Goal: Information Seeking & Learning: Learn about a topic

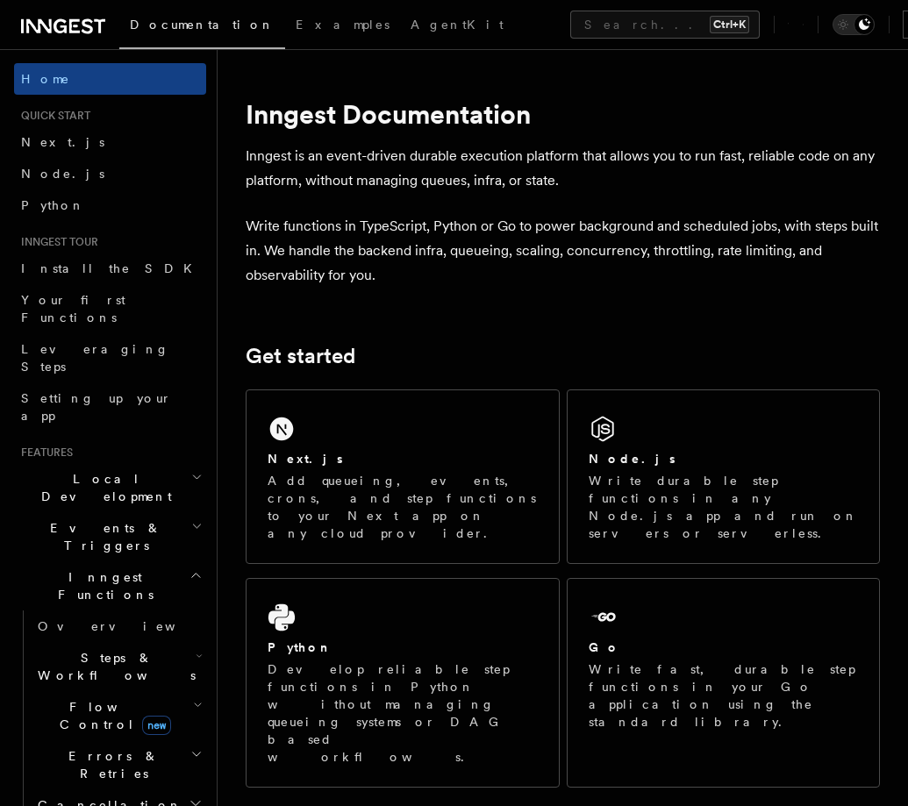
click at [0, 0] on plasmo-csui at bounding box center [0, 0] width 0 height 0
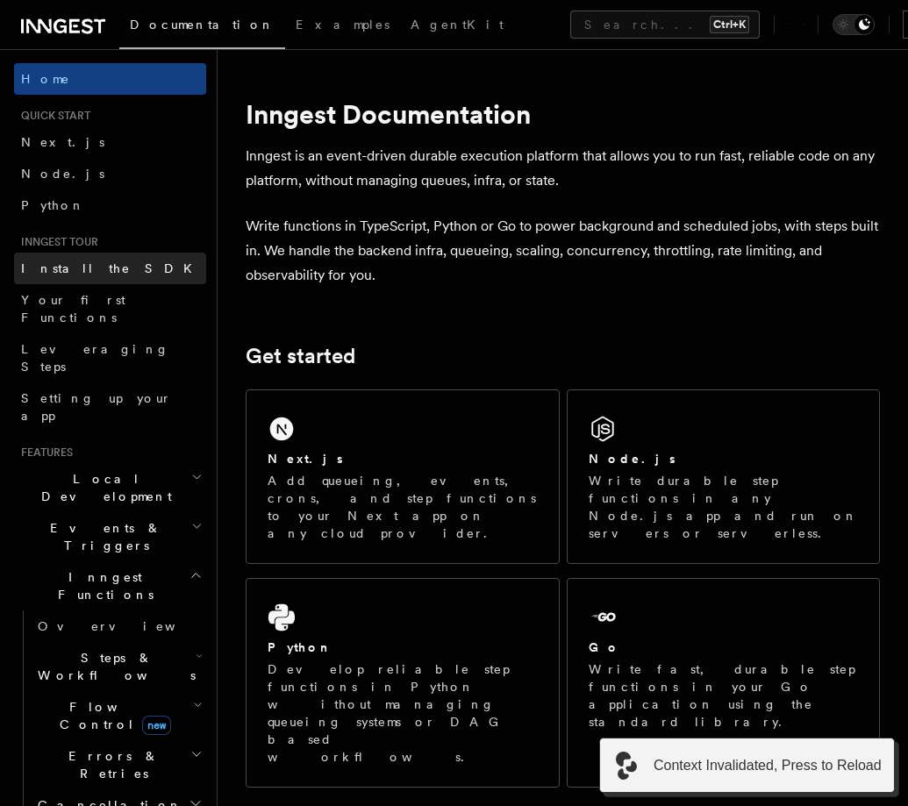
click at [57, 275] on span "Install the SDK" at bounding box center [112, 269] width 182 height 18
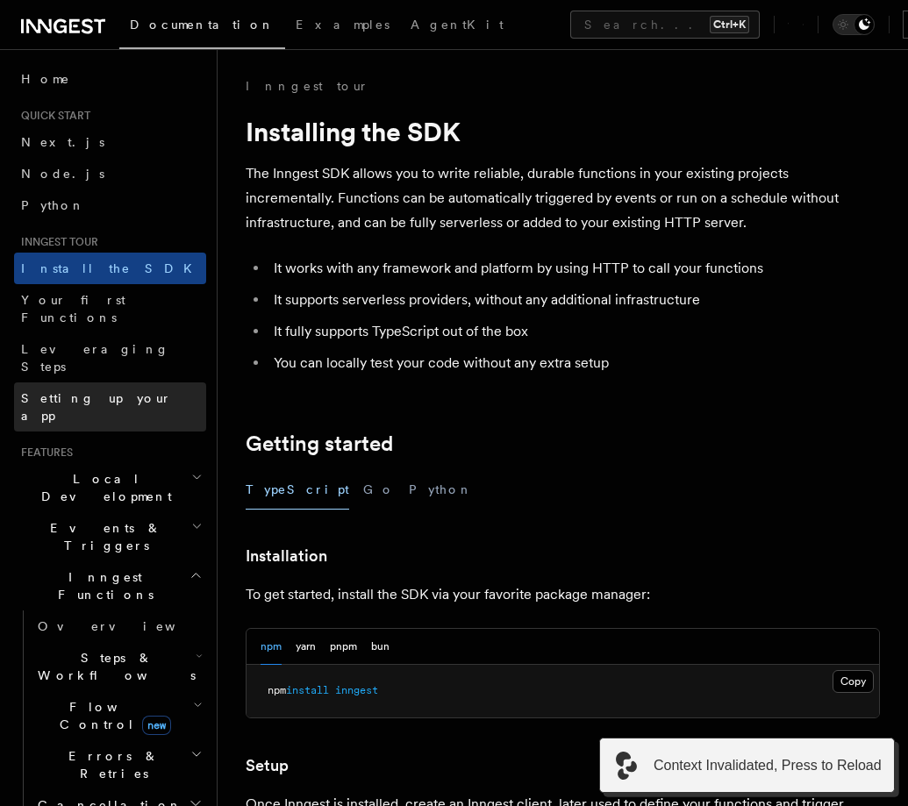
click at [110, 391] on span "Setting up your app" at bounding box center [96, 407] width 151 height 32
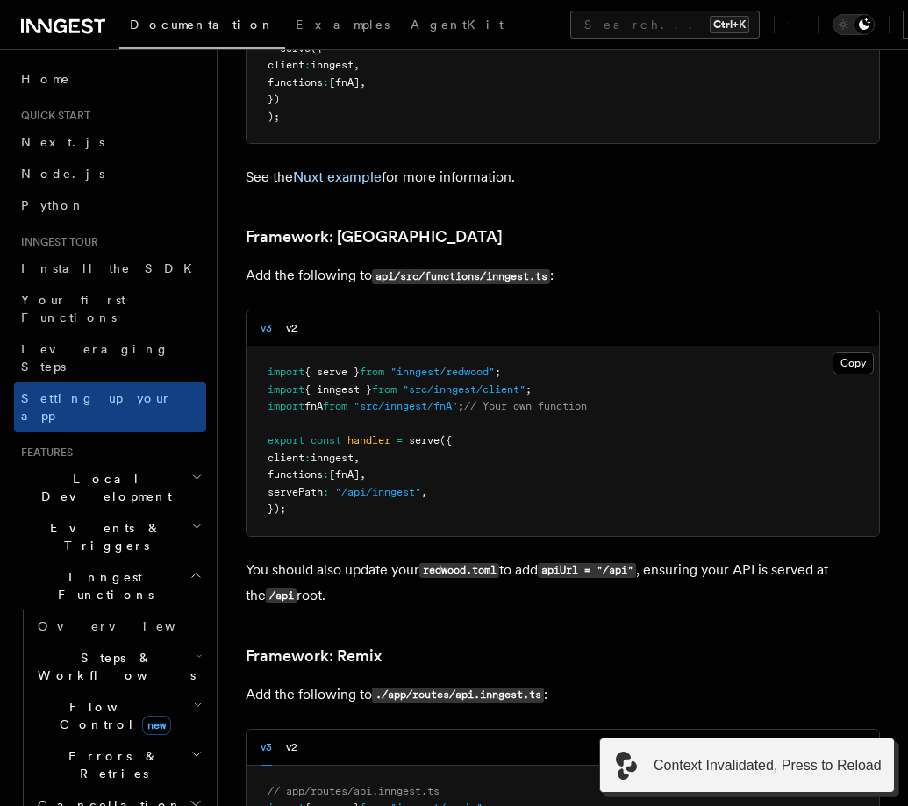
scroll to position [13447, 0]
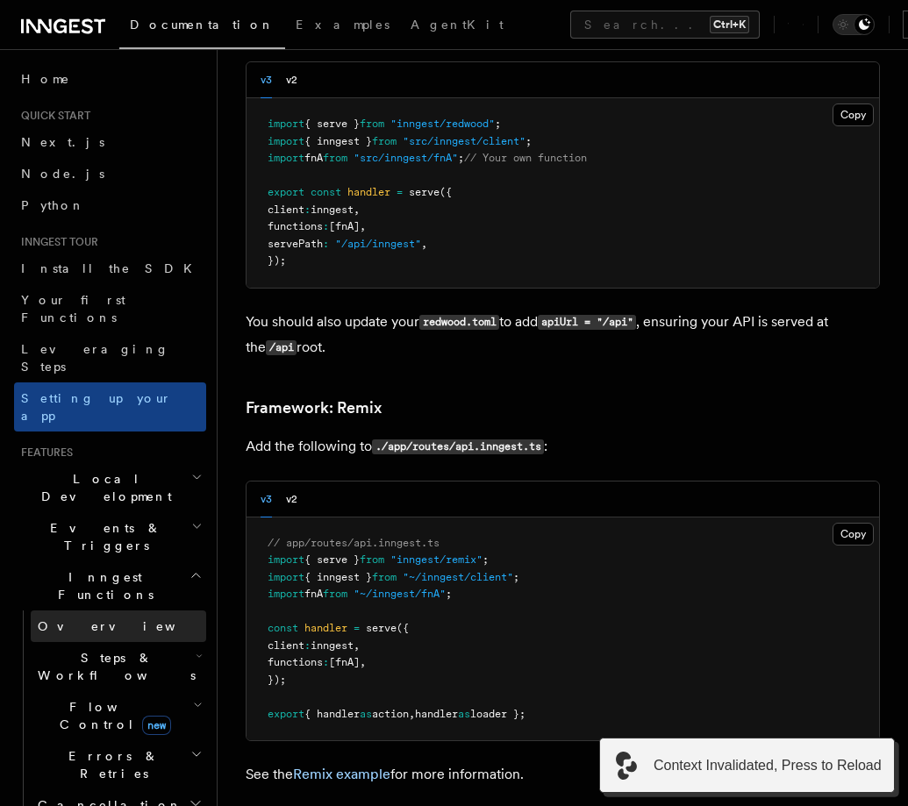
click at [87, 619] on span "Overview" at bounding box center [128, 626] width 181 height 14
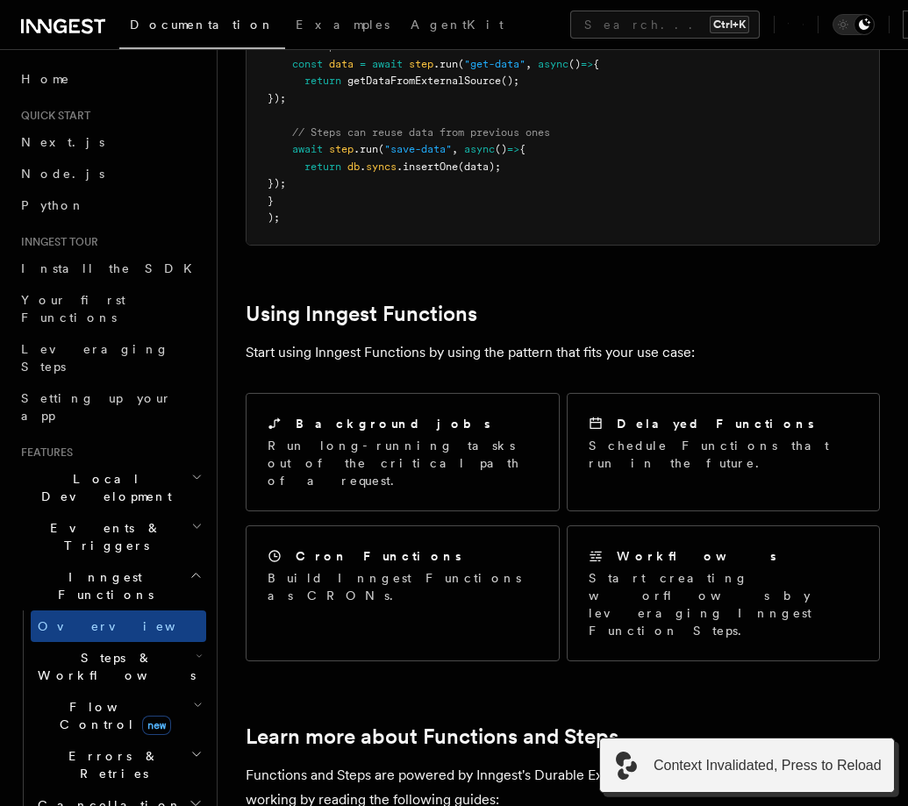
scroll to position [1288, 0]
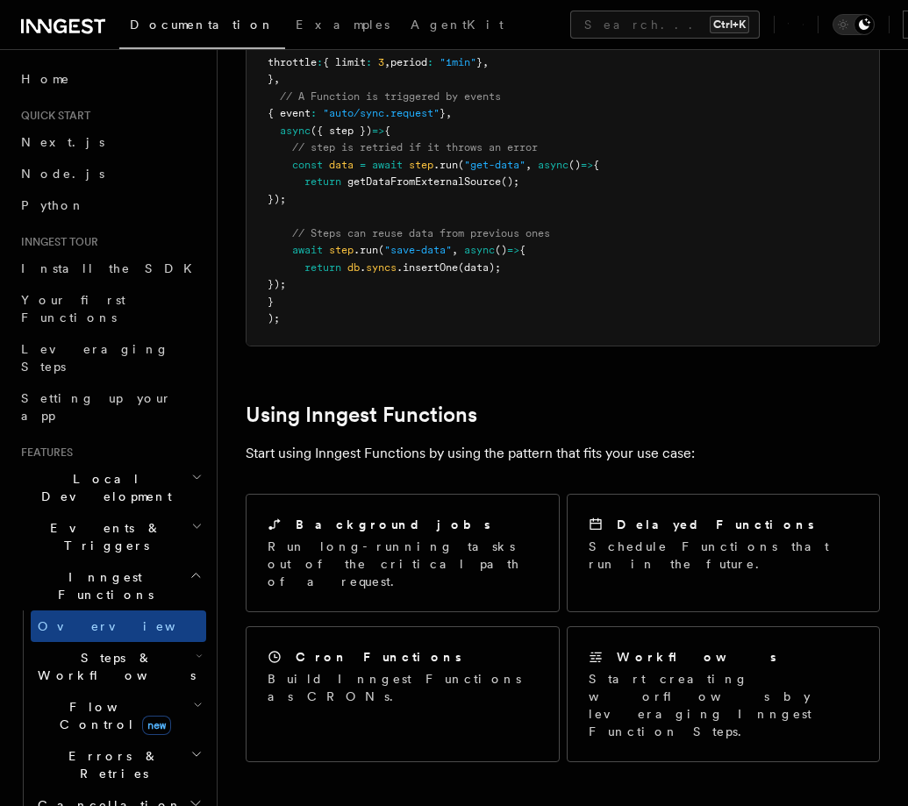
scroll to position [1288, 0]
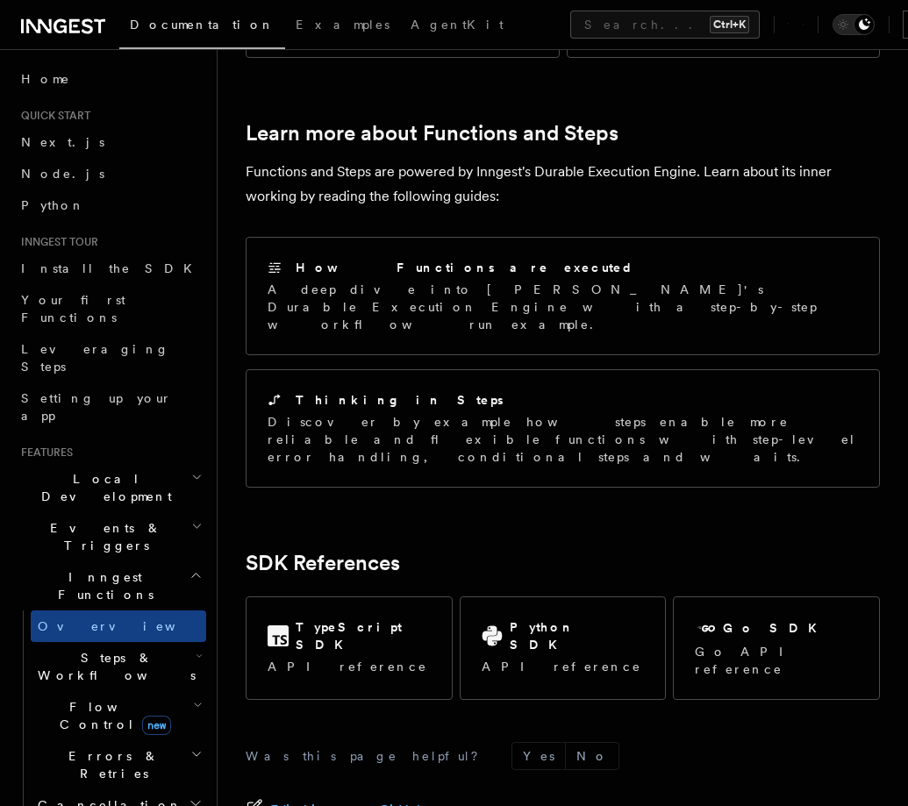
click at [96, 747] on span "Errors & Retries" at bounding box center [111, 764] width 160 height 35
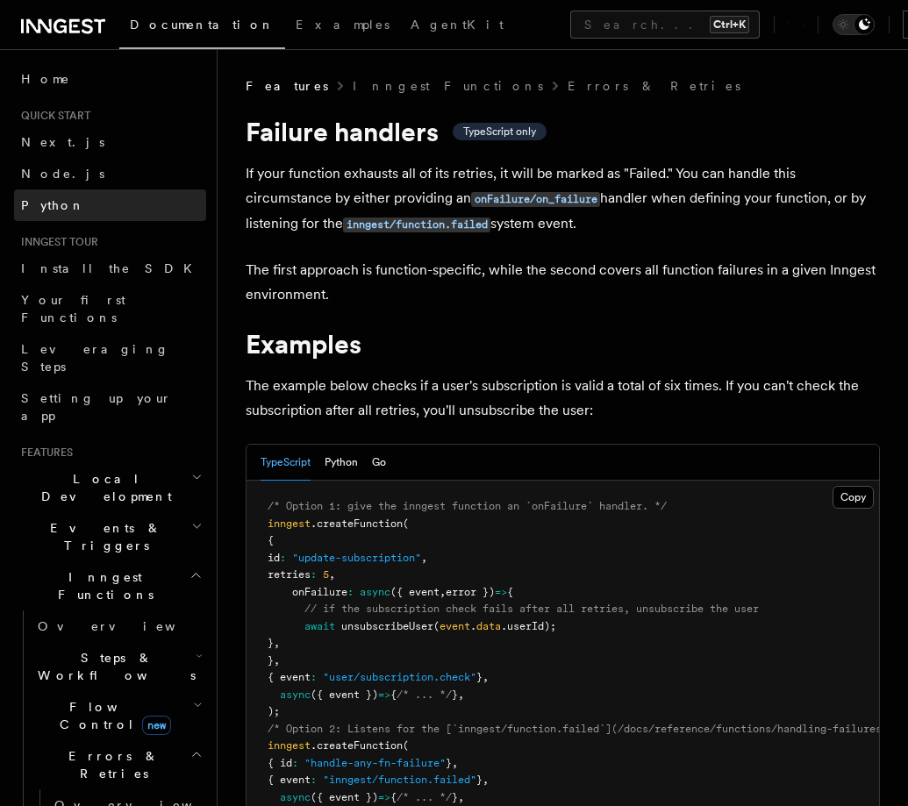
click at [96, 194] on link "Python" at bounding box center [110, 205] width 192 height 32
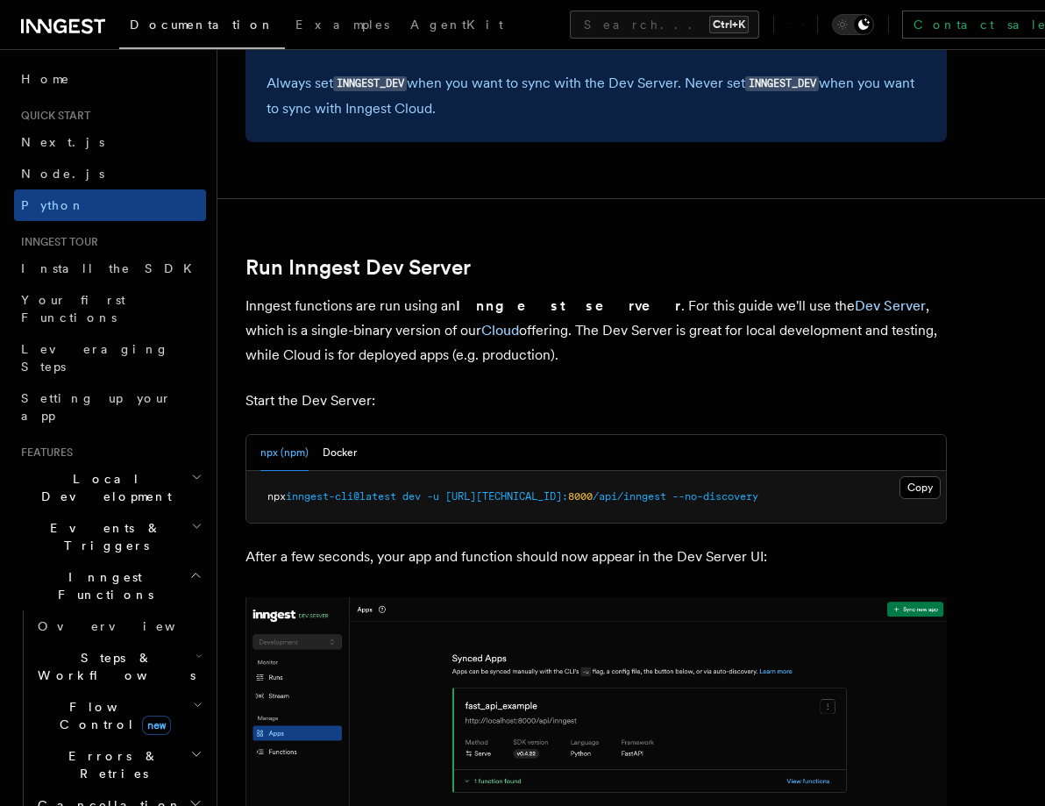
scroll to position [2046, 0]
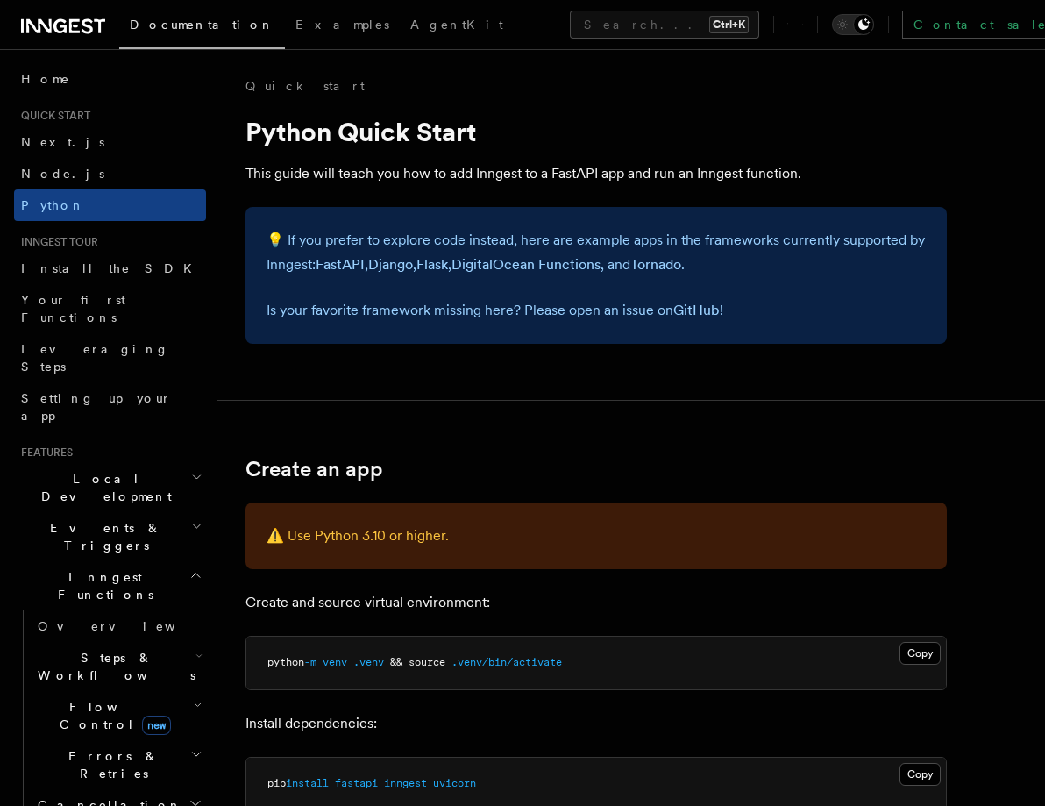
scroll to position [2339, 0]
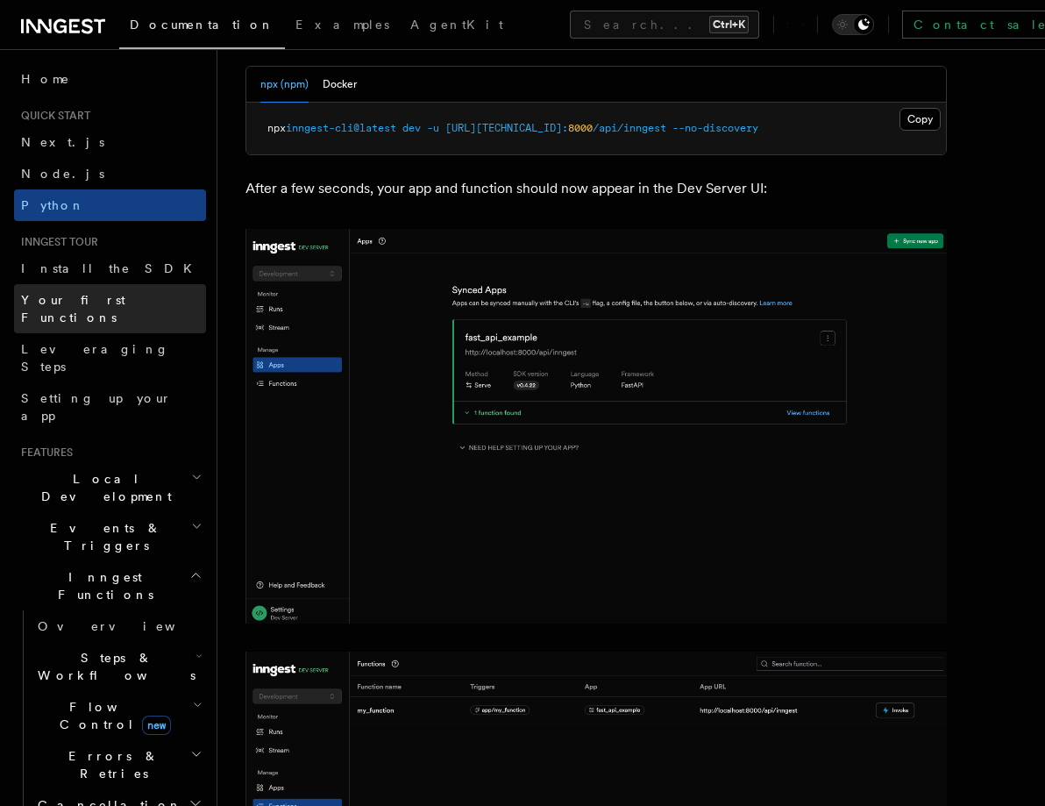
click at [58, 294] on span "Your first Functions" at bounding box center [73, 309] width 104 height 32
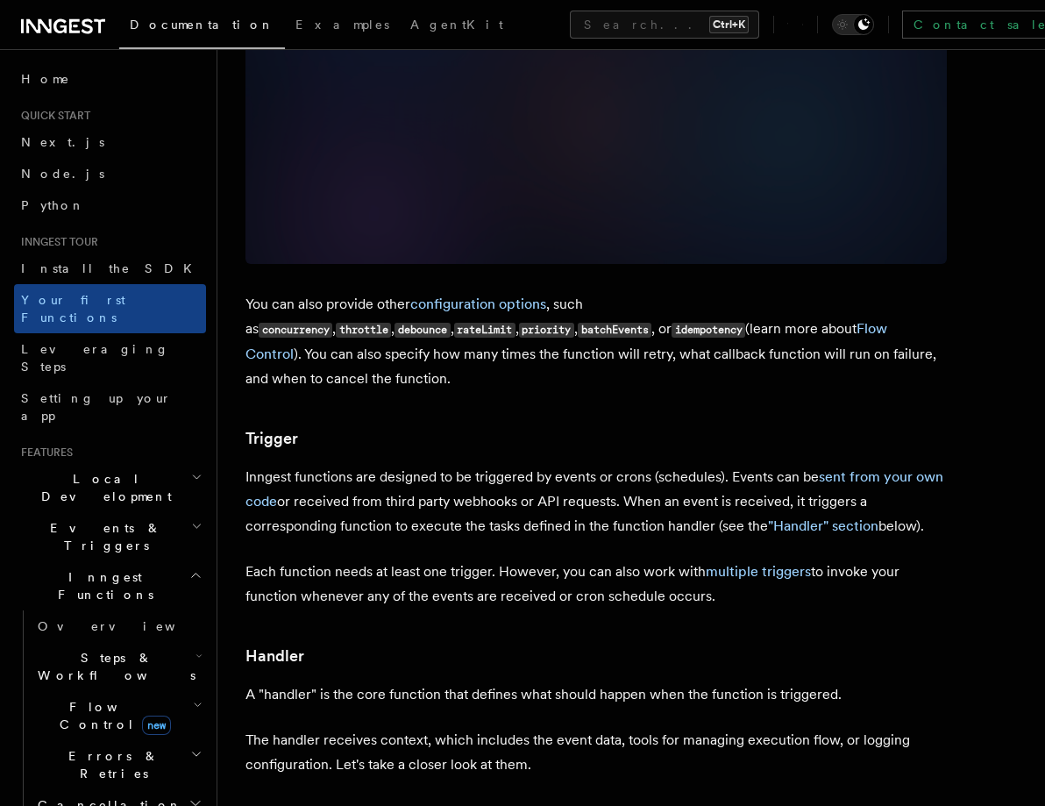
scroll to position [2046, 0]
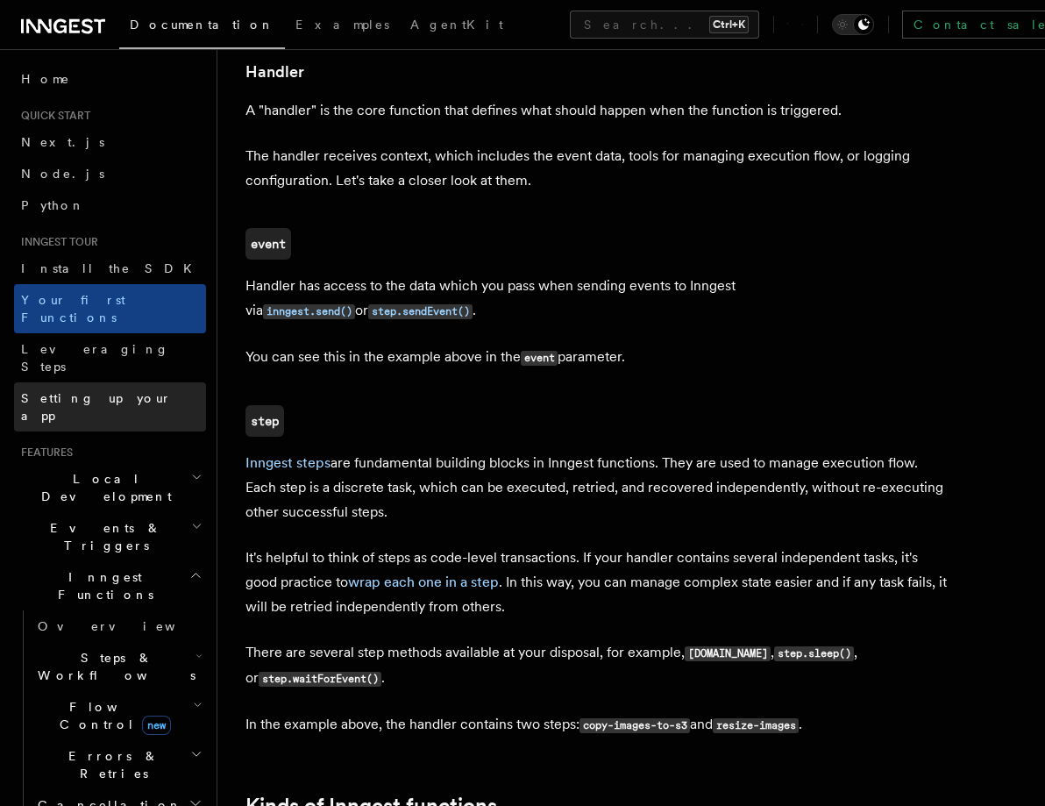
click at [59, 391] on span "Setting up your app" at bounding box center [96, 407] width 151 height 32
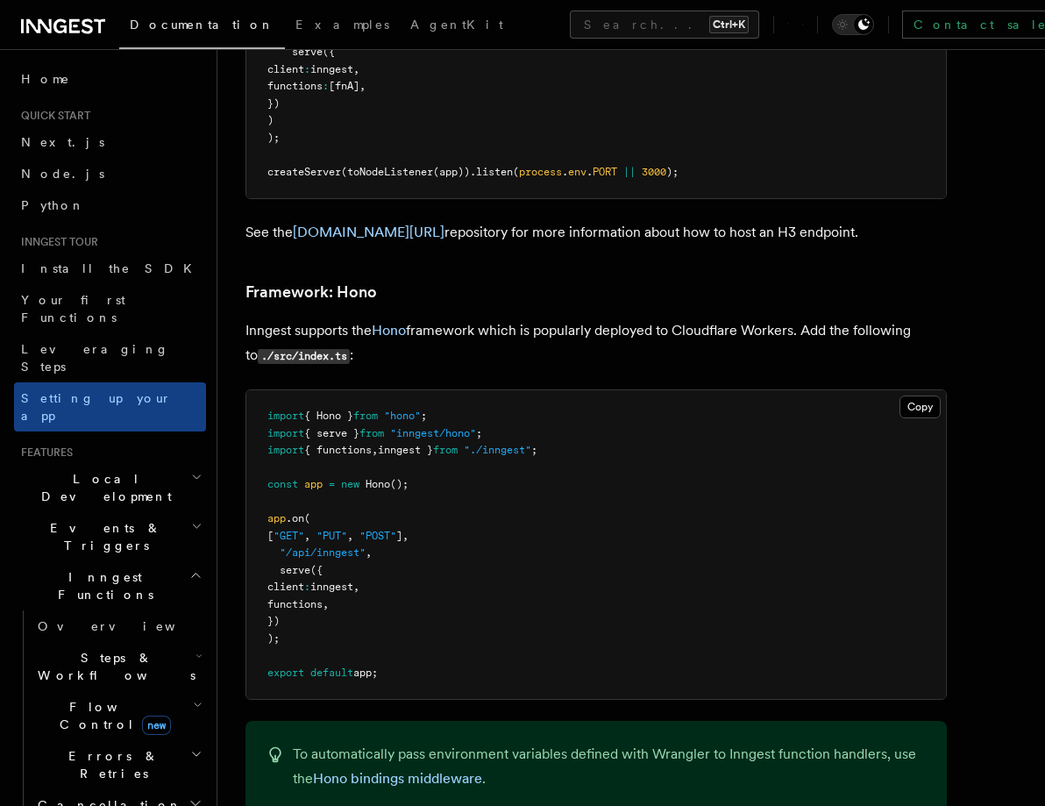
scroll to position [9940, 0]
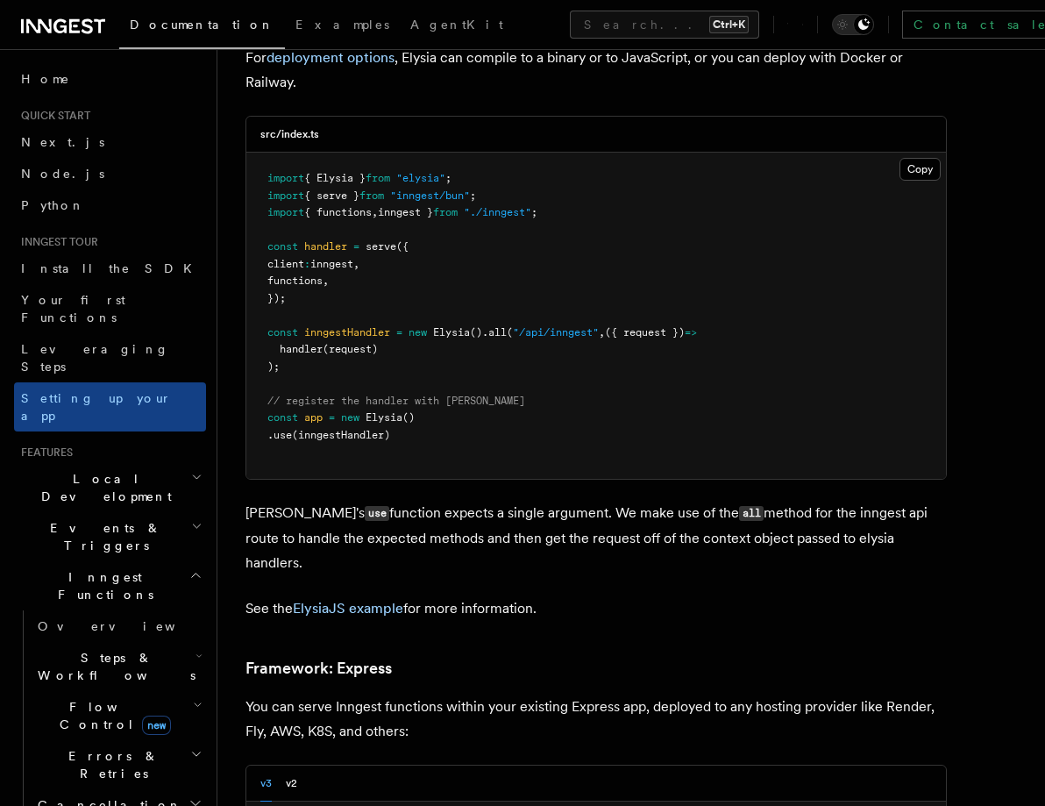
scroll to position [5847, 0]
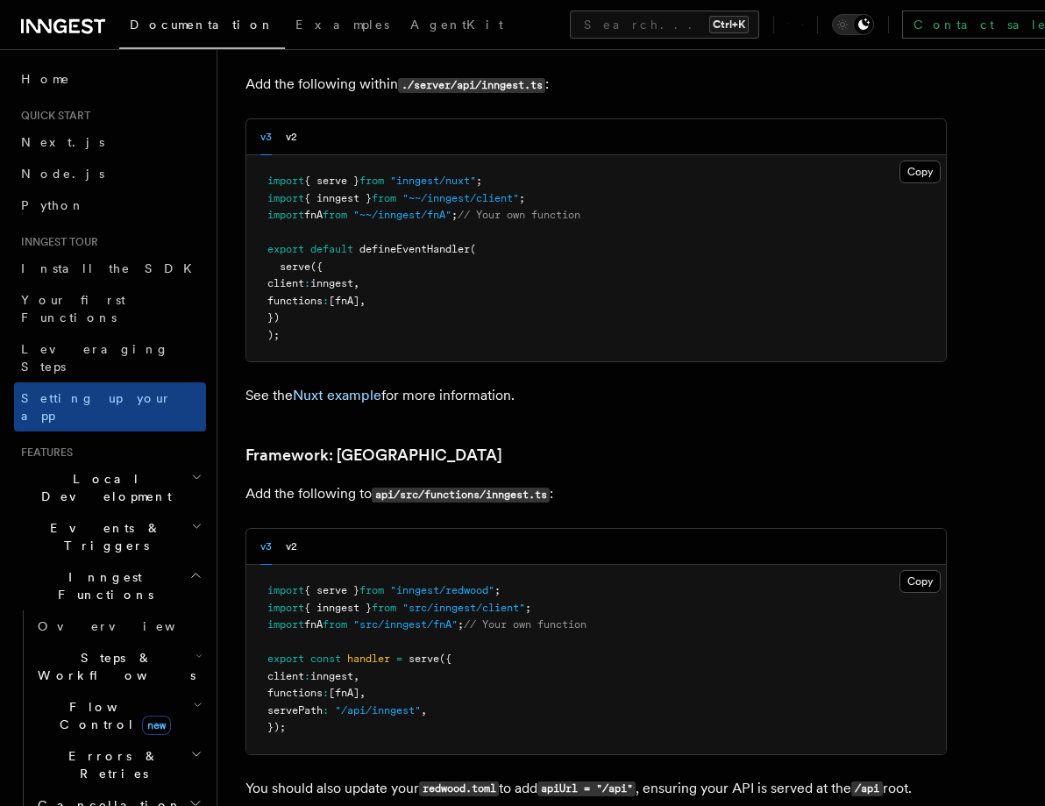
scroll to position [12278, 0]
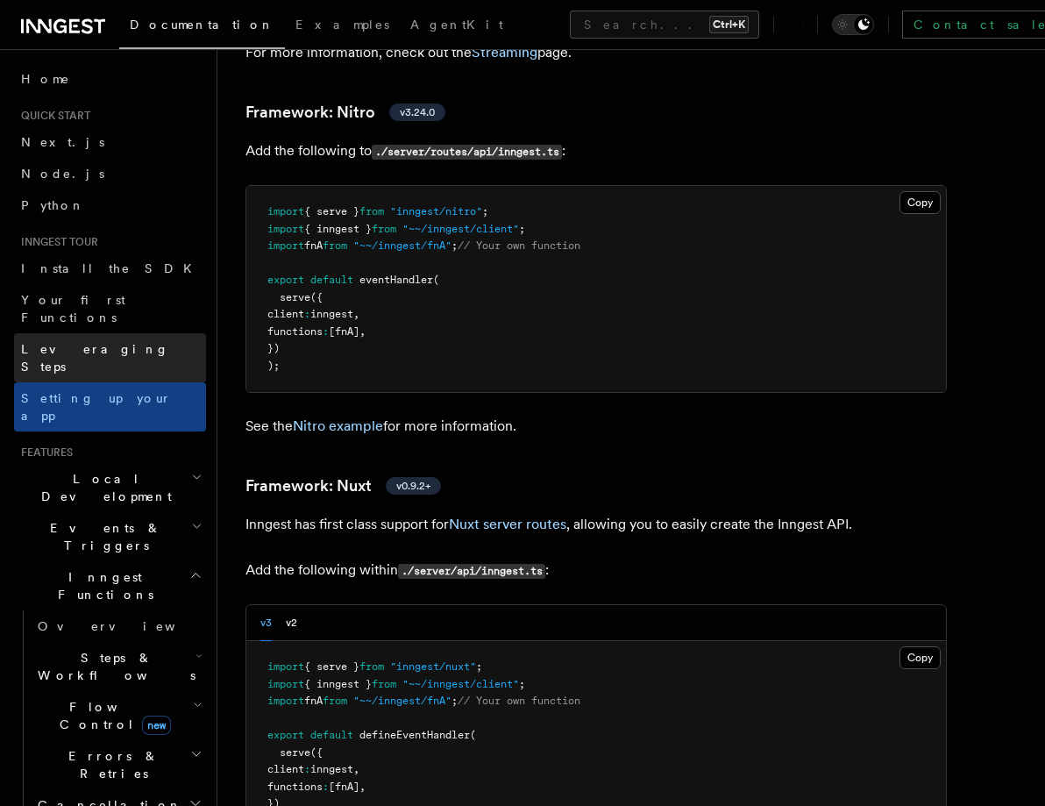
click at [53, 340] on span "Leveraging Steps" at bounding box center [113, 357] width 185 height 35
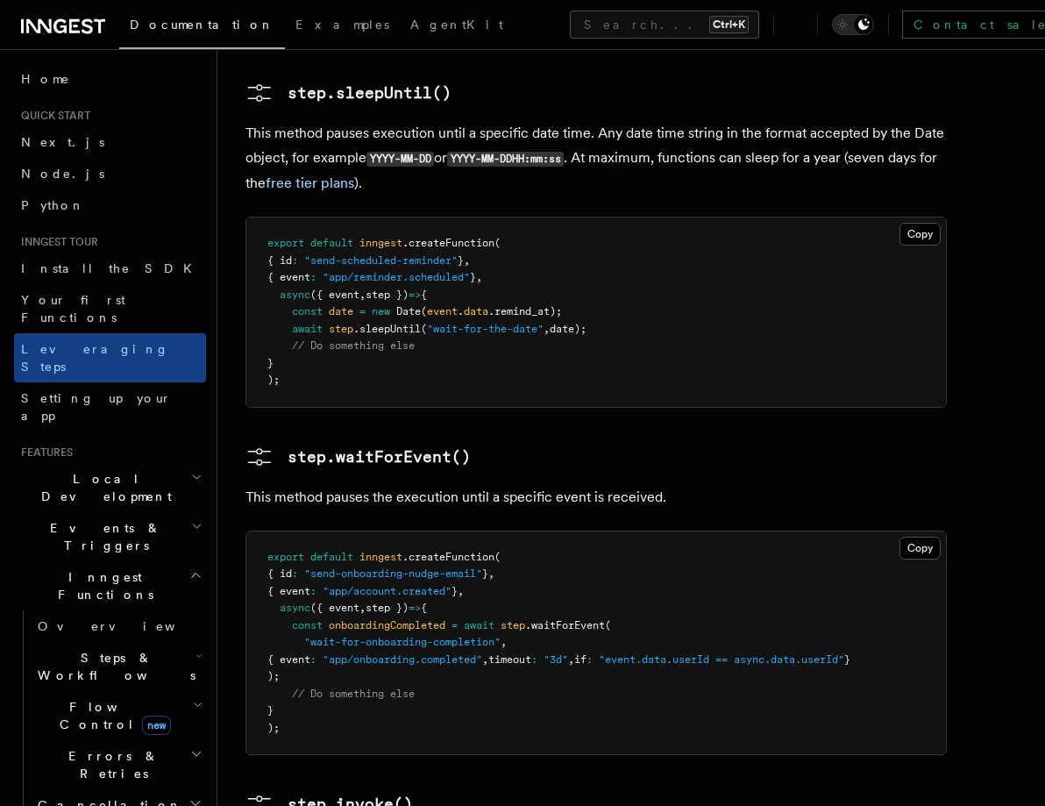
scroll to position [3508, 0]
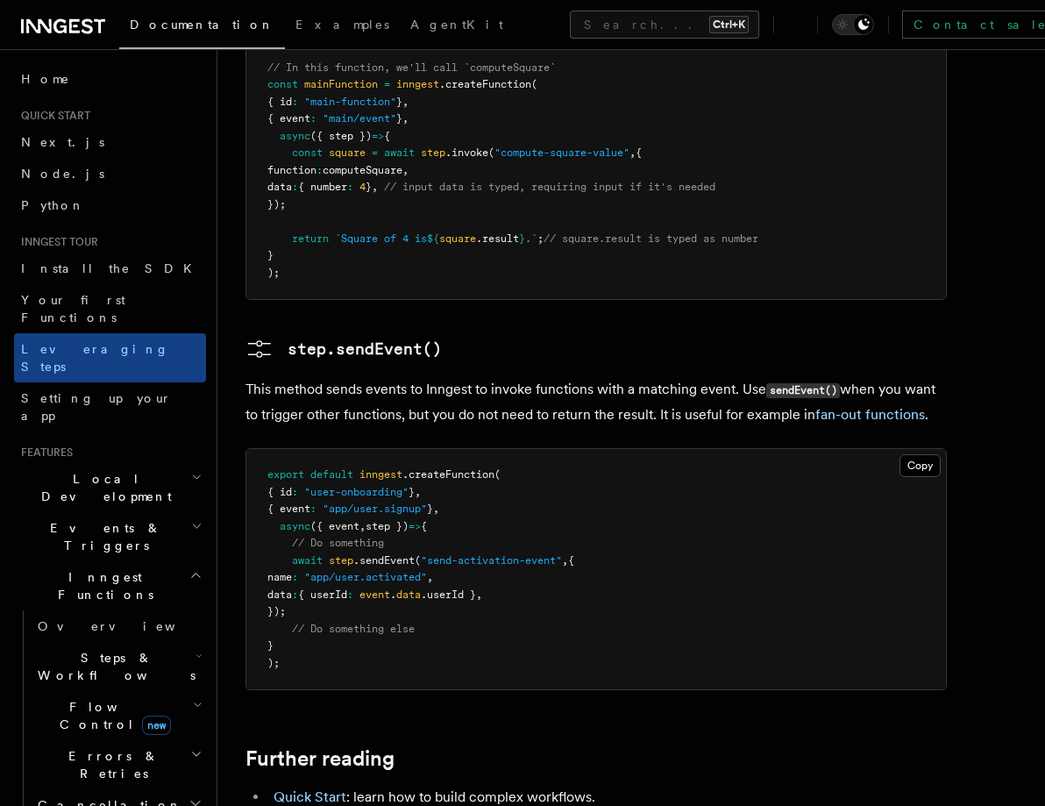
click at [91, 512] on h2 "Events & Triggers" at bounding box center [110, 536] width 192 height 49
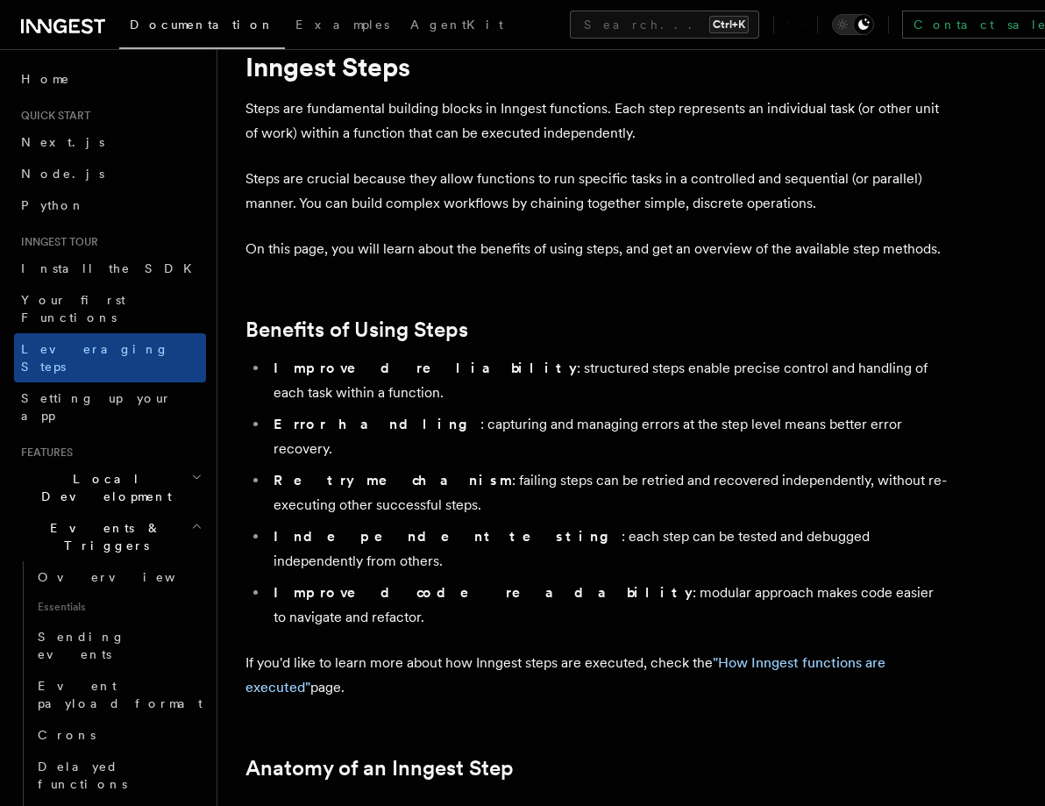
scroll to position [0, 0]
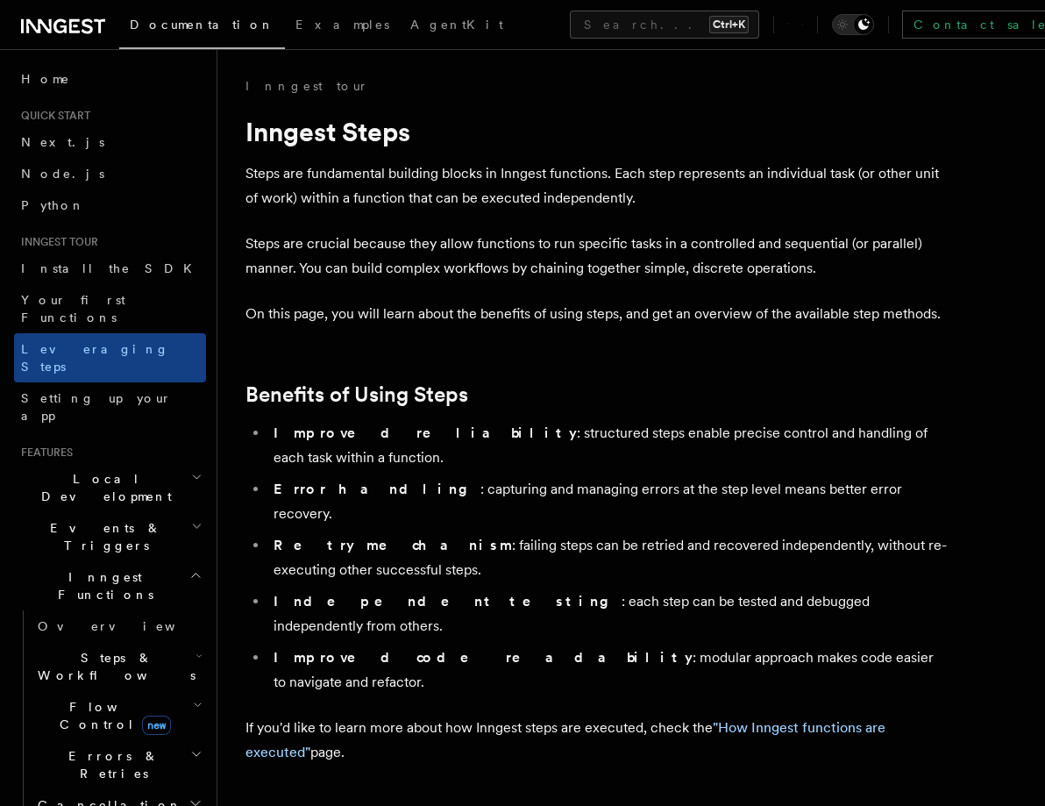
click at [67, 270] on span "Install the SDK" at bounding box center [112, 268] width 182 height 14
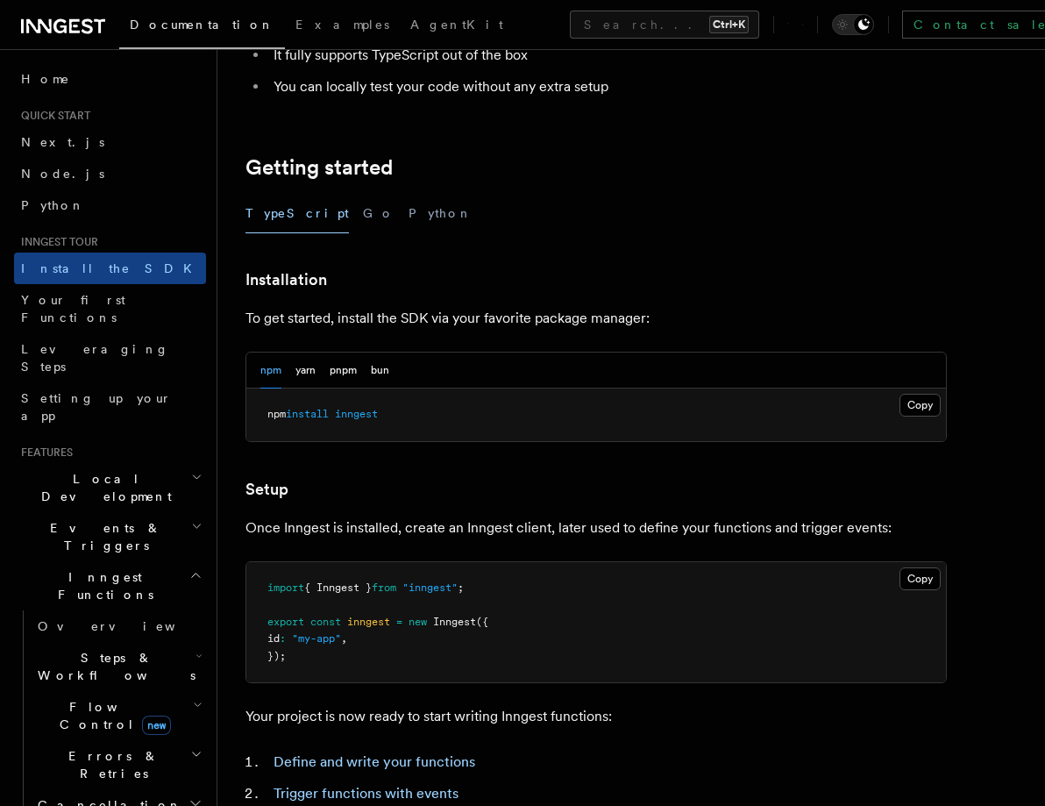
scroll to position [653, 0]
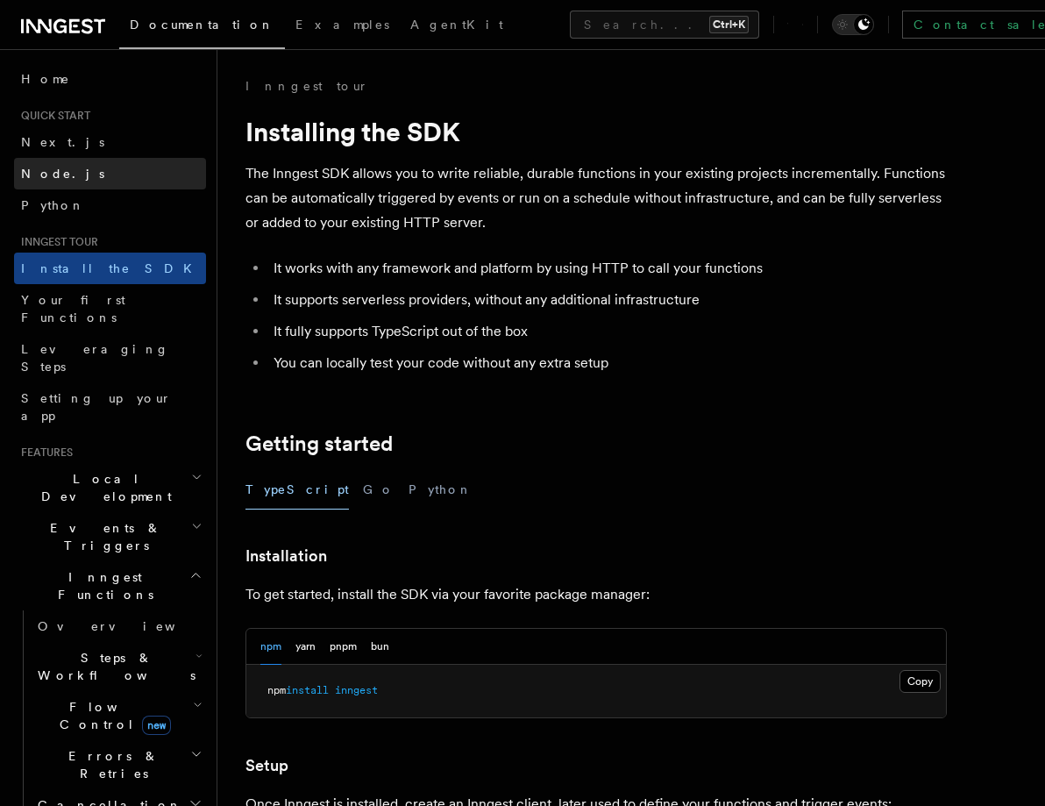
click at [66, 180] on link "Node.js" at bounding box center [110, 174] width 192 height 32
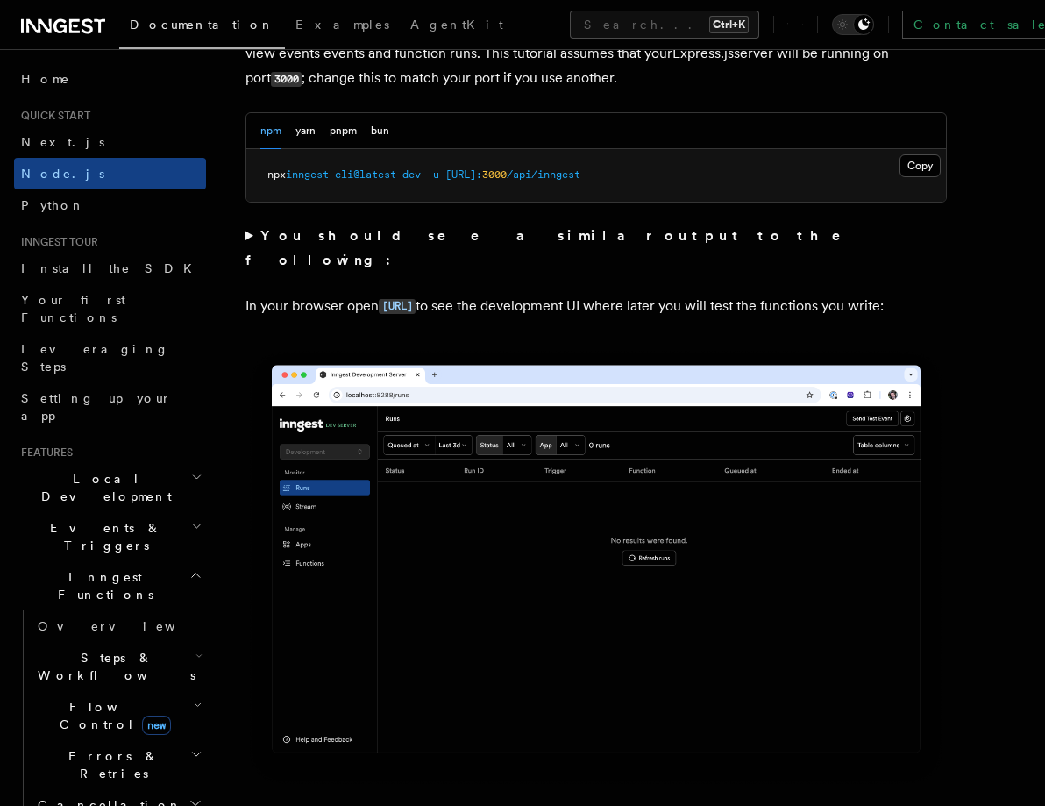
scroll to position [2923, 0]
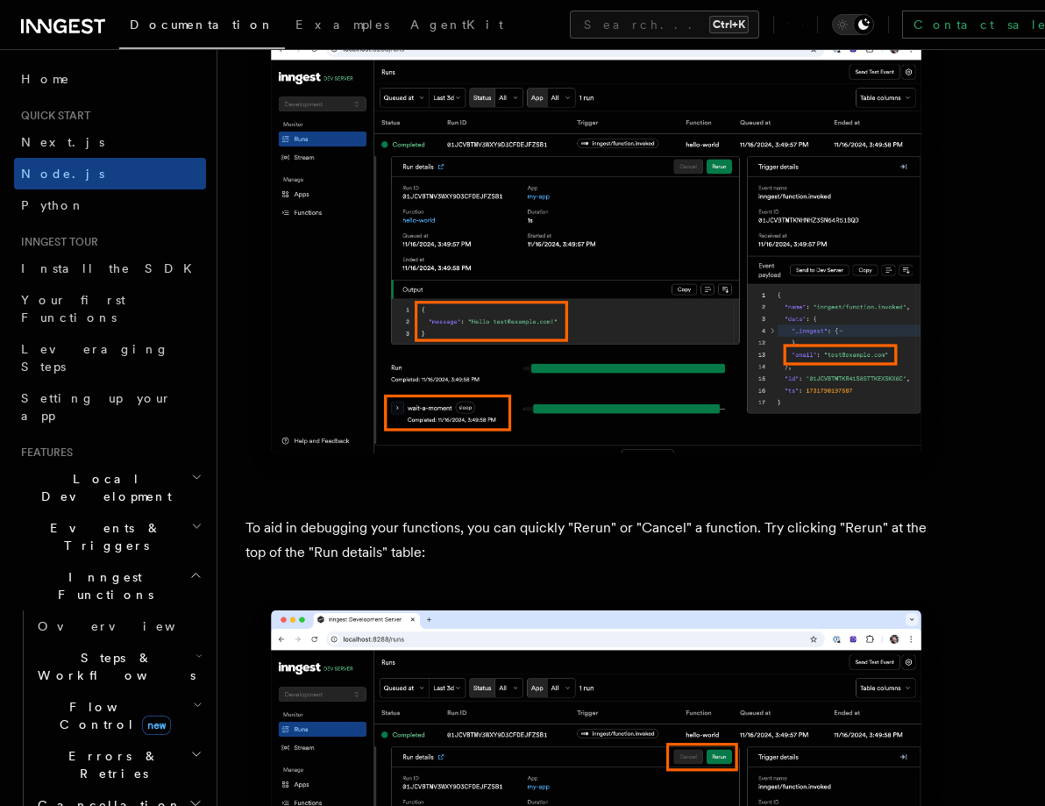
scroll to position [7893, 0]
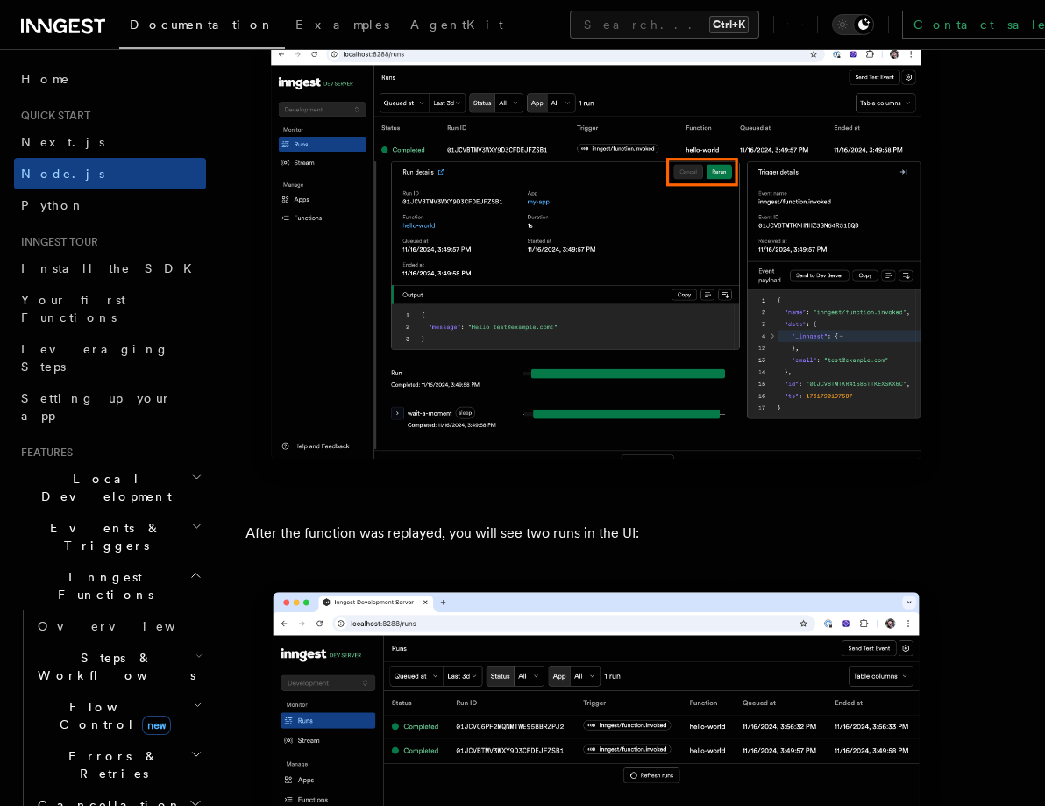
click at [112, 463] on h2 "Local Development" at bounding box center [110, 487] width 192 height 49
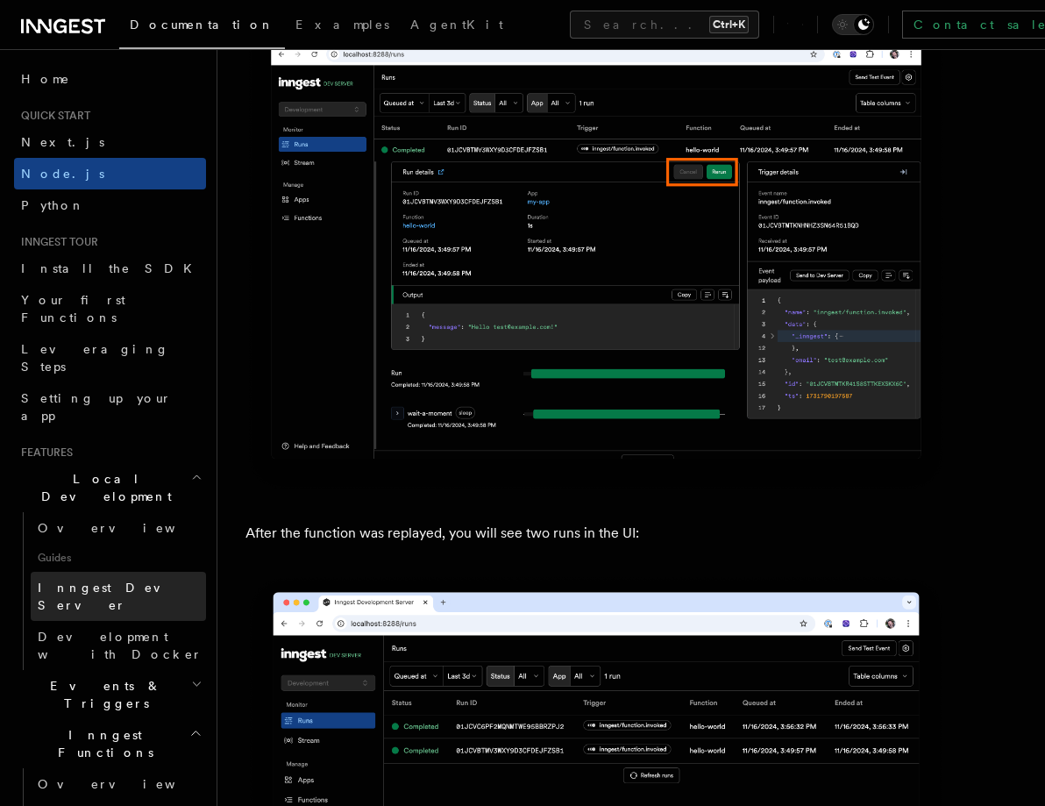
click at [91, 581] on span "Inngest Dev Server" at bounding box center [113, 597] width 150 height 32
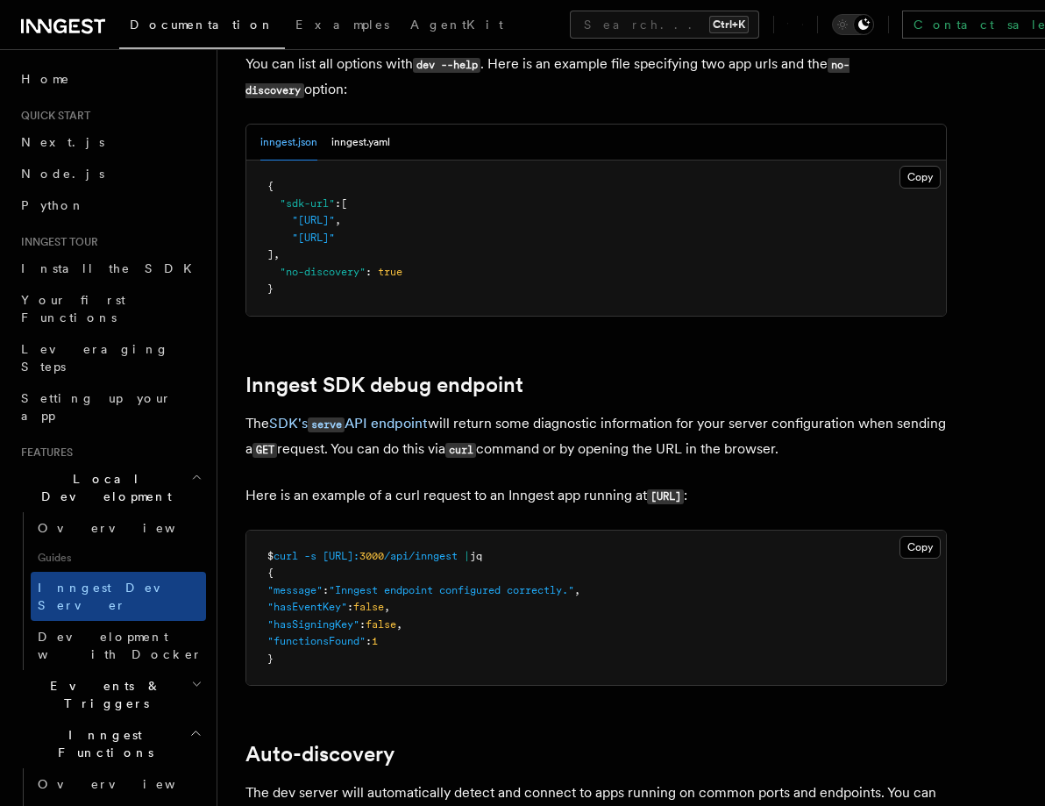
scroll to position [4861, 0]
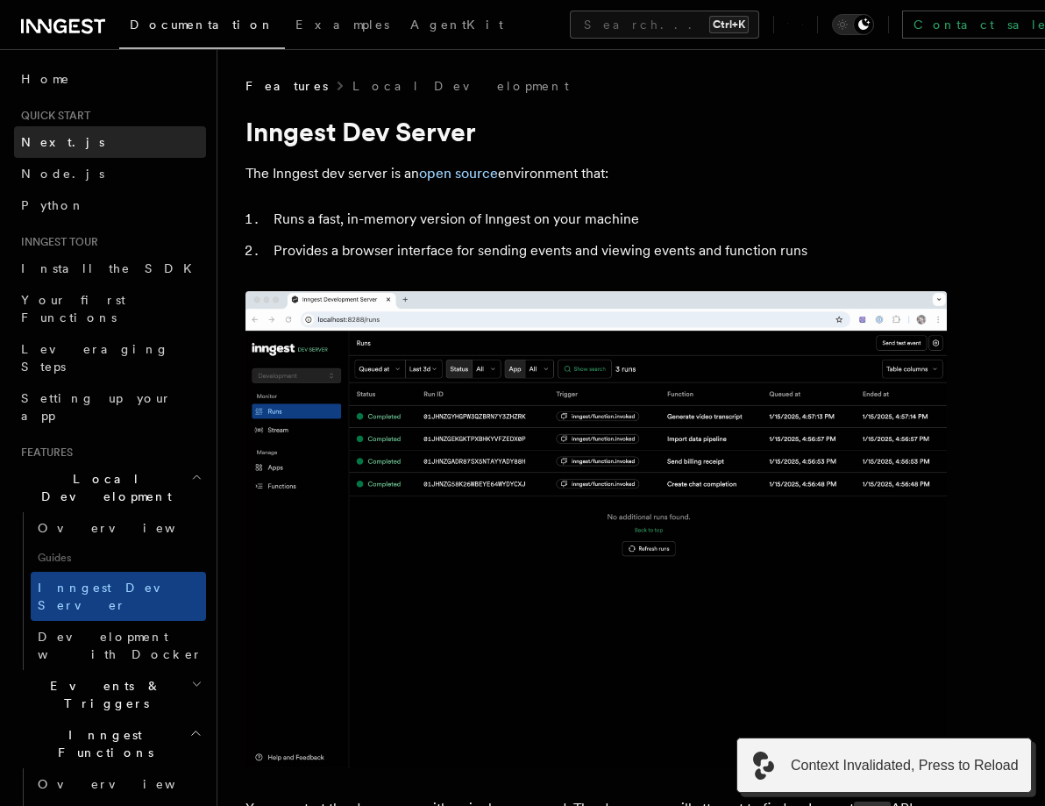
click at [60, 135] on link "Next.js" at bounding box center [110, 142] width 192 height 32
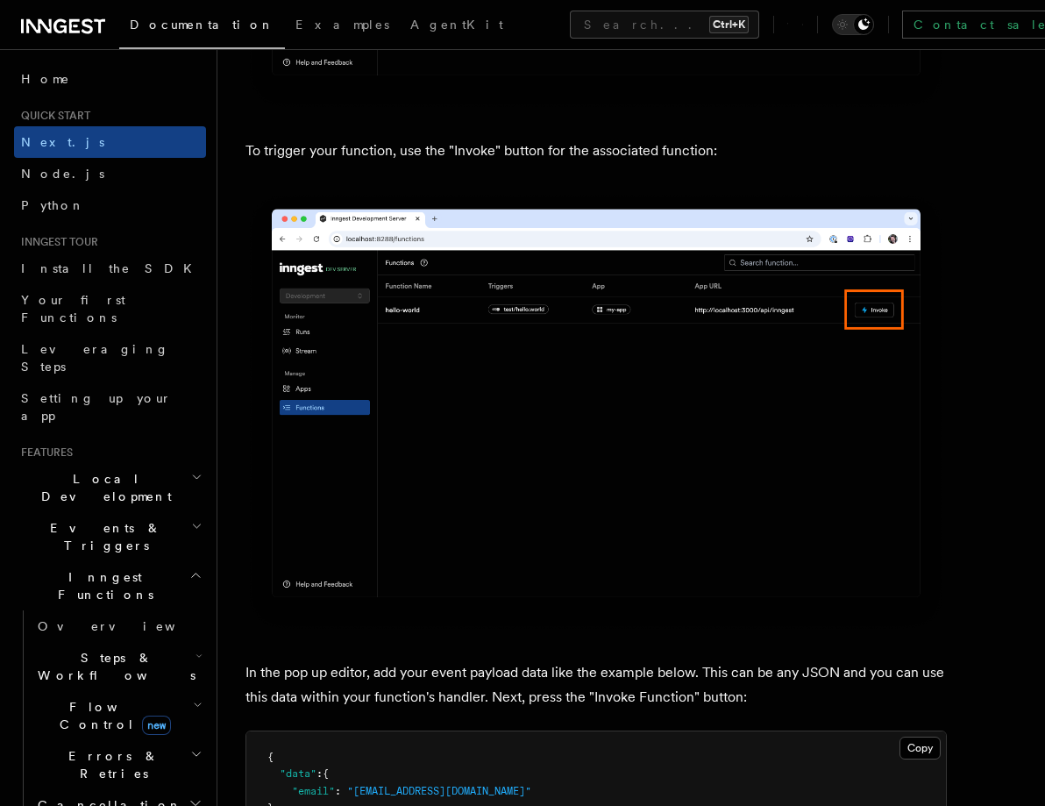
scroll to position [3216, 0]
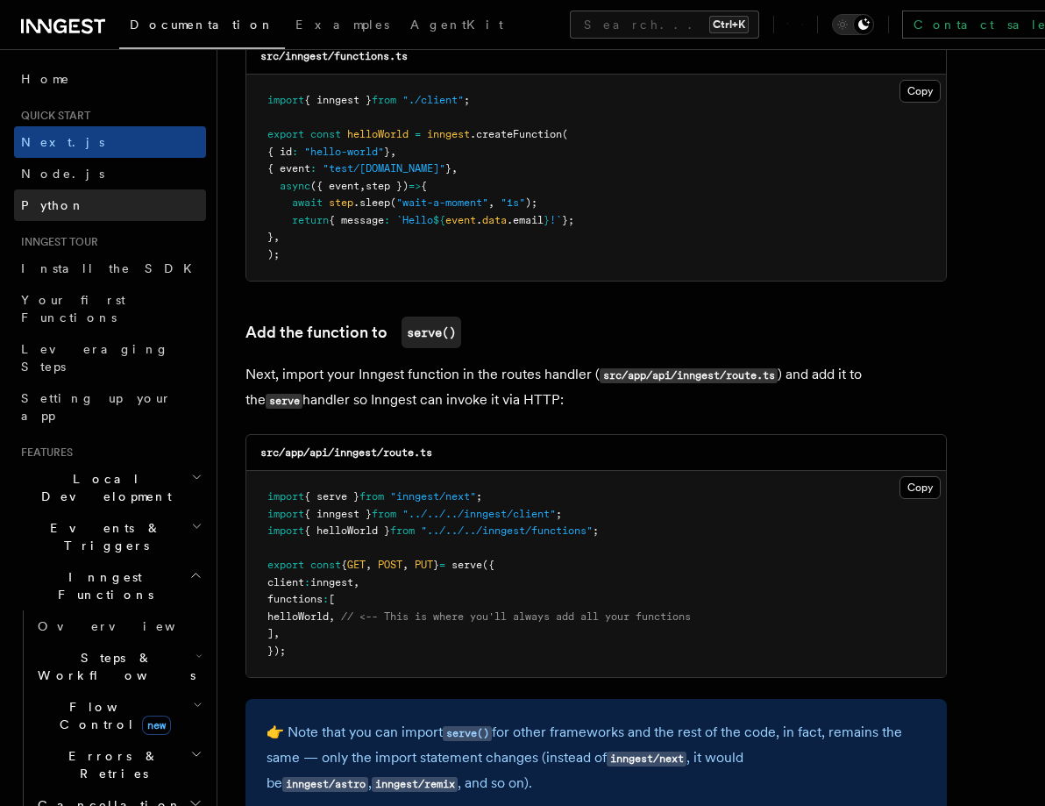
click at [47, 192] on link "Python" at bounding box center [110, 205] width 192 height 32
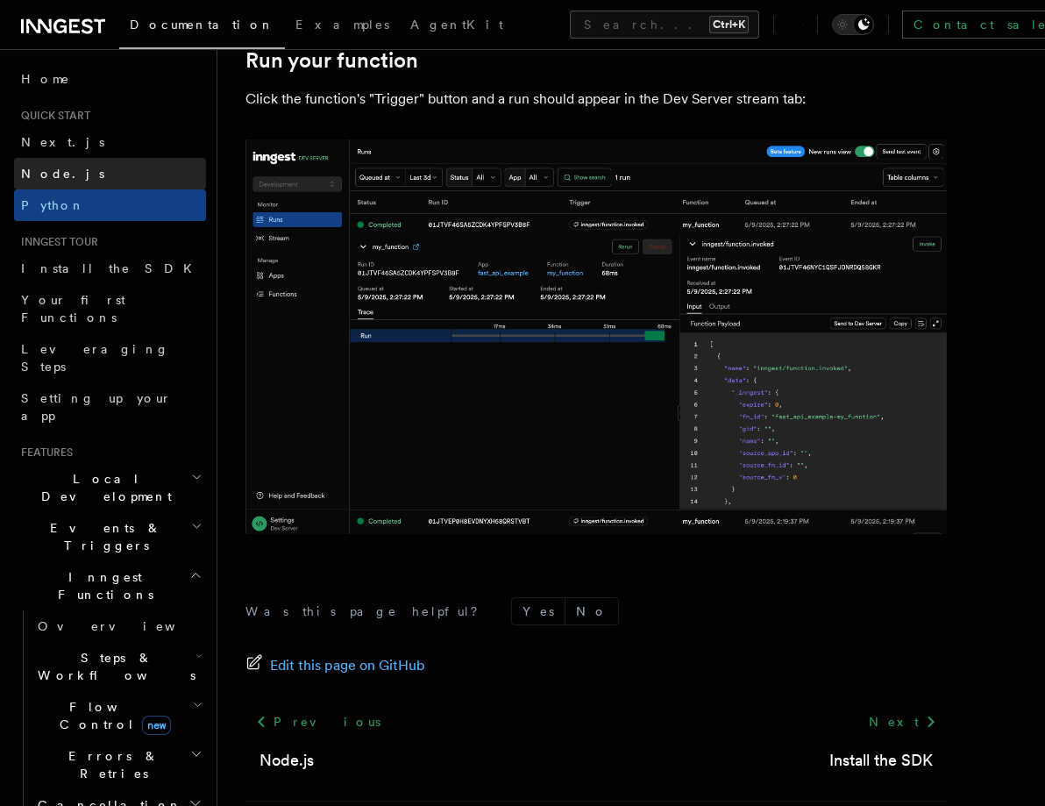
scroll to position [3628, 0]
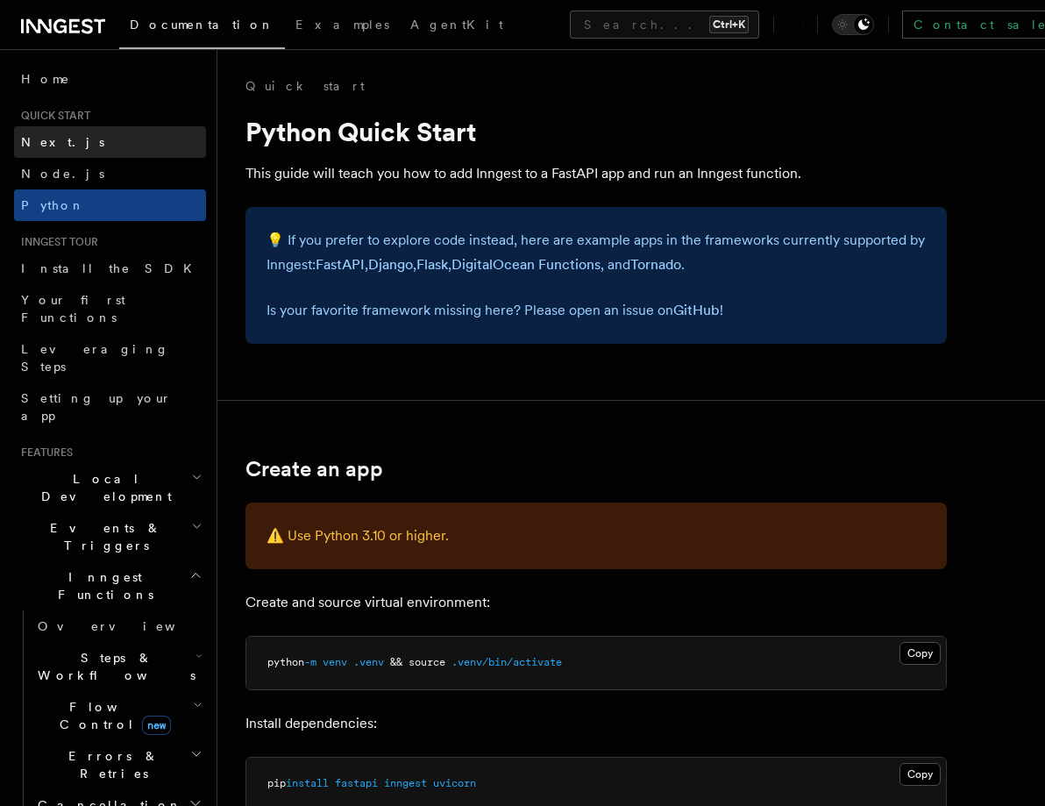
click at [69, 138] on link "Next.js" at bounding box center [110, 142] width 192 height 32
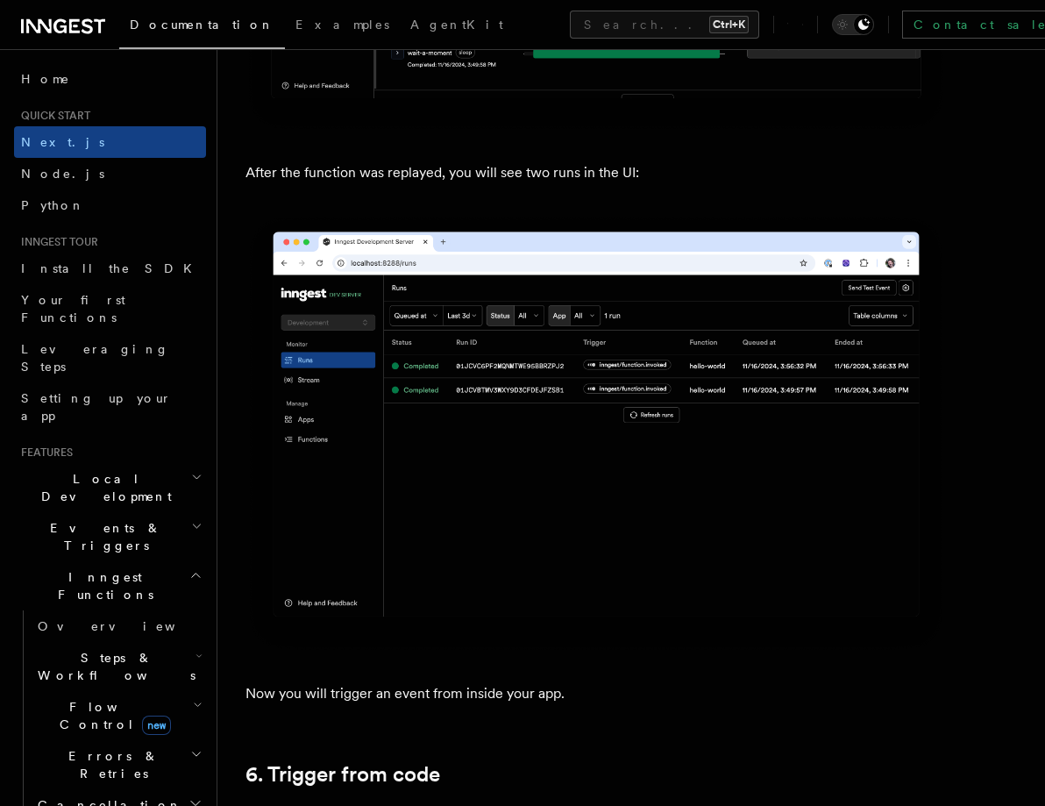
scroll to position [8478, 0]
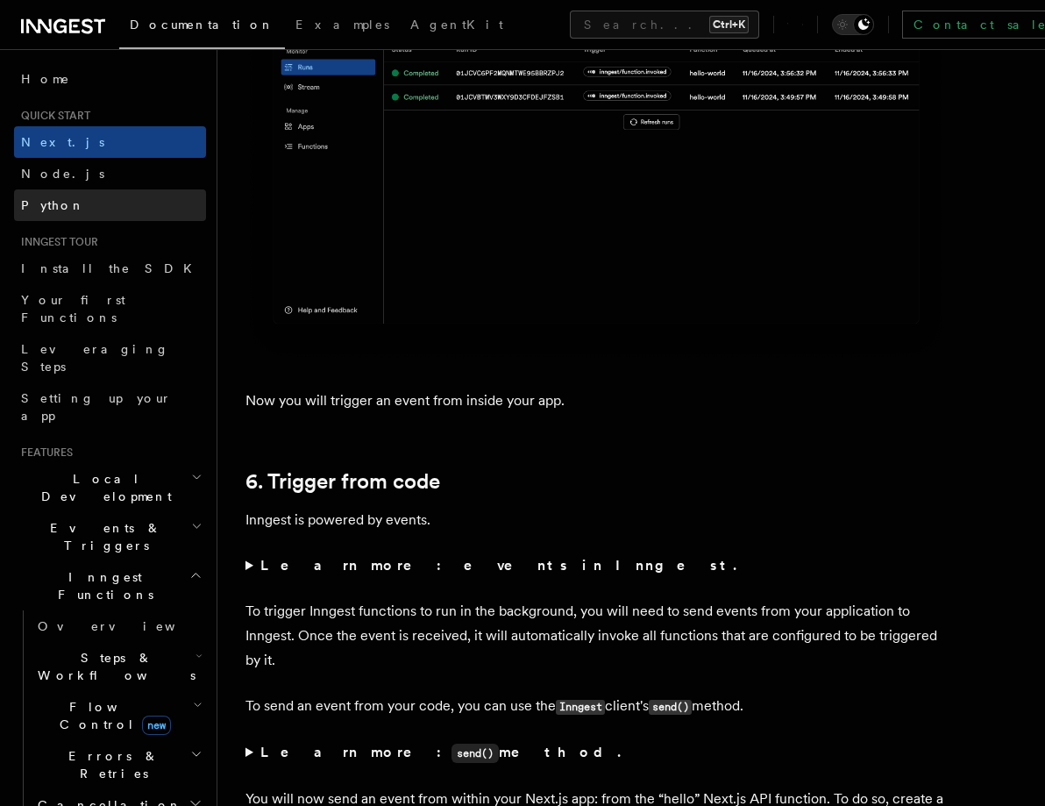
click at [113, 210] on link "Python" at bounding box center [110, 205] width 192 height 32
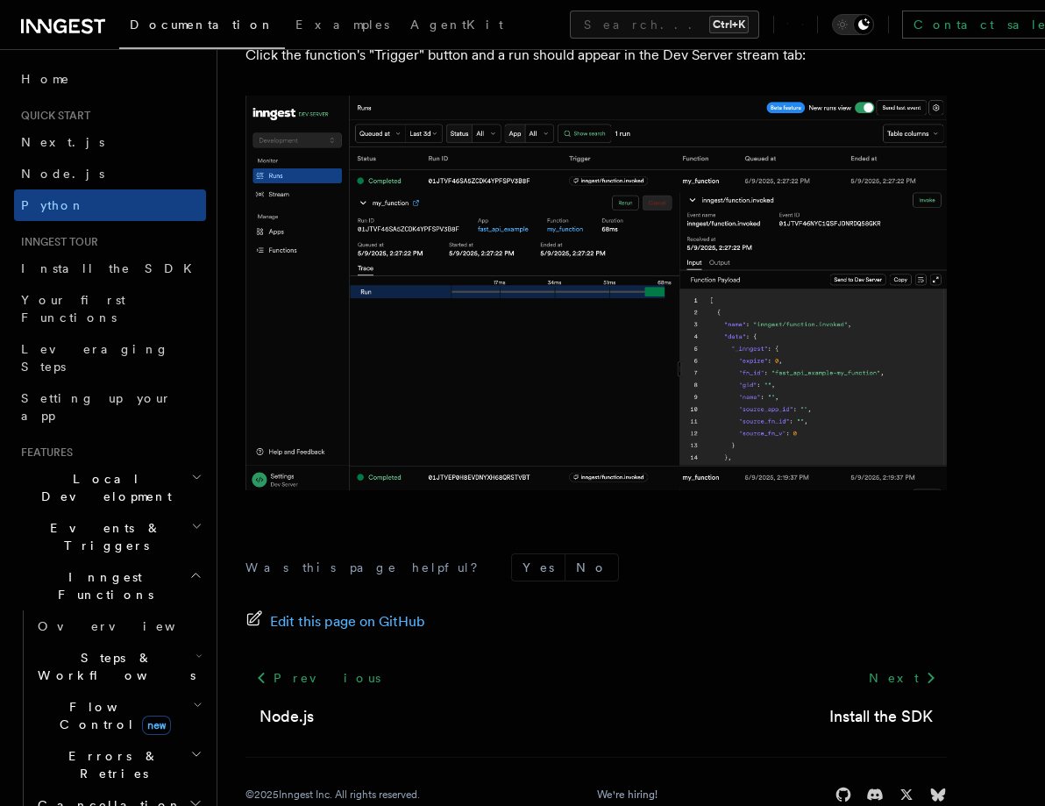
scroll to position [3628, 0]
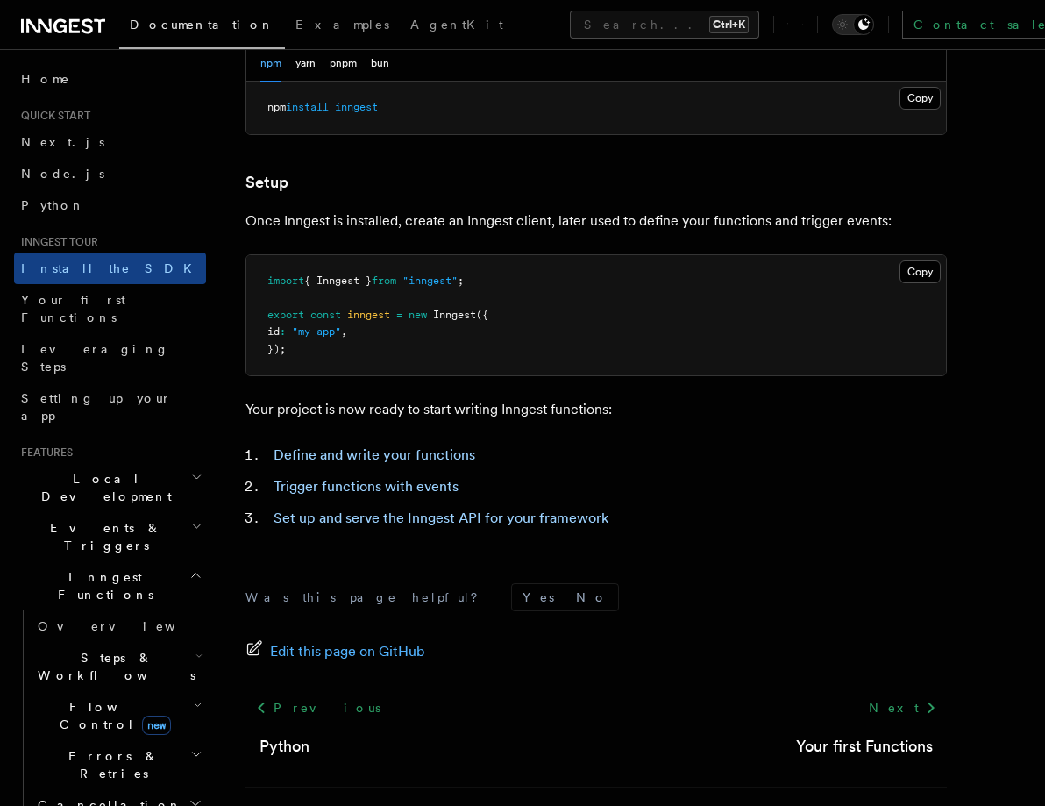
scroll to position [653, 0]
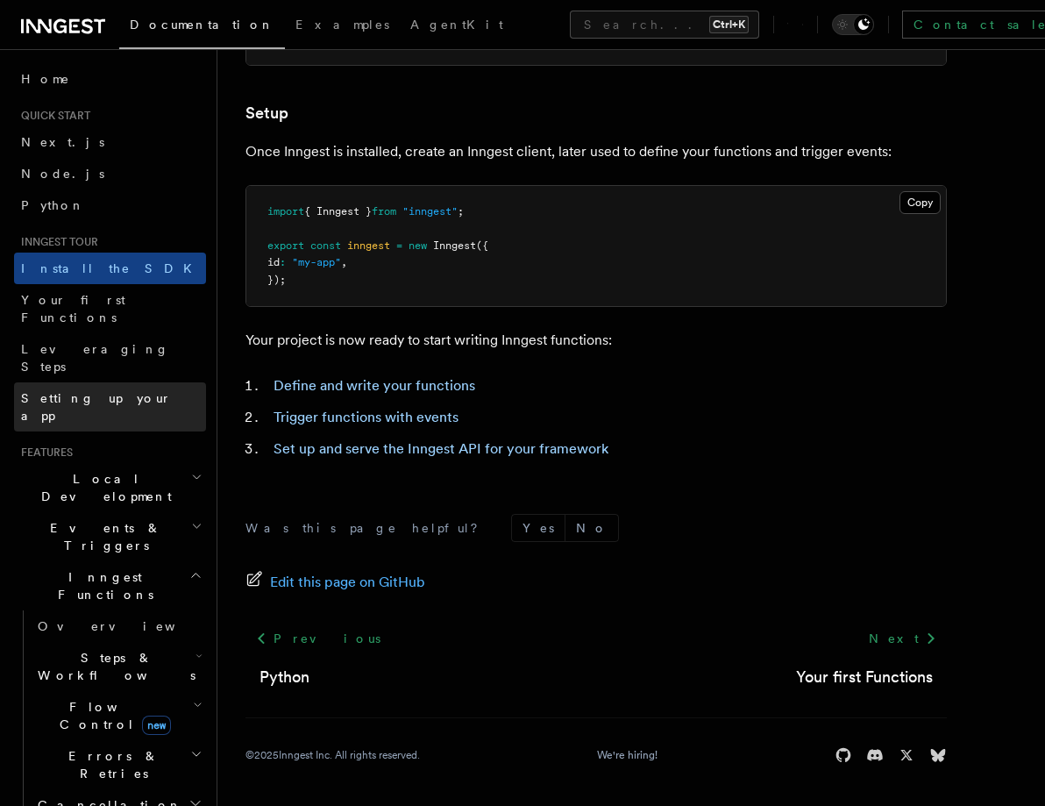
click at [94, 389] on span "Setting up your app" at bounding box center [113, 406] width 185 height 35
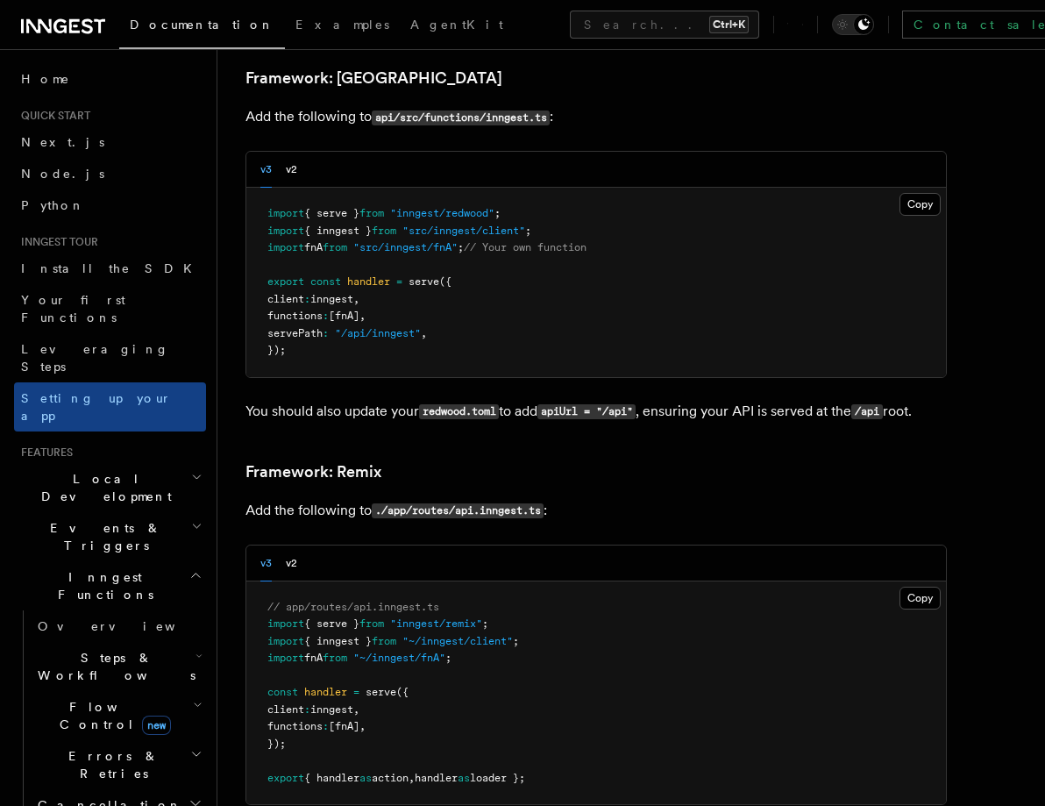
scroll to position [13447, 0]
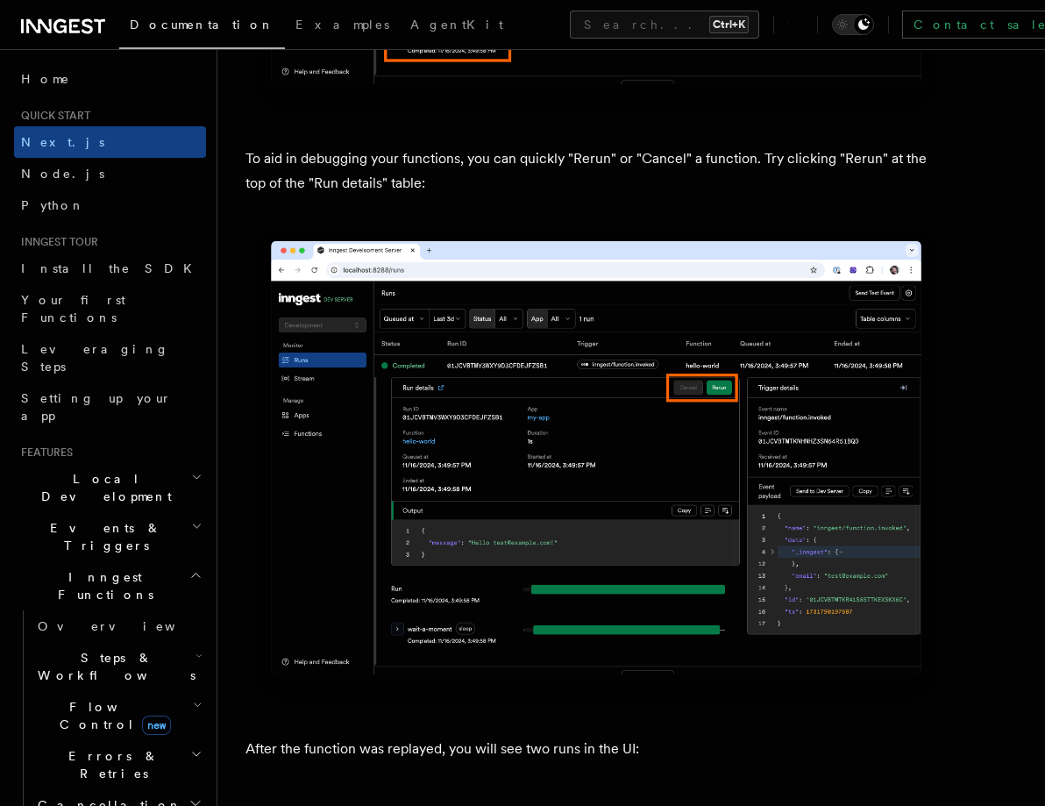
scroll to position [7893, 0]
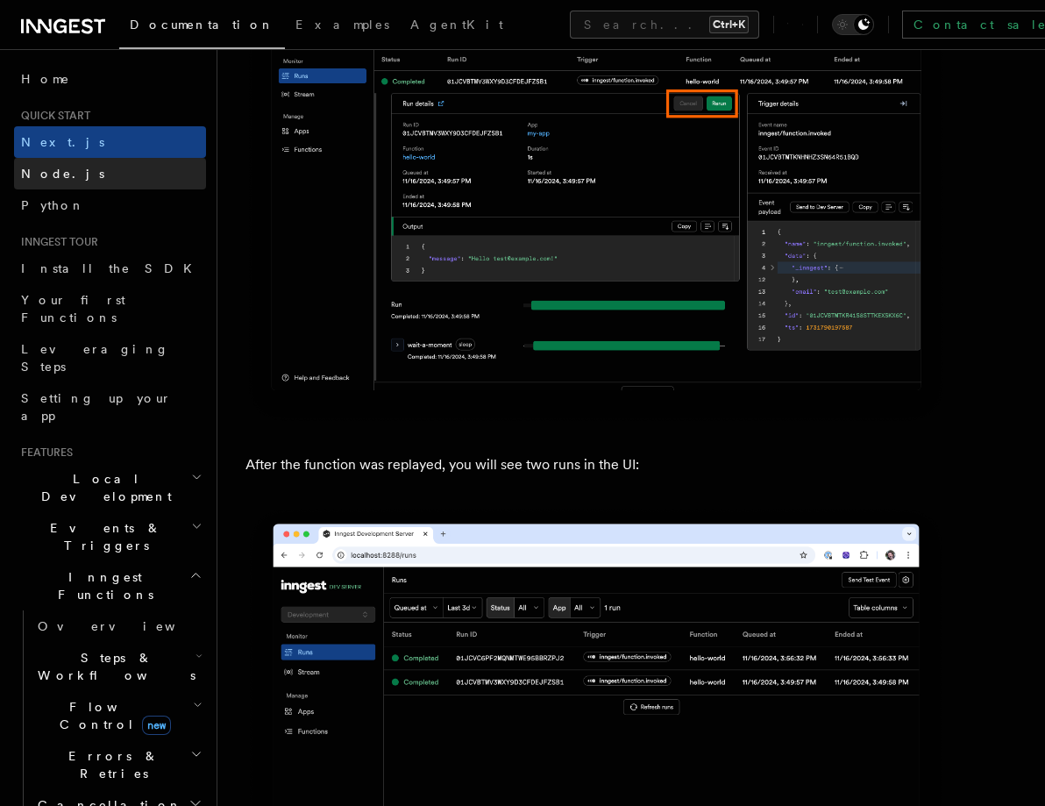
click at [72, 181] on link "Node.js" at bounding box center [110, 174] width 192 height 32
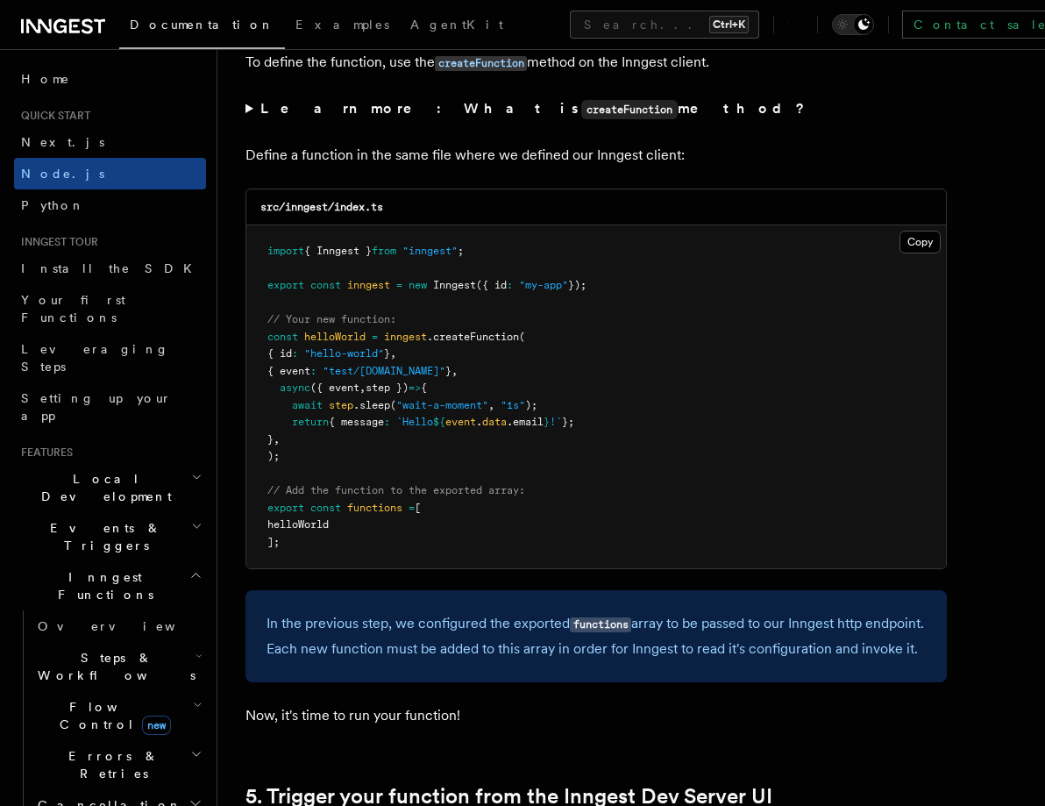
scroll to position [3508, 0]
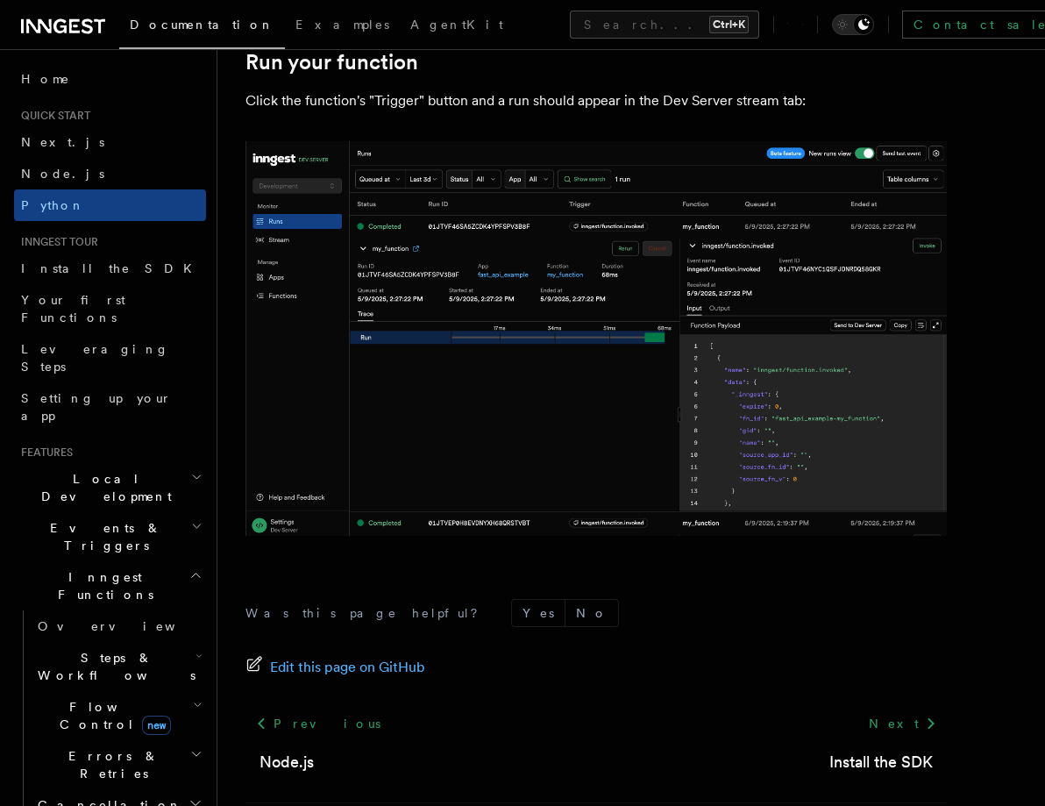
scroll to position [3628, 0]
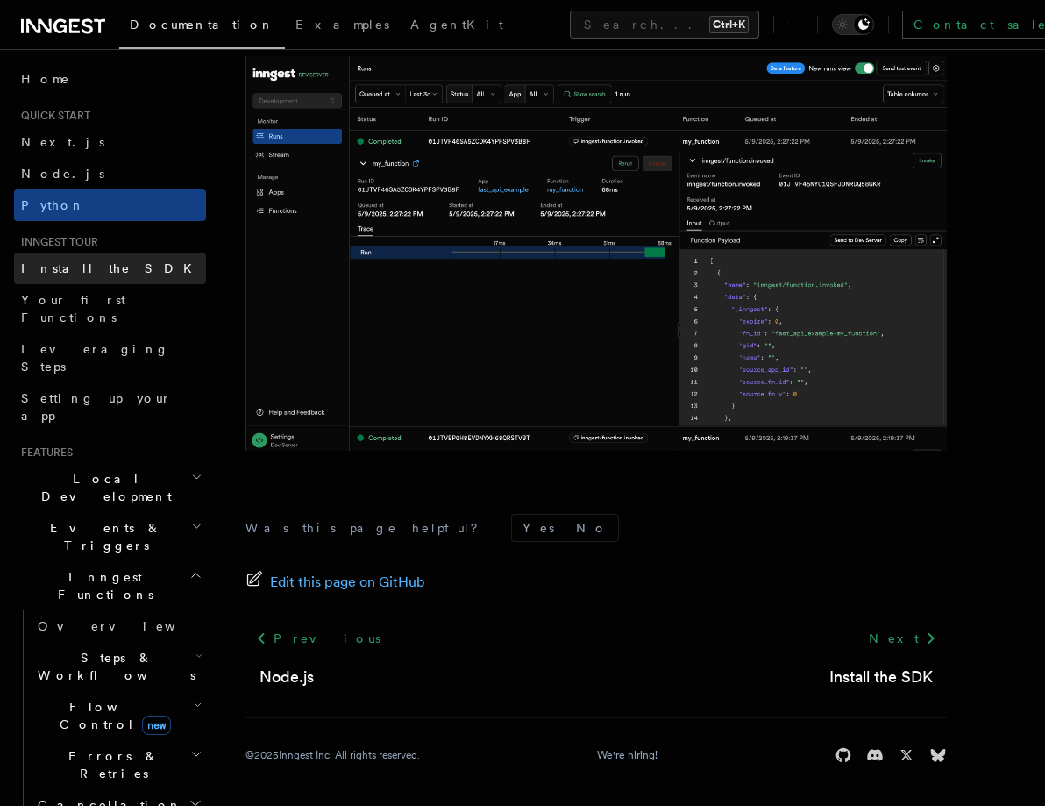
click at [17, 260] on link "Install the SDK" at bounding box center [110, 269] width 192 height 32
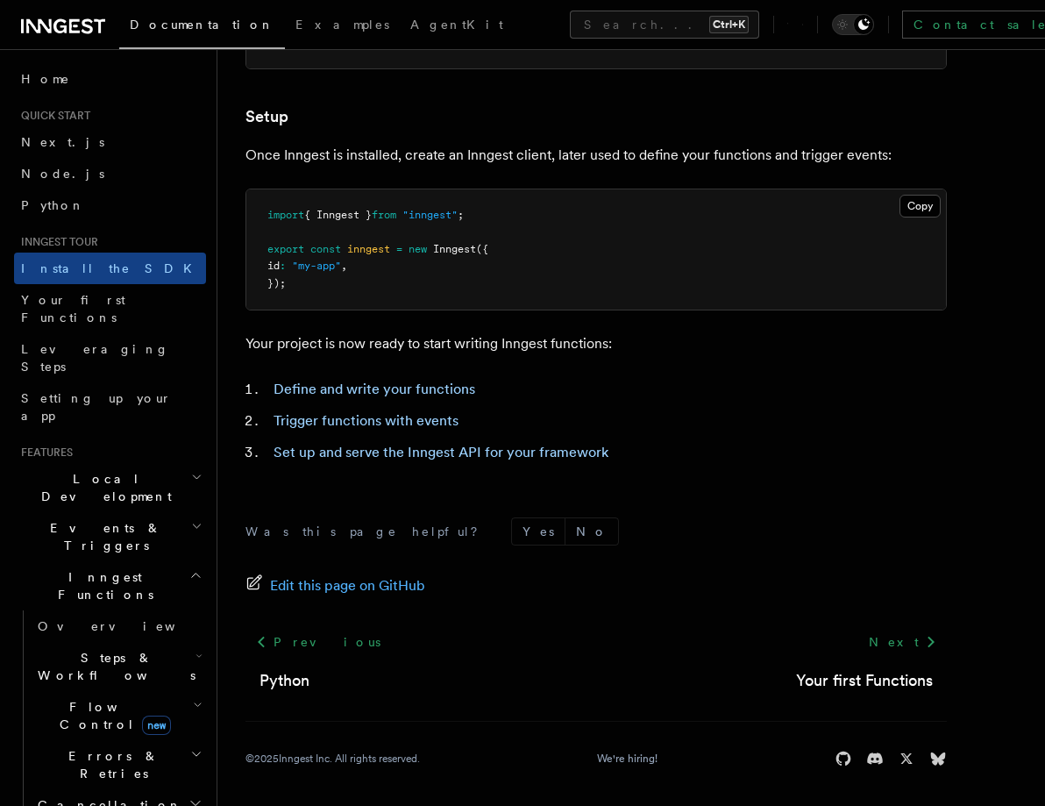
scroll to position [653, 0]
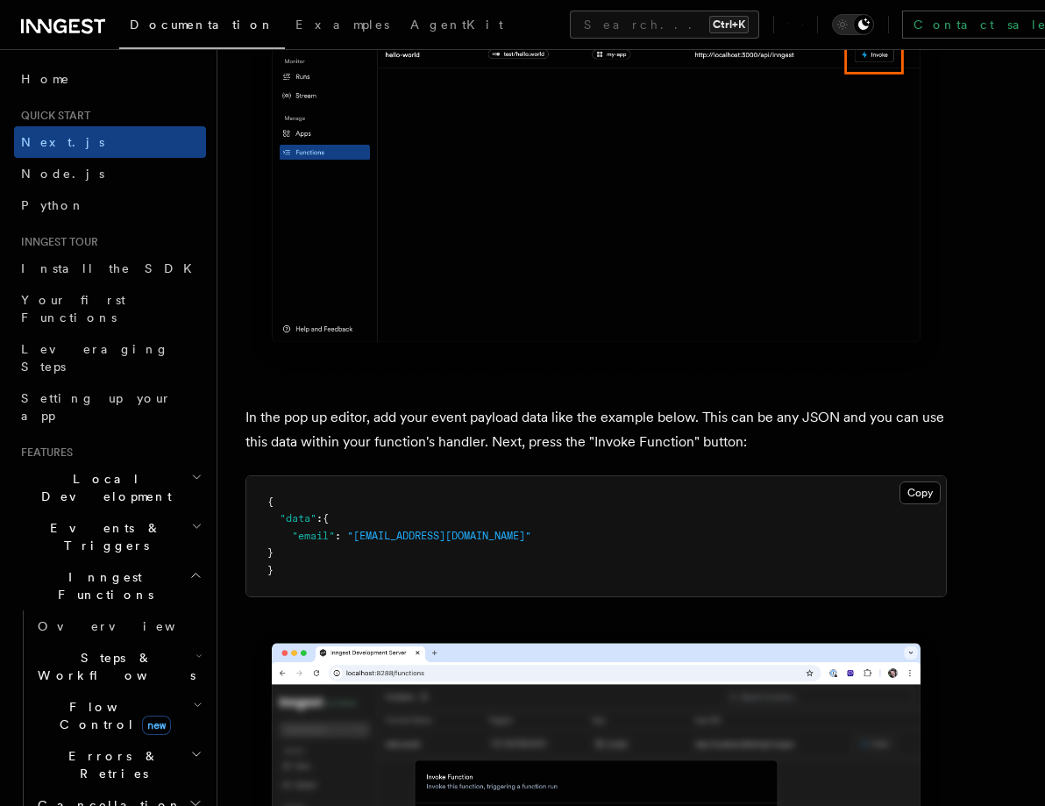
scroll to position [4970, 0]
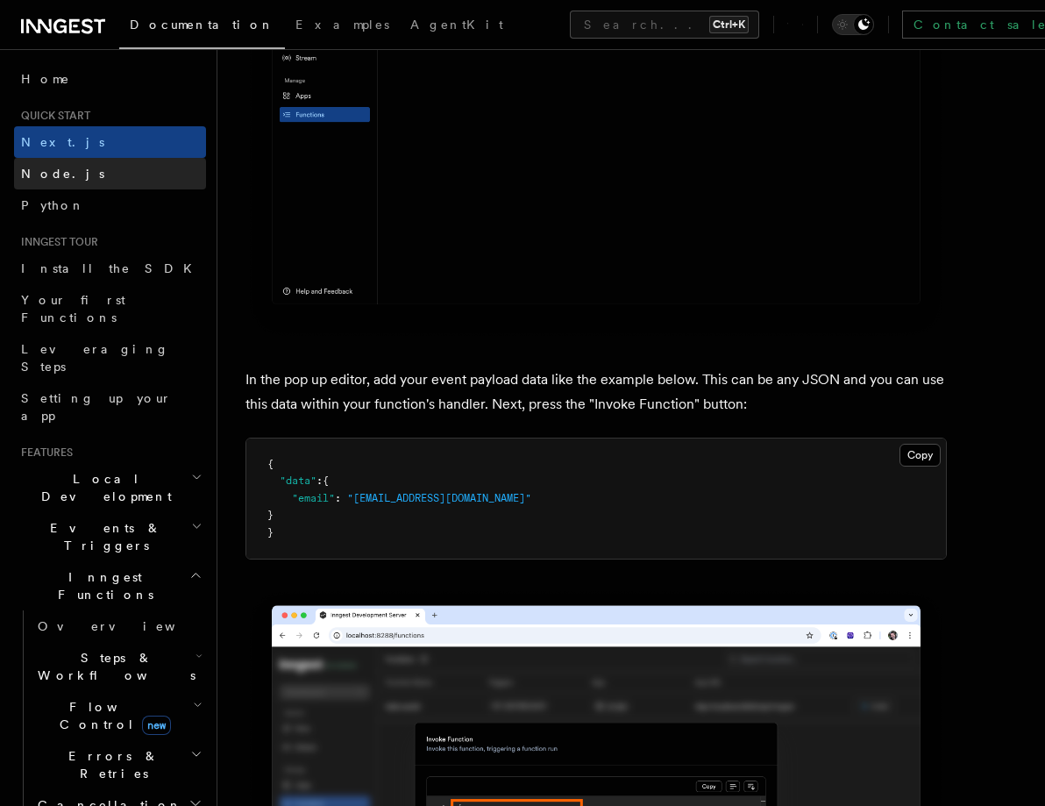
click at [82, 175] on link "Node.js" at bounding box center [110, 174] width 192 height 32
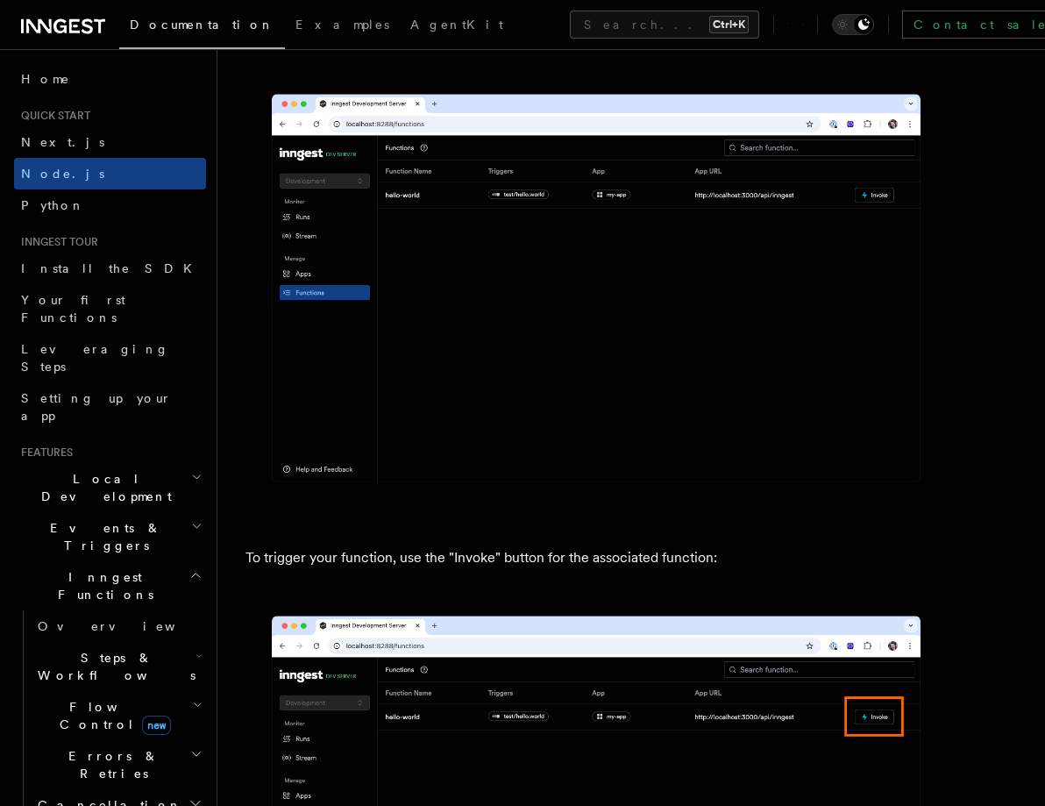
scroll to position [4385, 0]
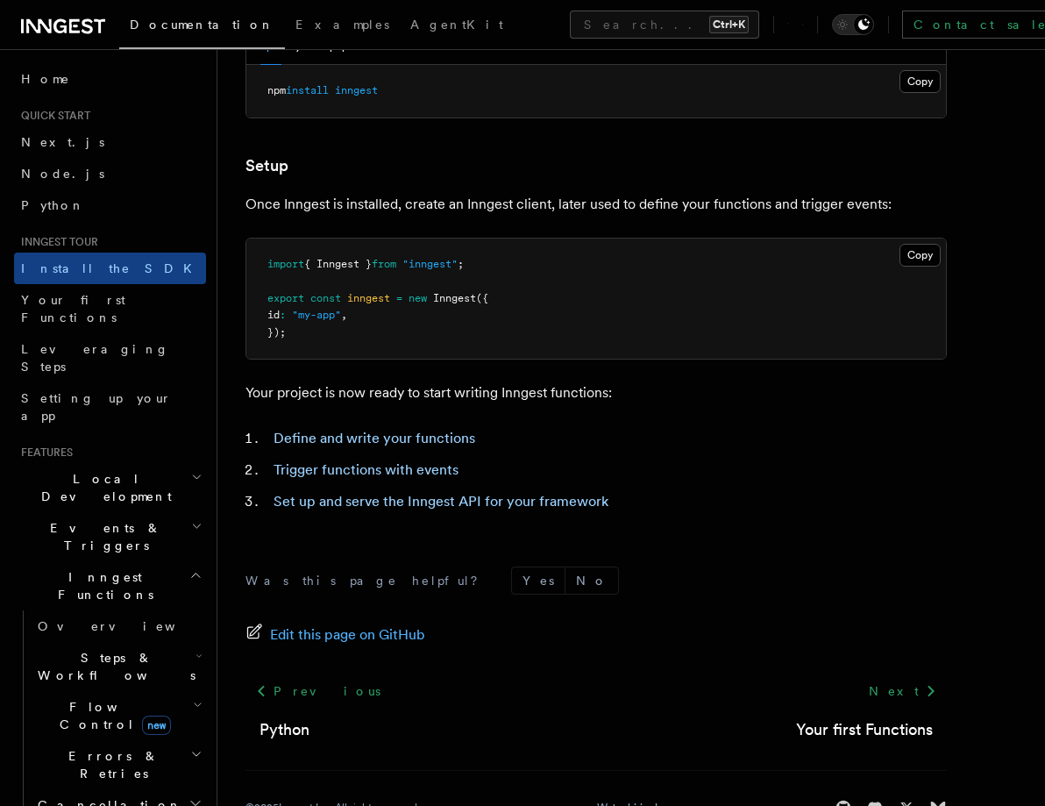
scroll to position [653, 0]
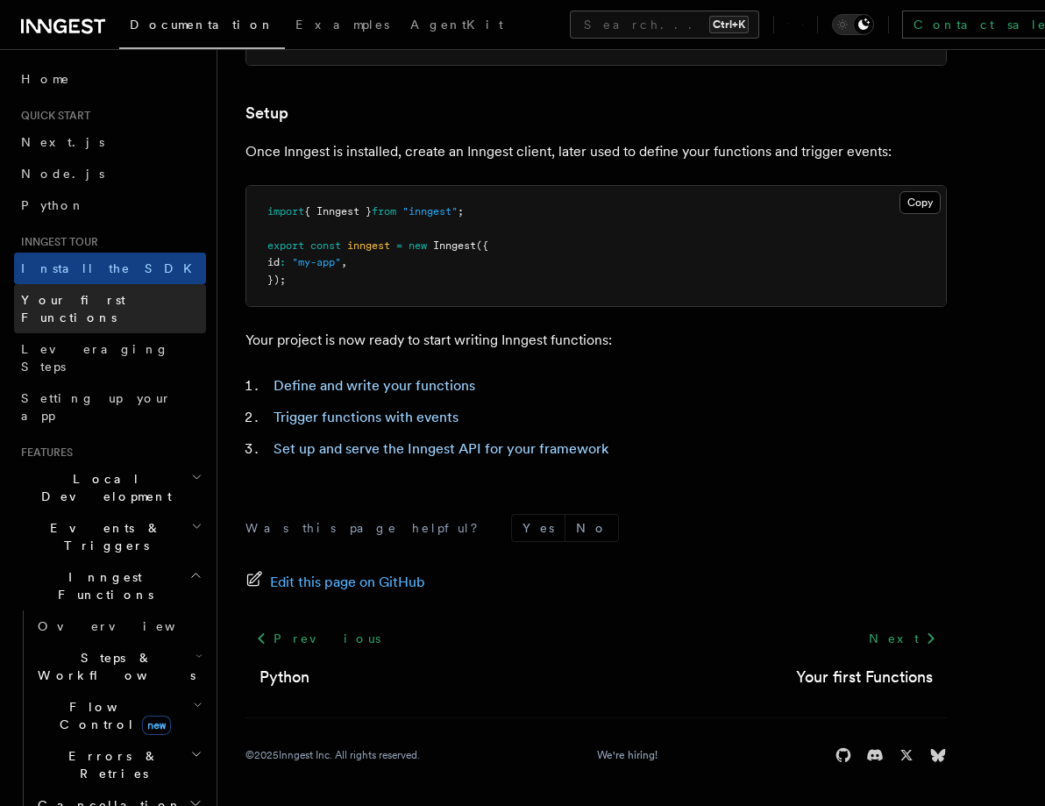
click at [53, 297] on span "Your first Functions" at bounding box center [73, 309] width 104 height 32
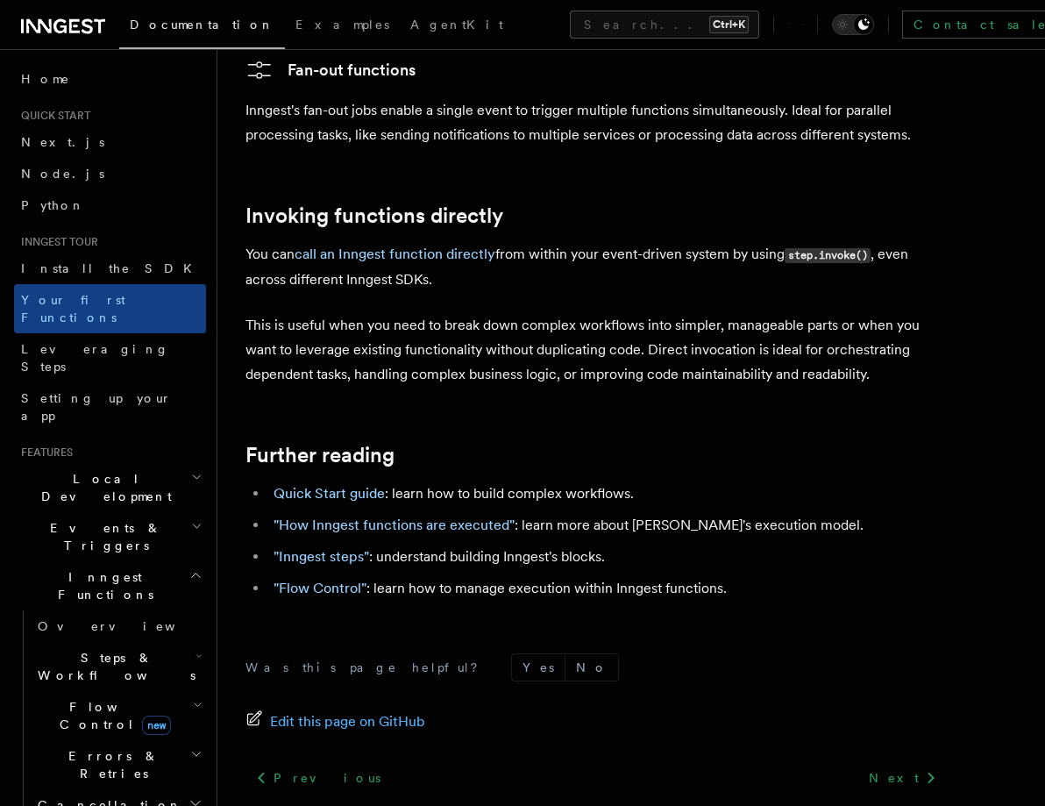
scroll to position [3492, 0]
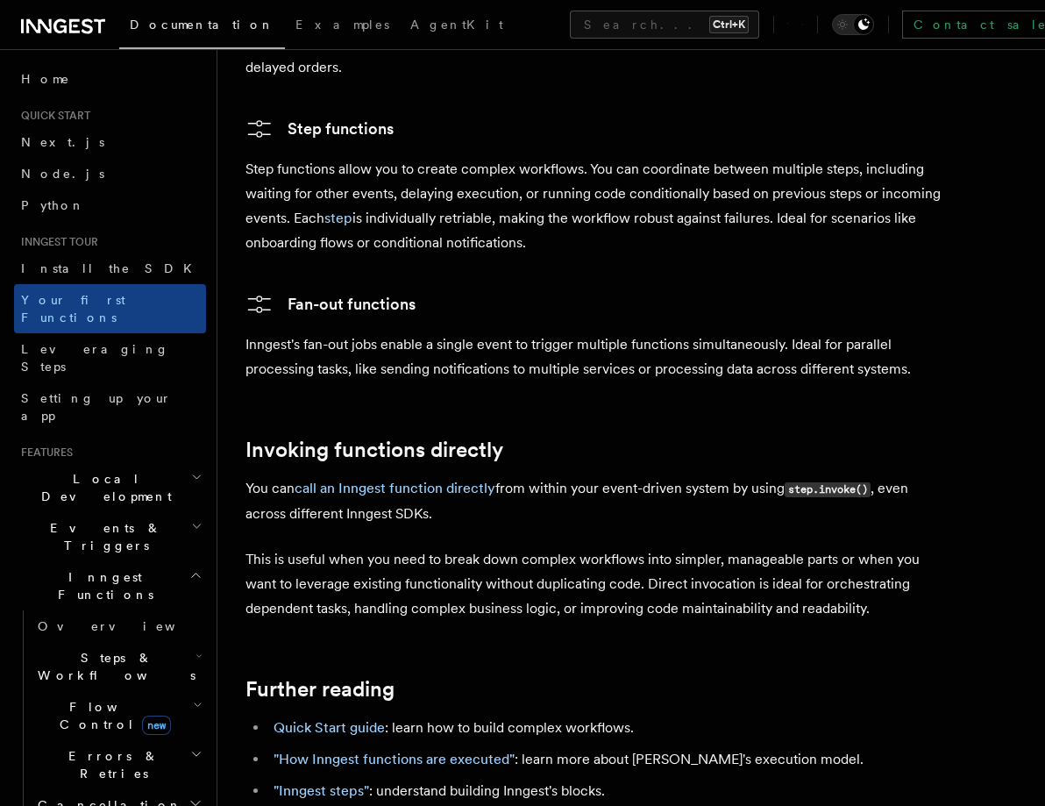
scroll to position [3216, 0]
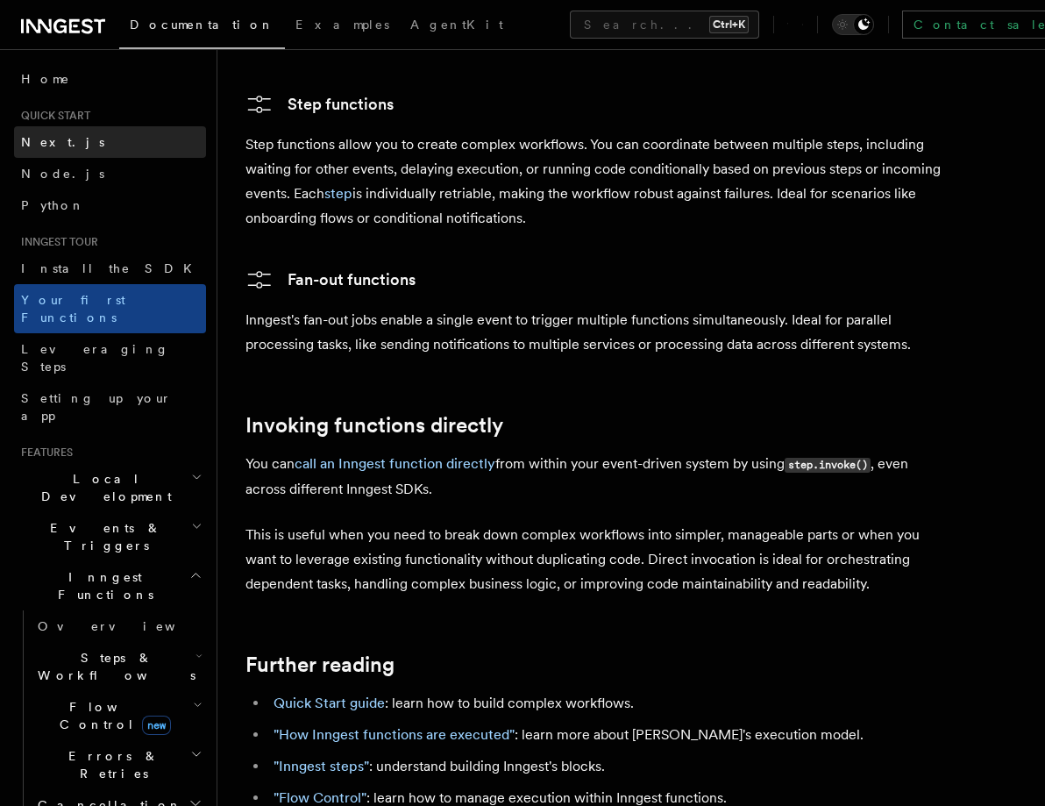
click at [76, 149] on link "Next.js" at bounding box center [110, 142] width 192 height 32
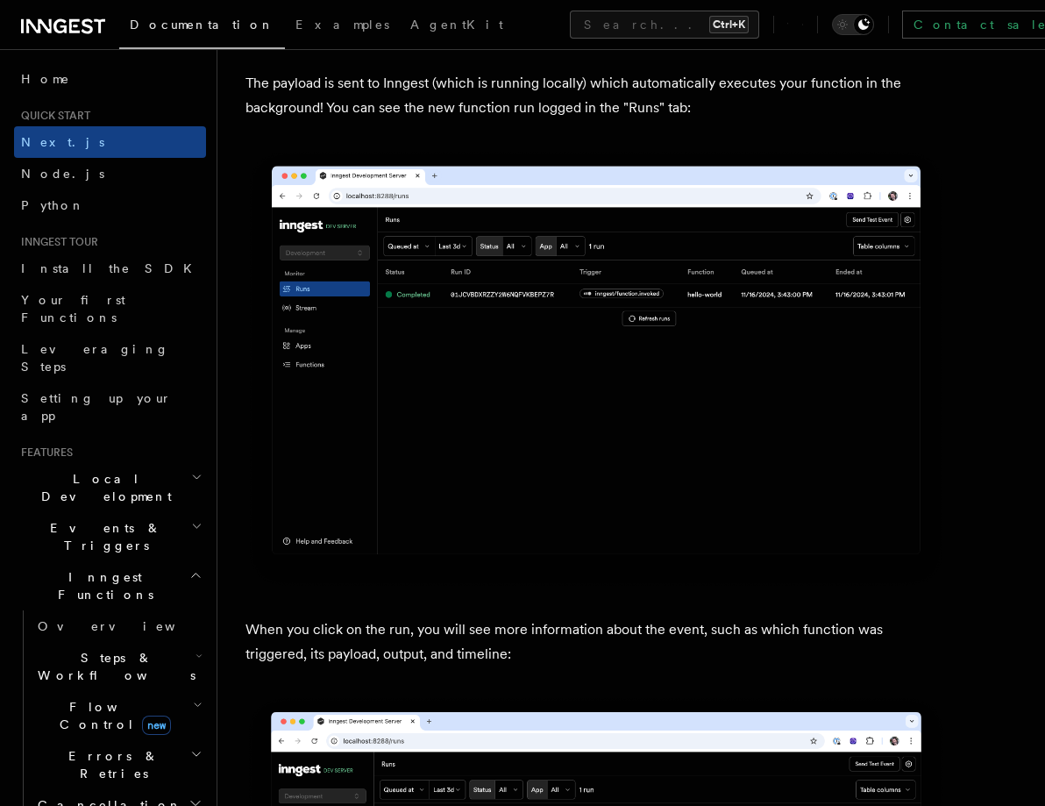
scroll to position [5262, 0]
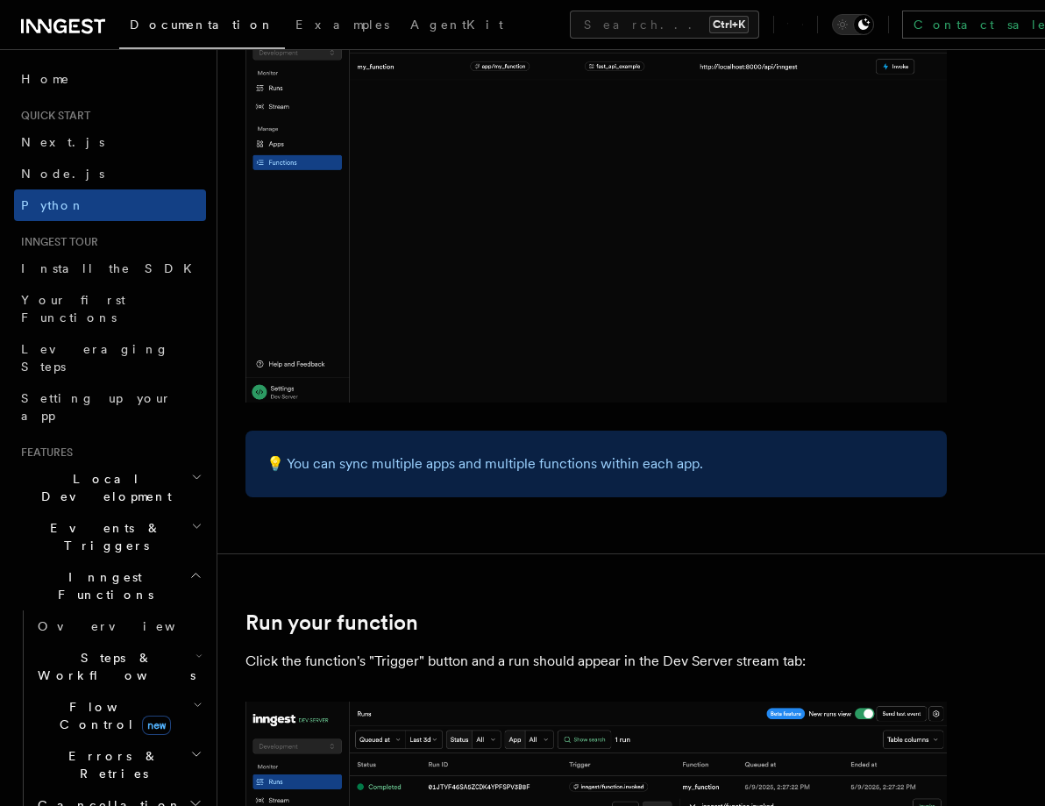
scroll to position [3508, 0]
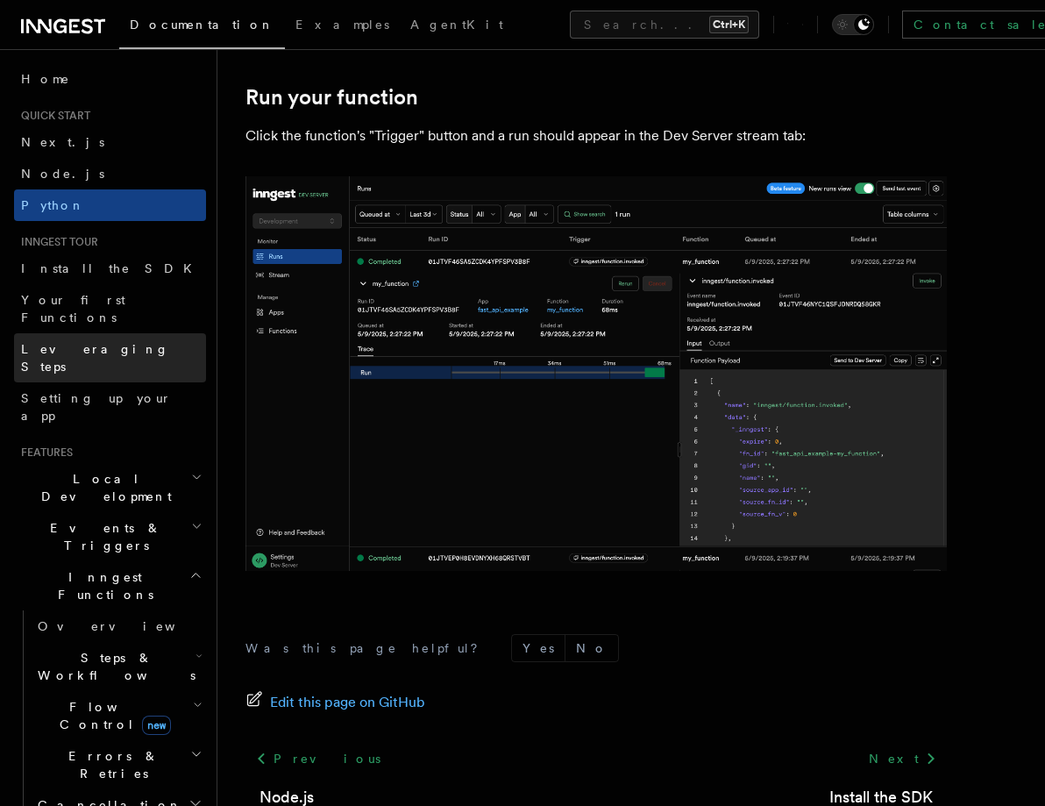
click at [107, 342] on span "Leveraging Steps" at bounding box center [95, 358] width 148 height 32
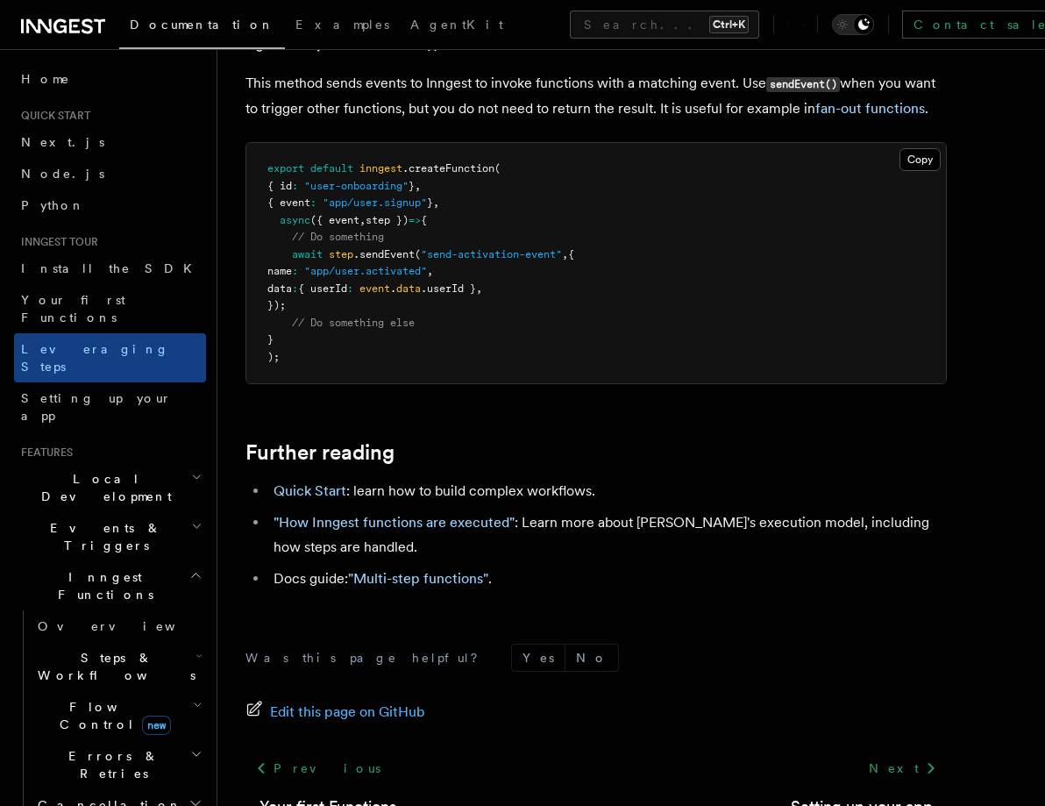
scroll to position [3821, 0]
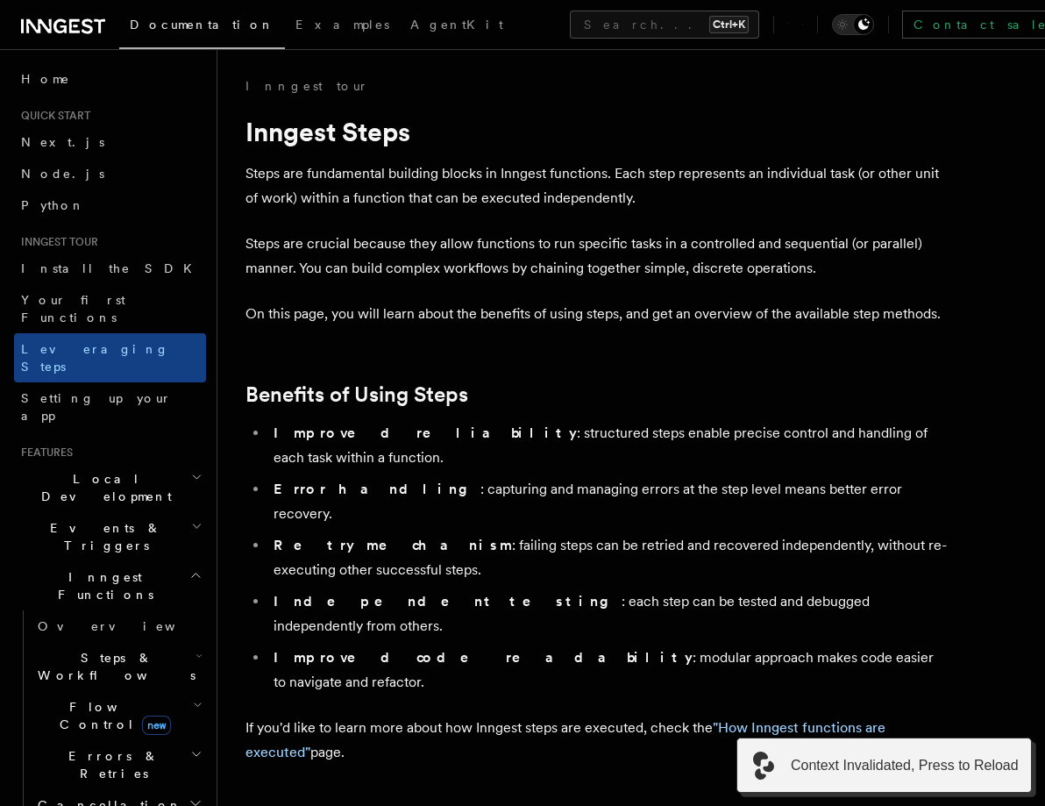
click at [0, 0] on plasmo-csui at bounding box center [0, 0] width 0 height 0
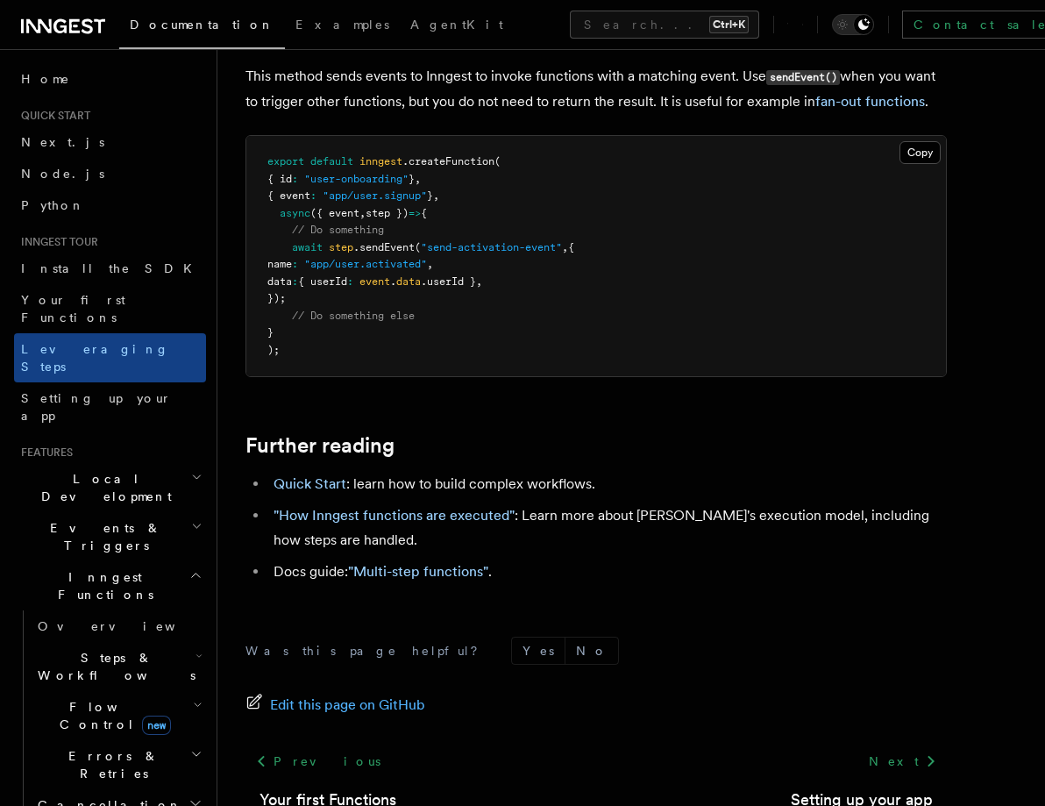
click at [139, 463] on h2 "Local Development" at bounding box center [110, 487] width 192 height 49
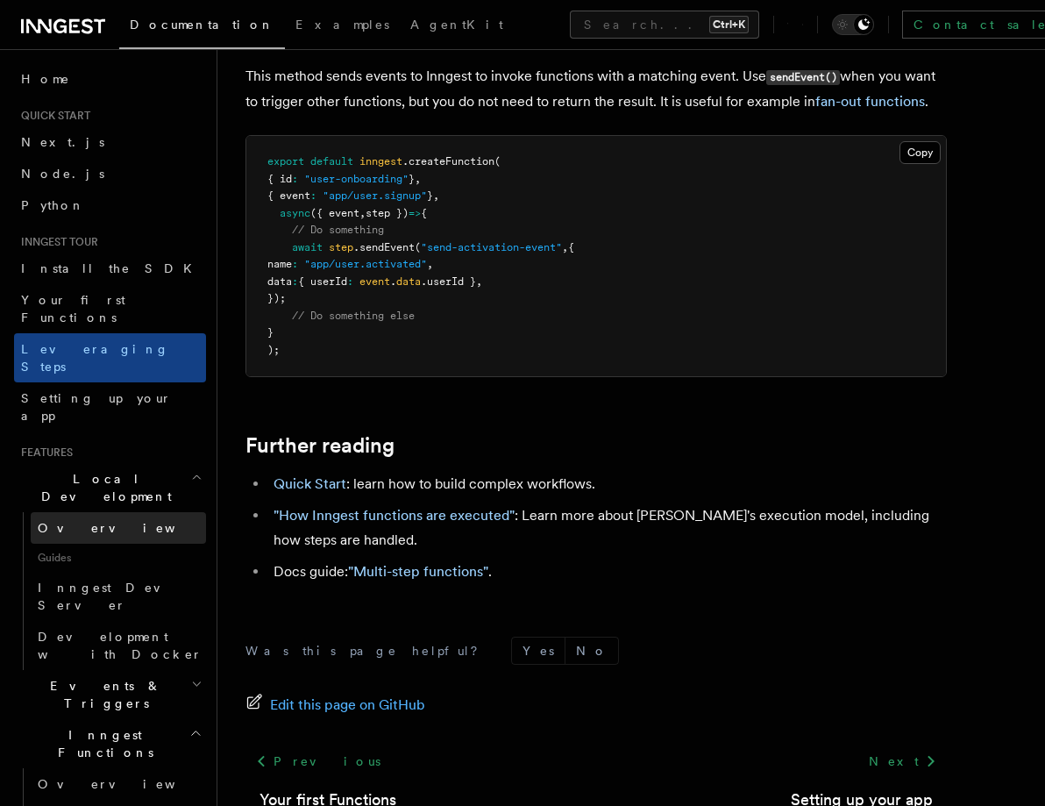
click at [103, 512] on link "Overview" at bounding box center [118, 528] width 175 height 32
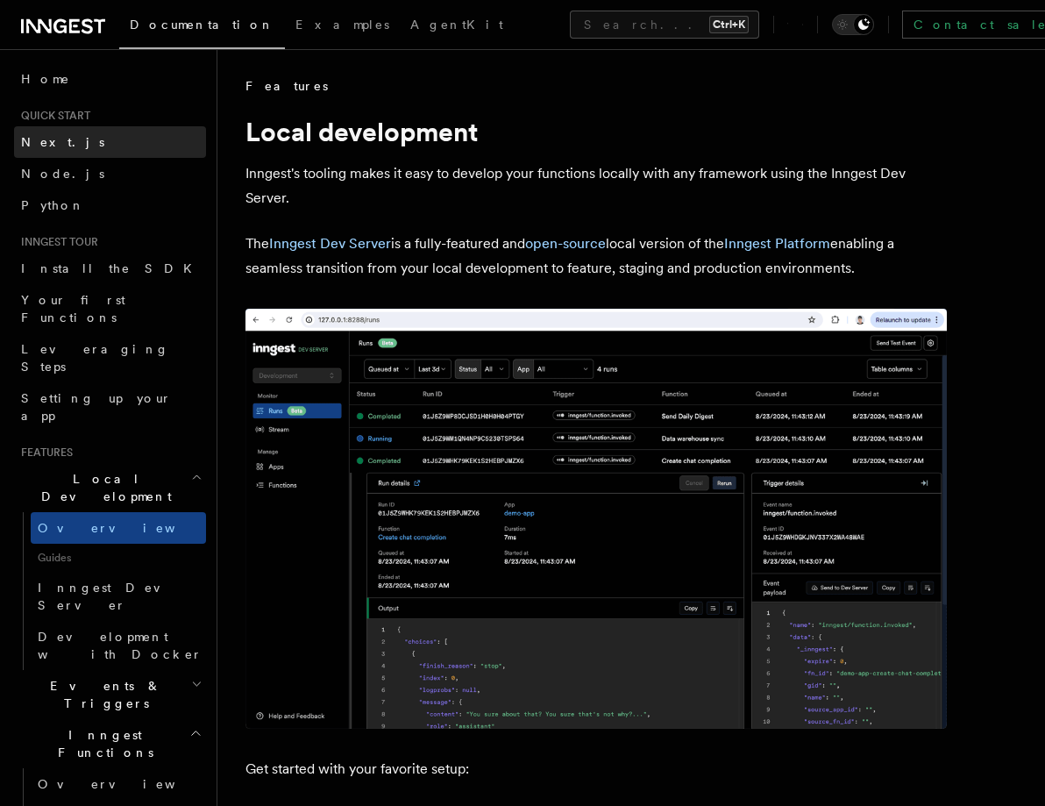
click at [75, 153] on link "Next.js" at bounding box center [110, 142] width 192 height 32
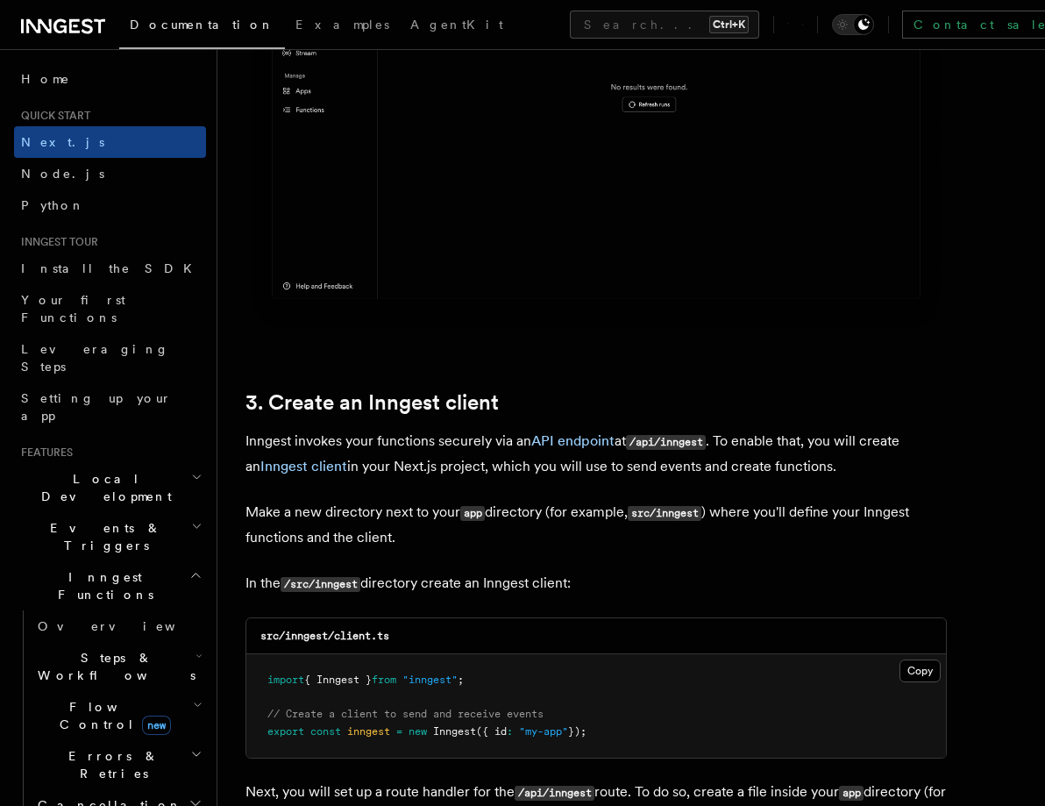
scroll to position [1754, 0]
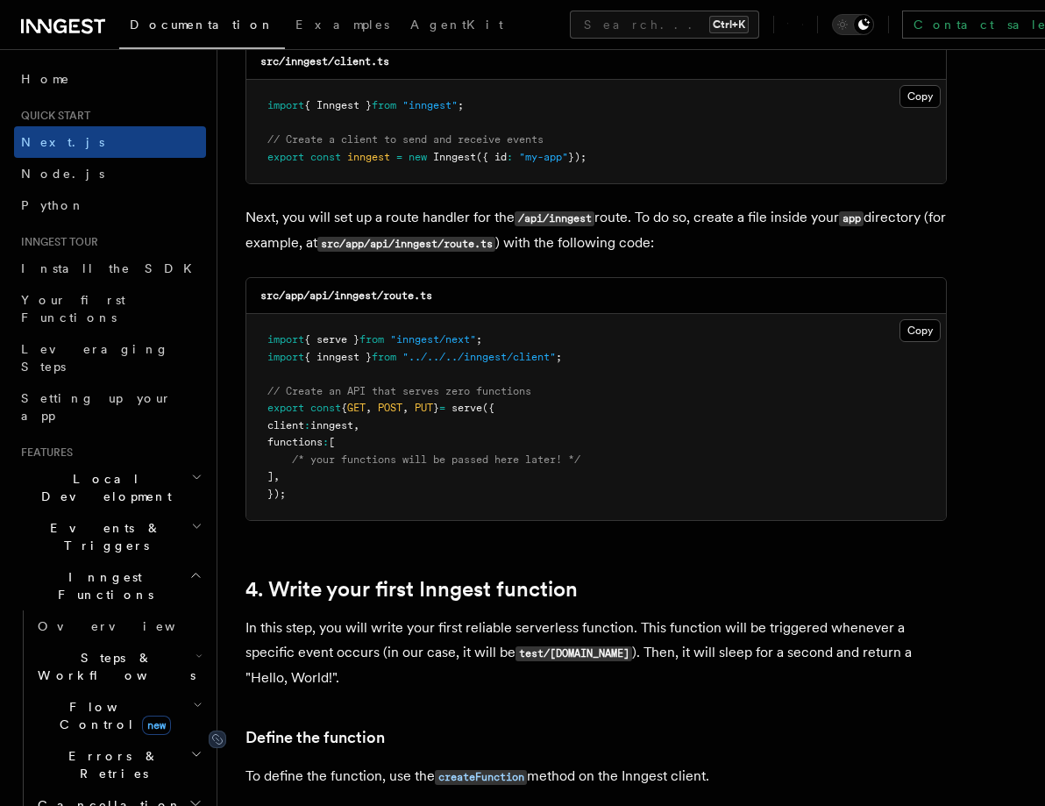
scroll to position [2631, 0]
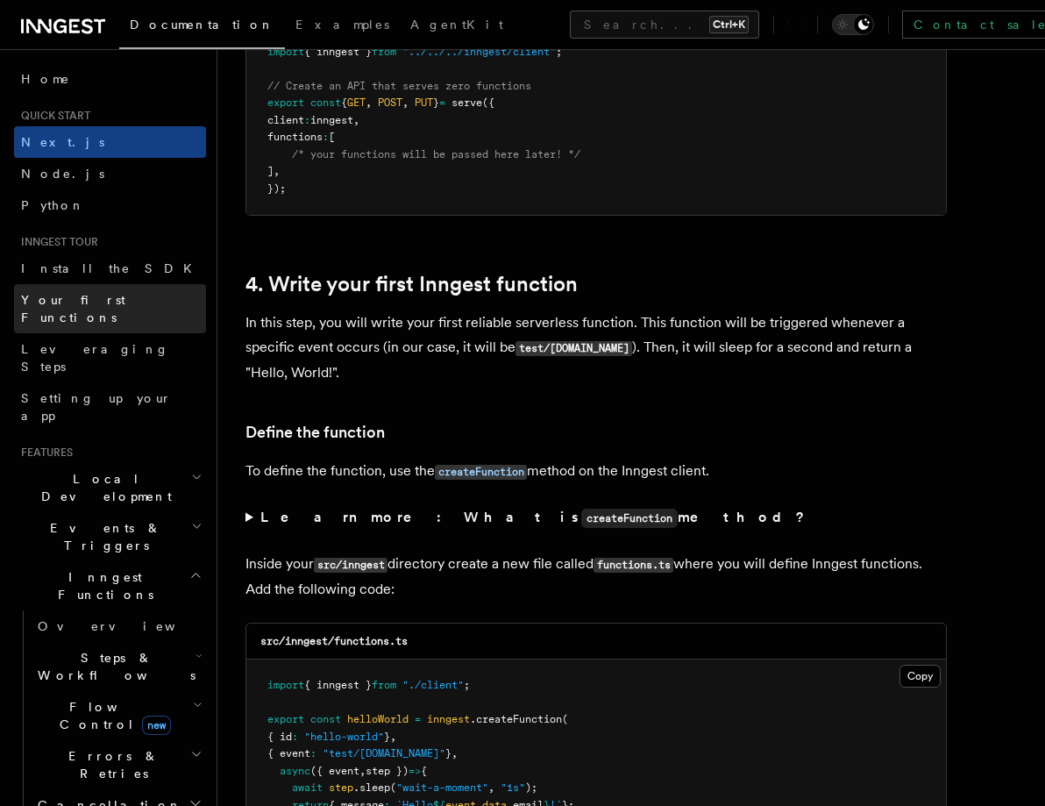
click at [60, 296] on span "Your first Functions" at bounding box center [73, 309] width 104 height 32
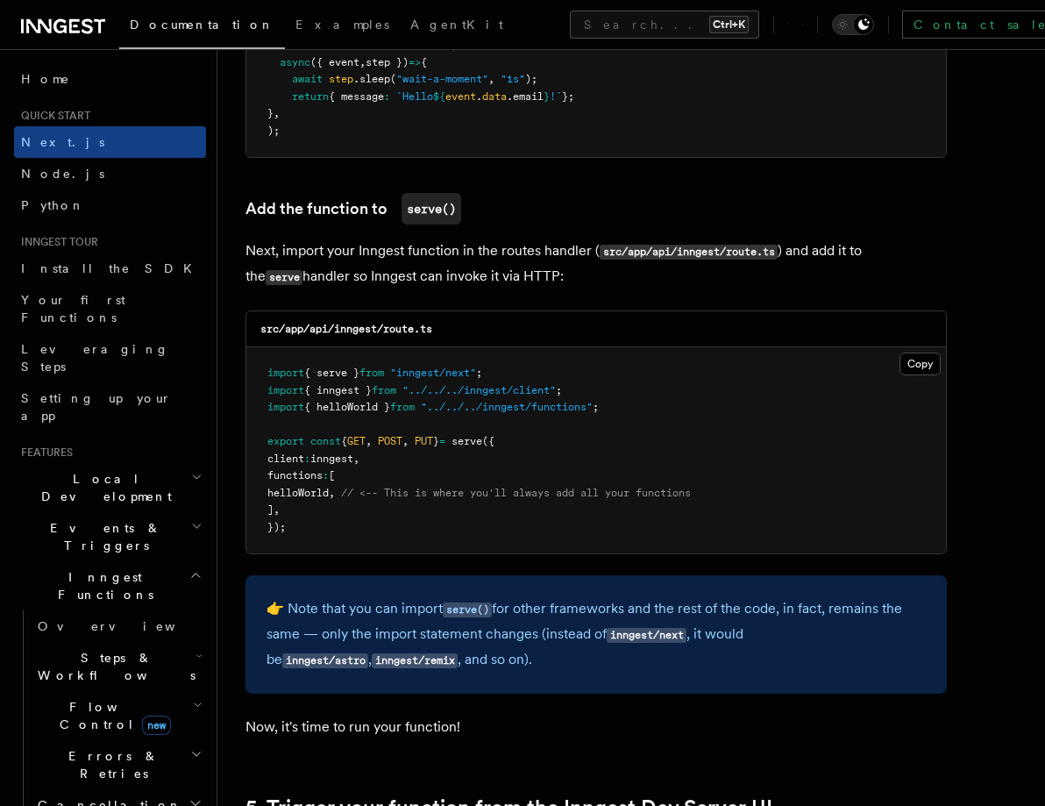
scroll to position [3508, 0]
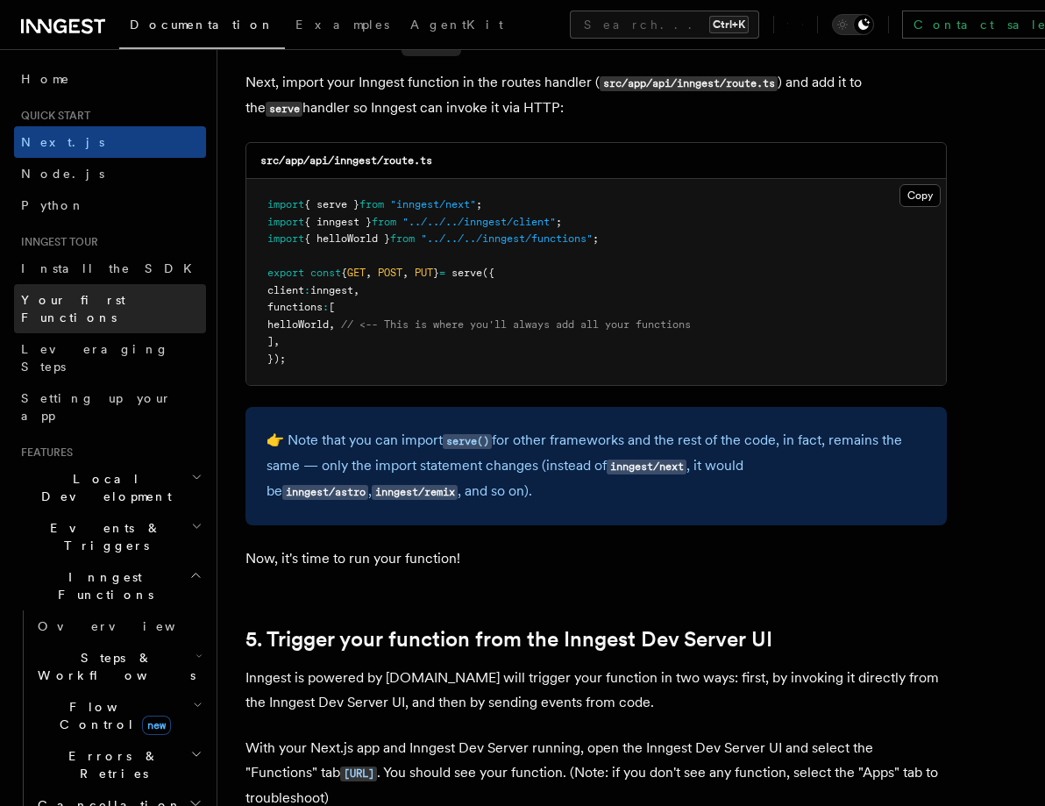
click at [105, 292] on span "Your first Functions" at bounding box center [113, 308] width 185 height 35
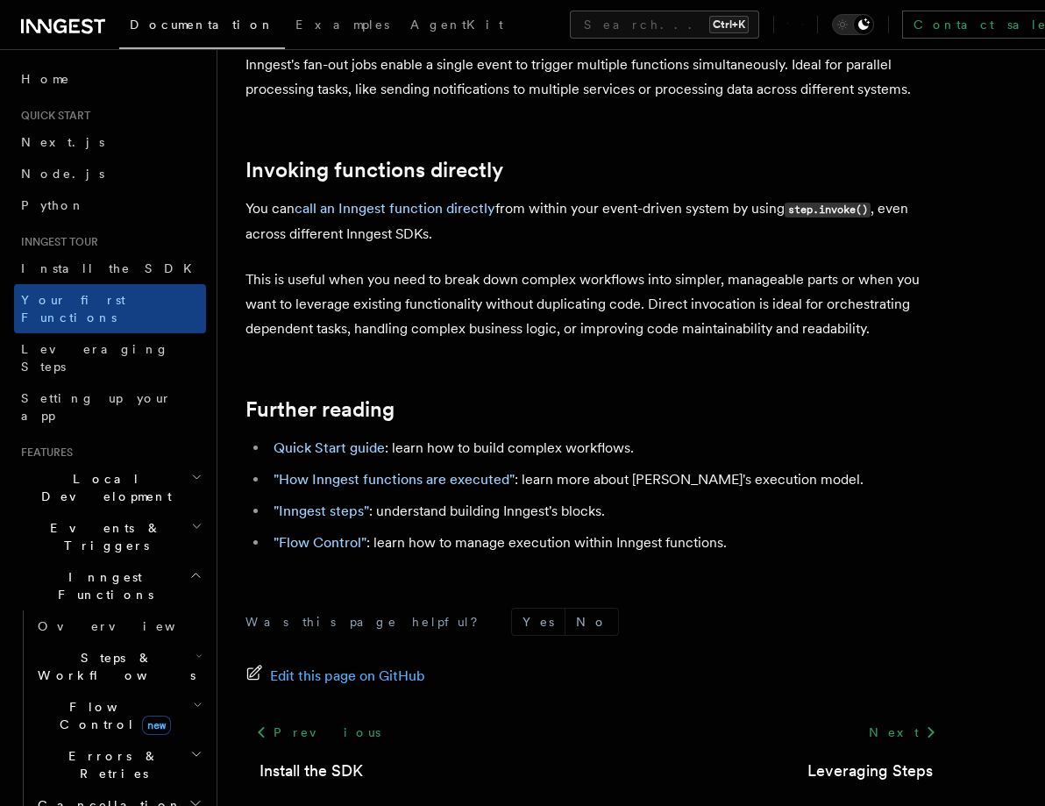
scroll to position [3492, 0]
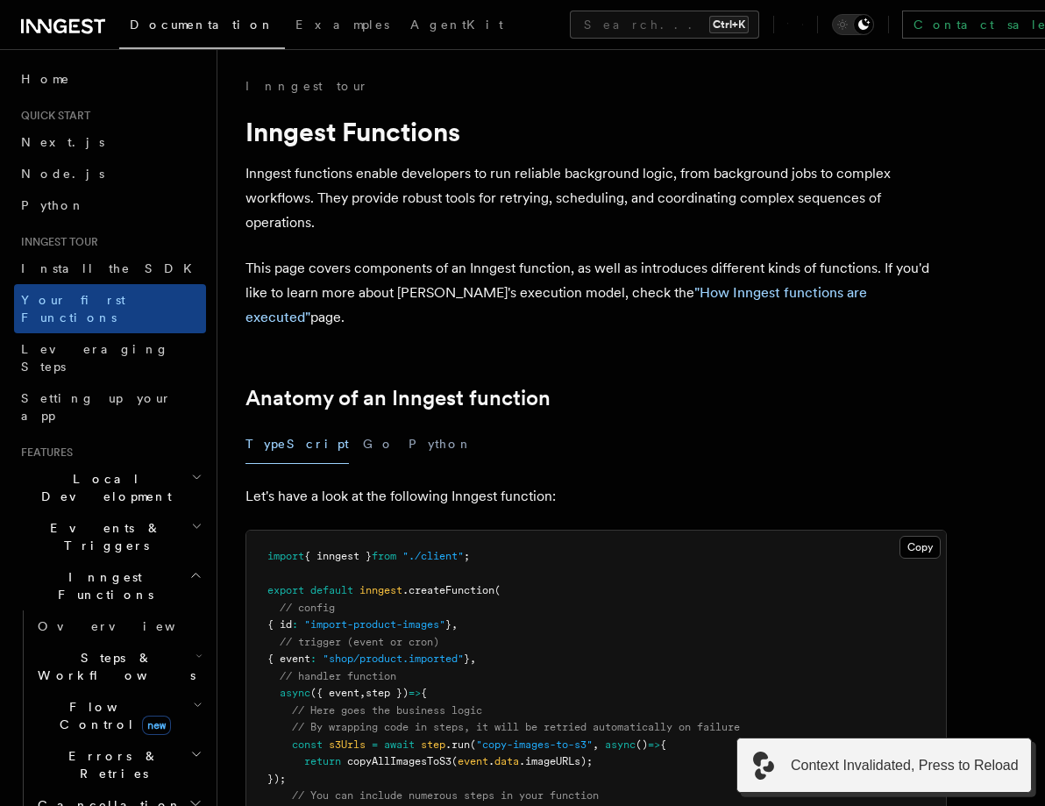
click at [0, 0] on plasmo-csui at bounding box center [0, 0] width 0 height 0
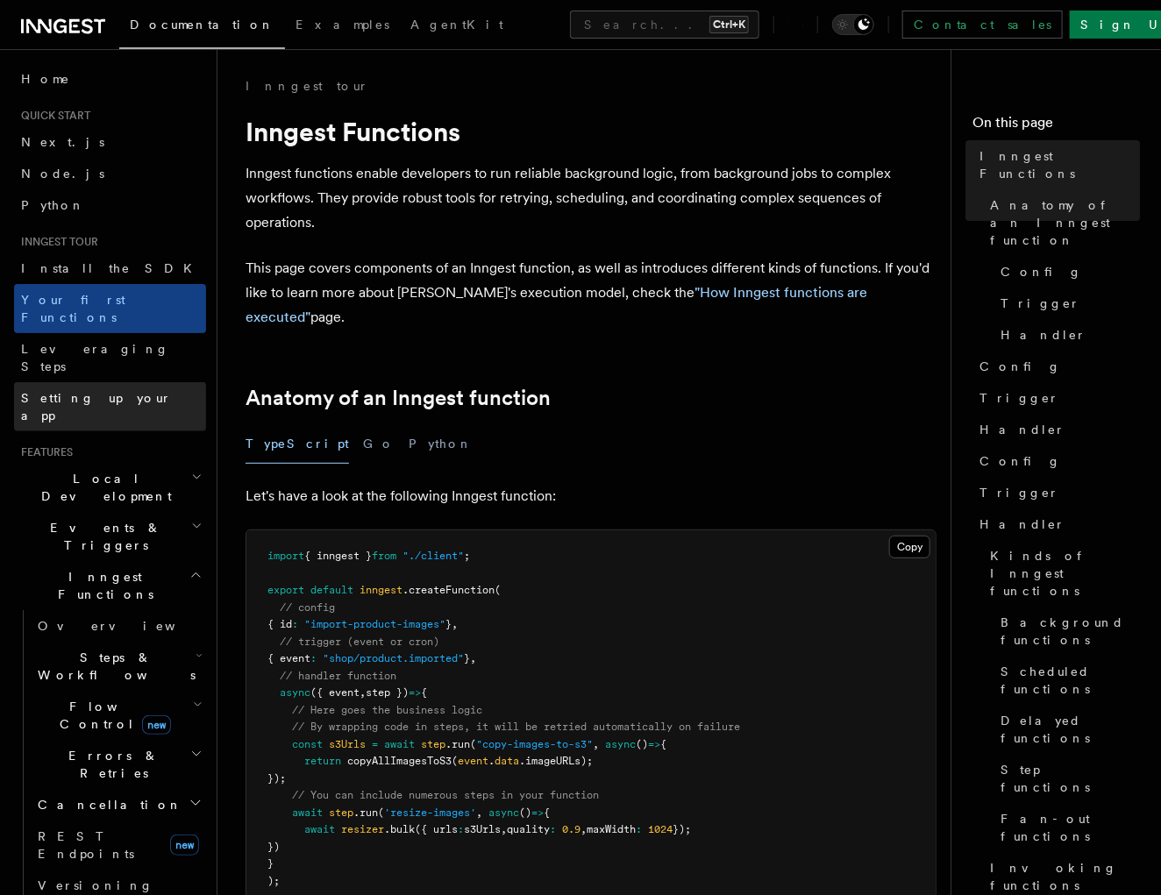
click at [95, 391] on span "Setting up your app" at bounding box center [96, 407] width 151 height 32
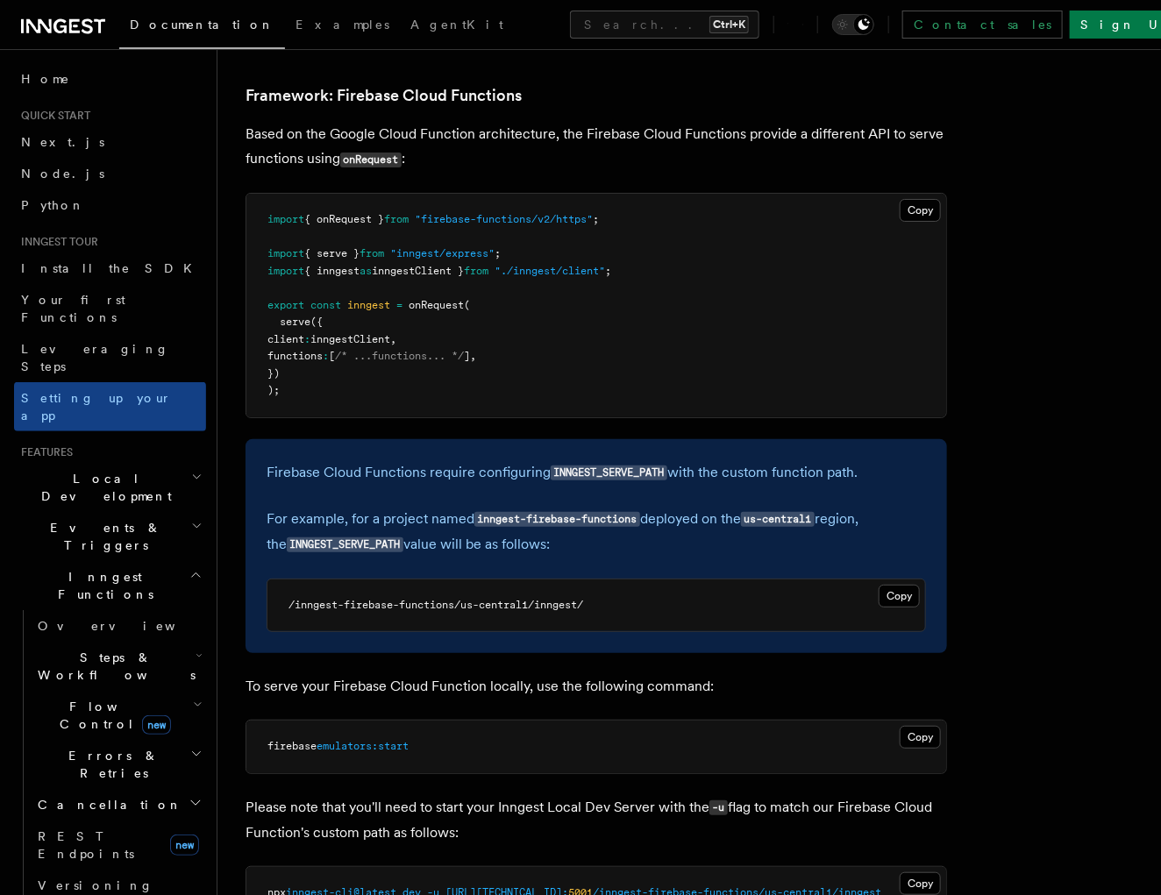
scroll to position [7795, 0]
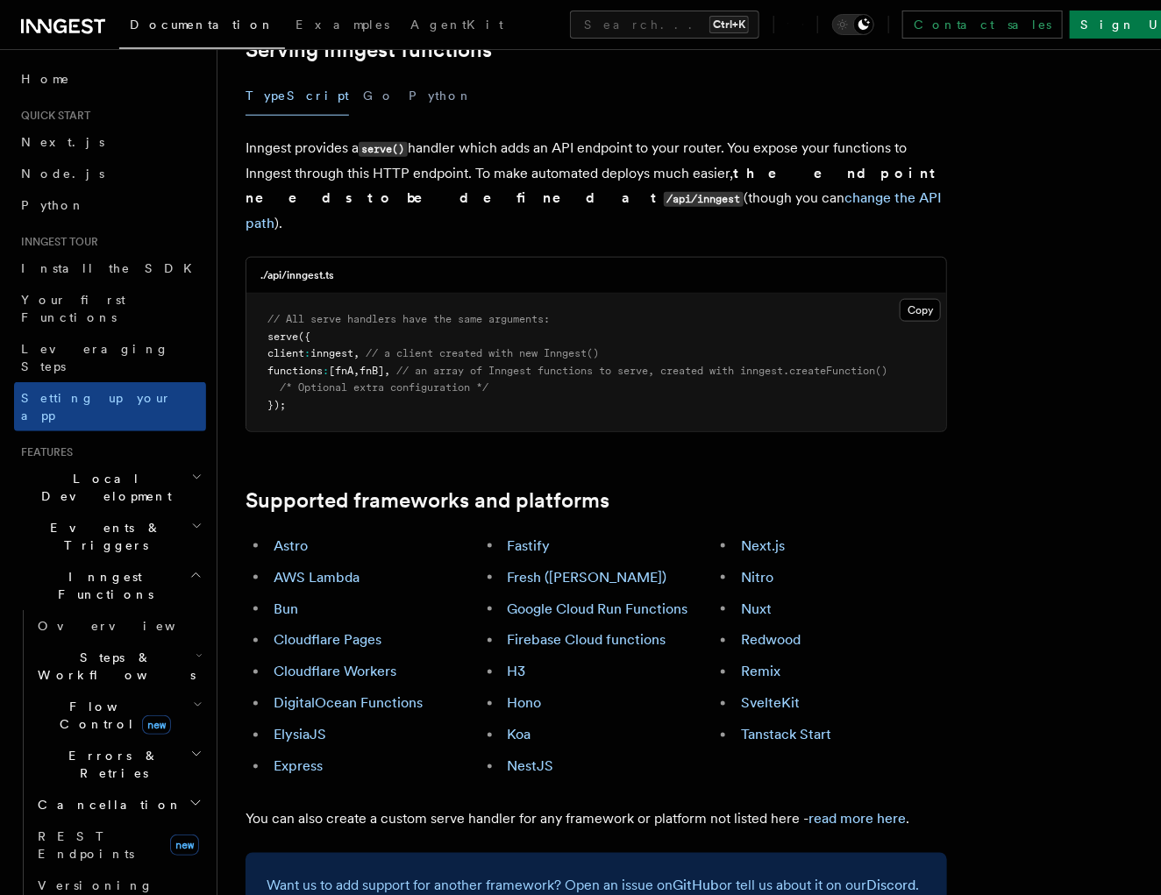
scroll to position [650, 0]
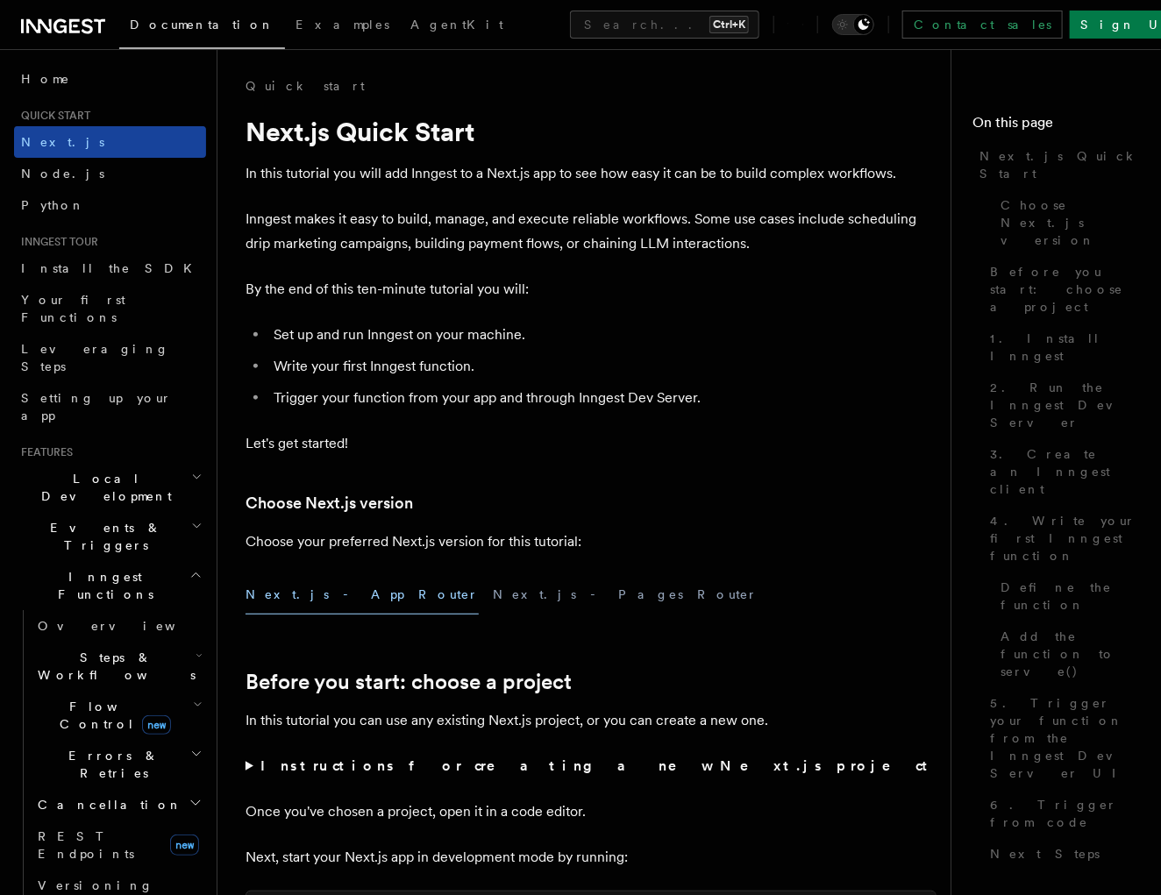
click at [80, 152] on link "Next.js" at bounding box center [110, 142] width 192 height 32
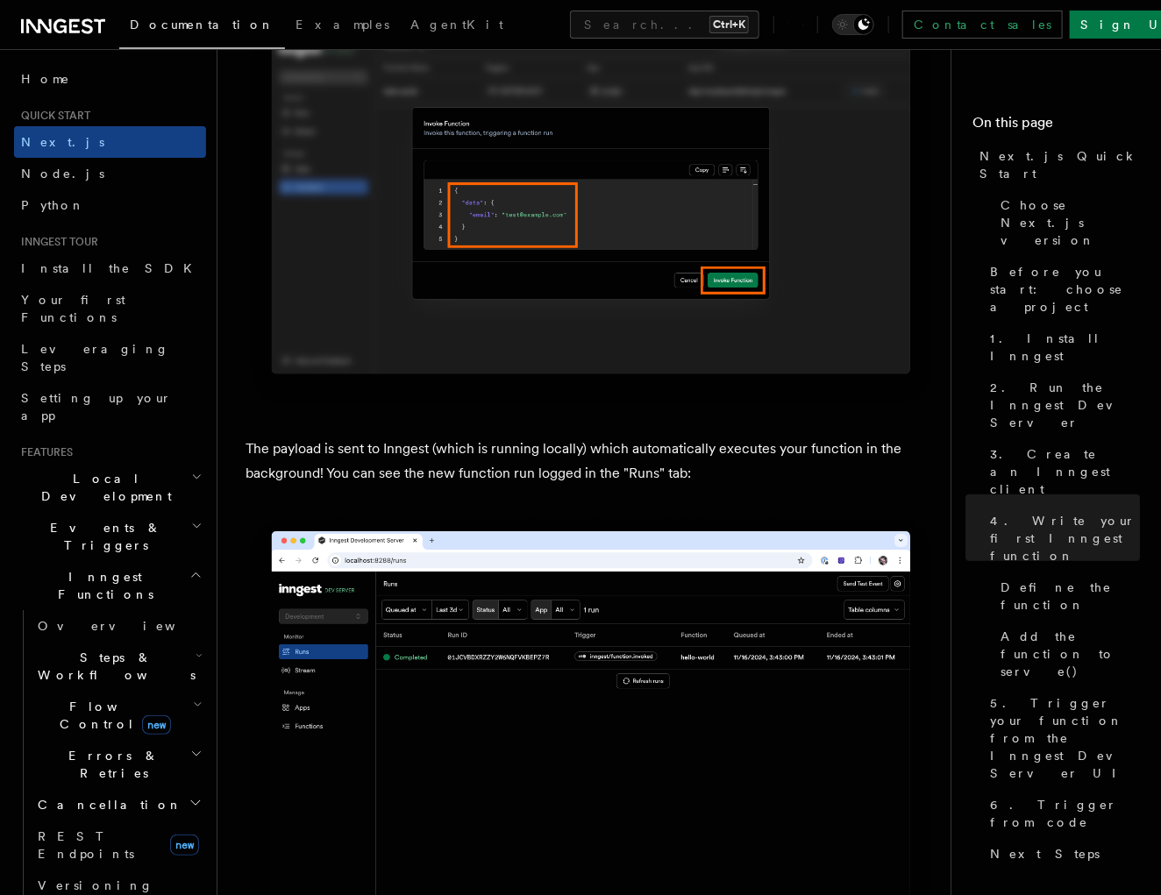
scroll to position [6171, 0]
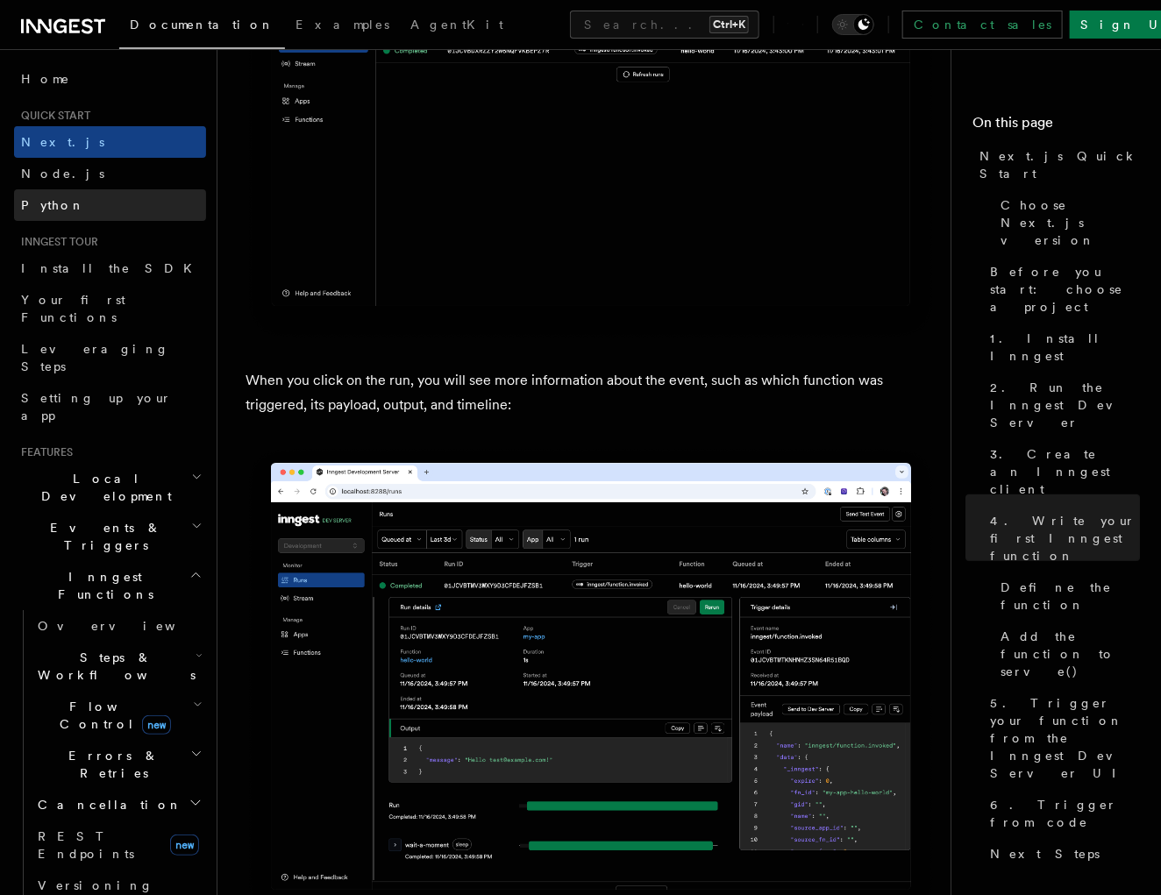
click at [64, 204] on link "Python" at bounding box center [110, 205] width 192 height 32
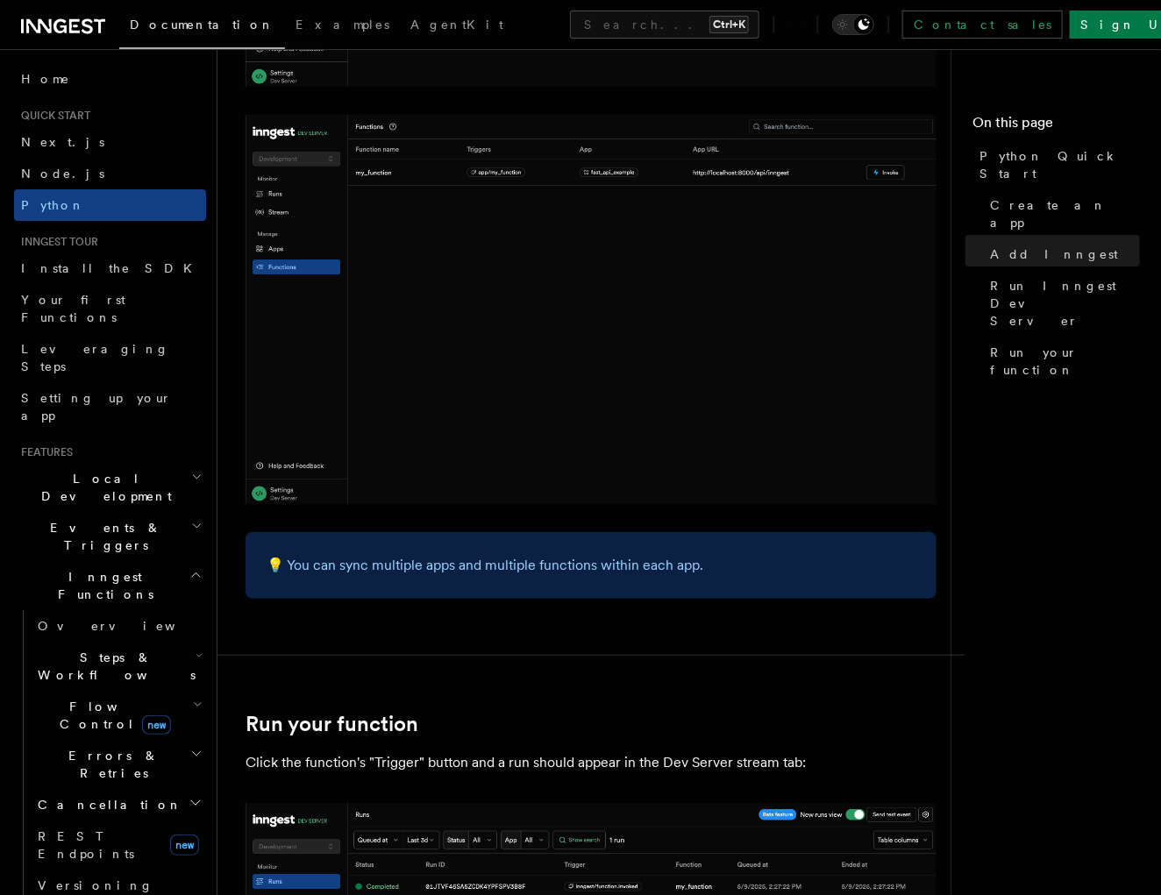
scroll to position [3523, 0]
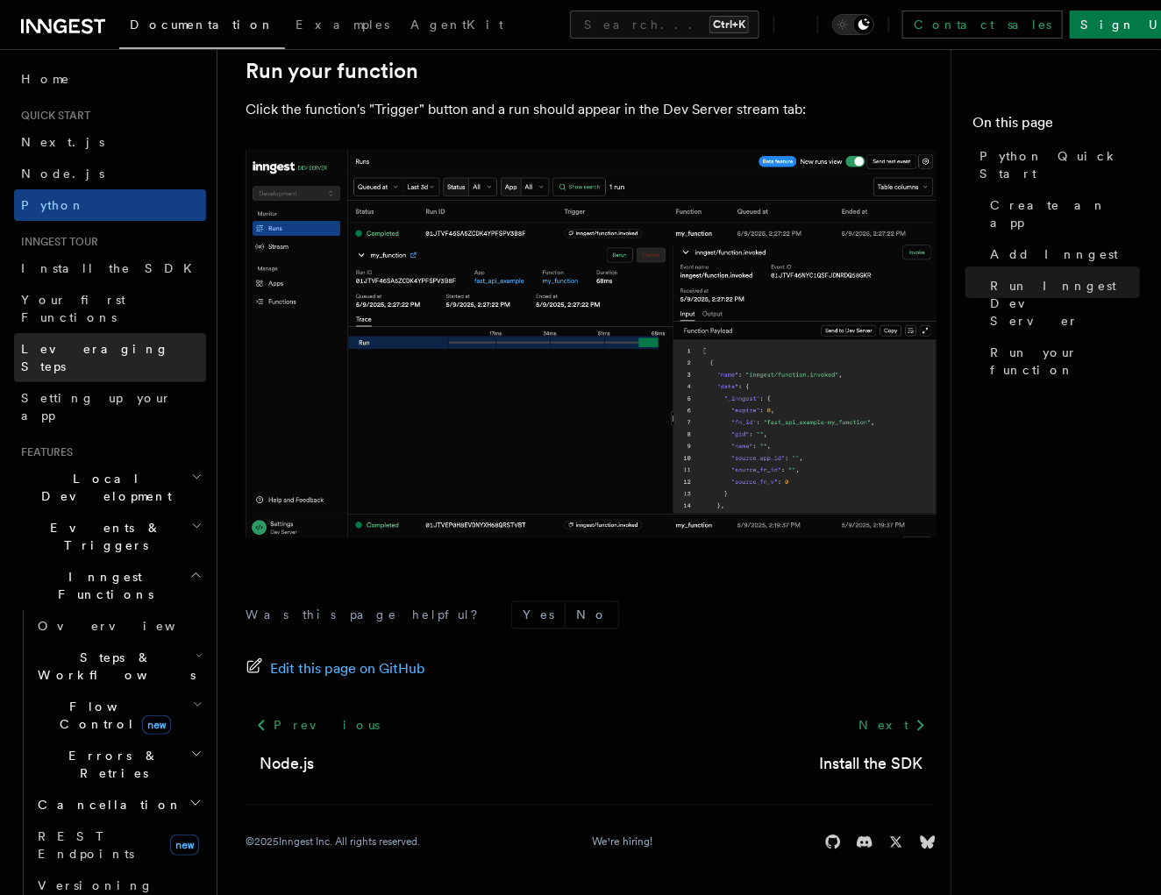
click at [80, 342] on span "Leveraging Steps" at bounding box center [95, 358] width 148 height 32
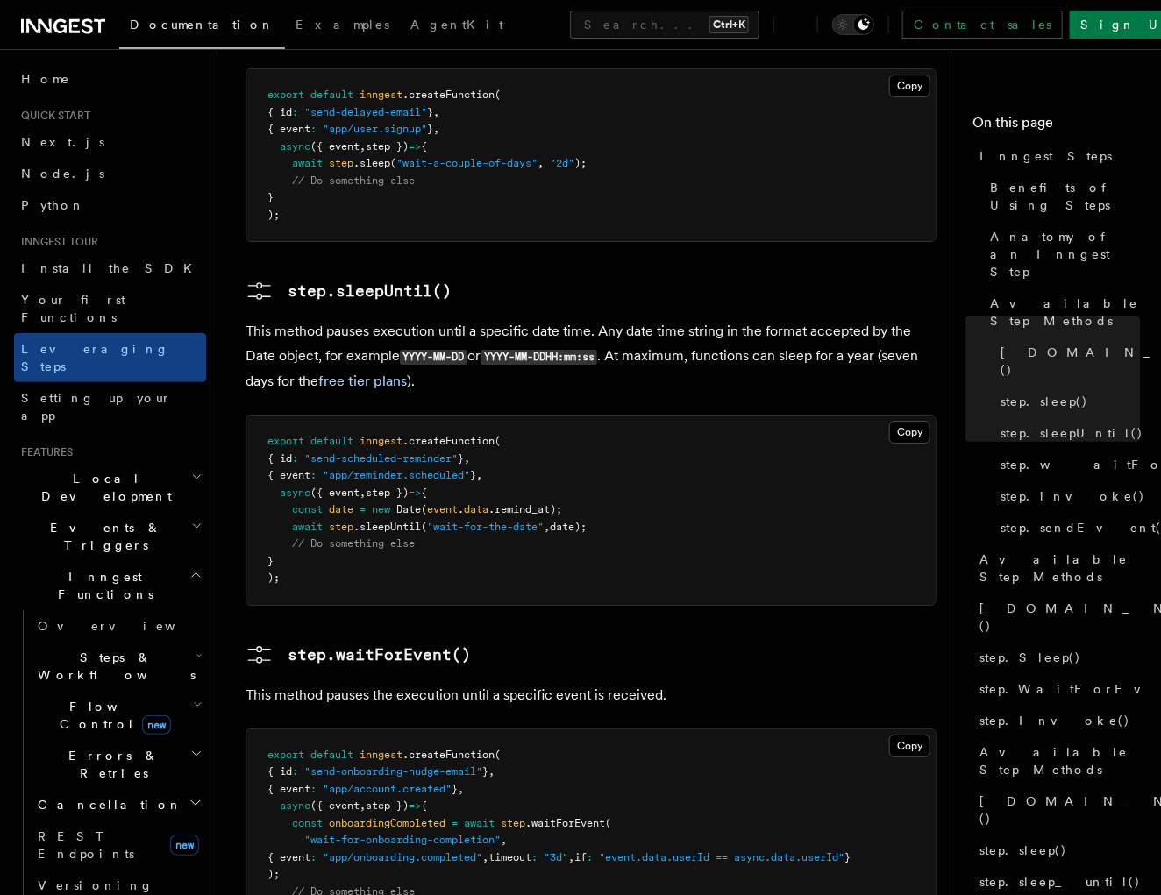
scroll to position [3820, 0]
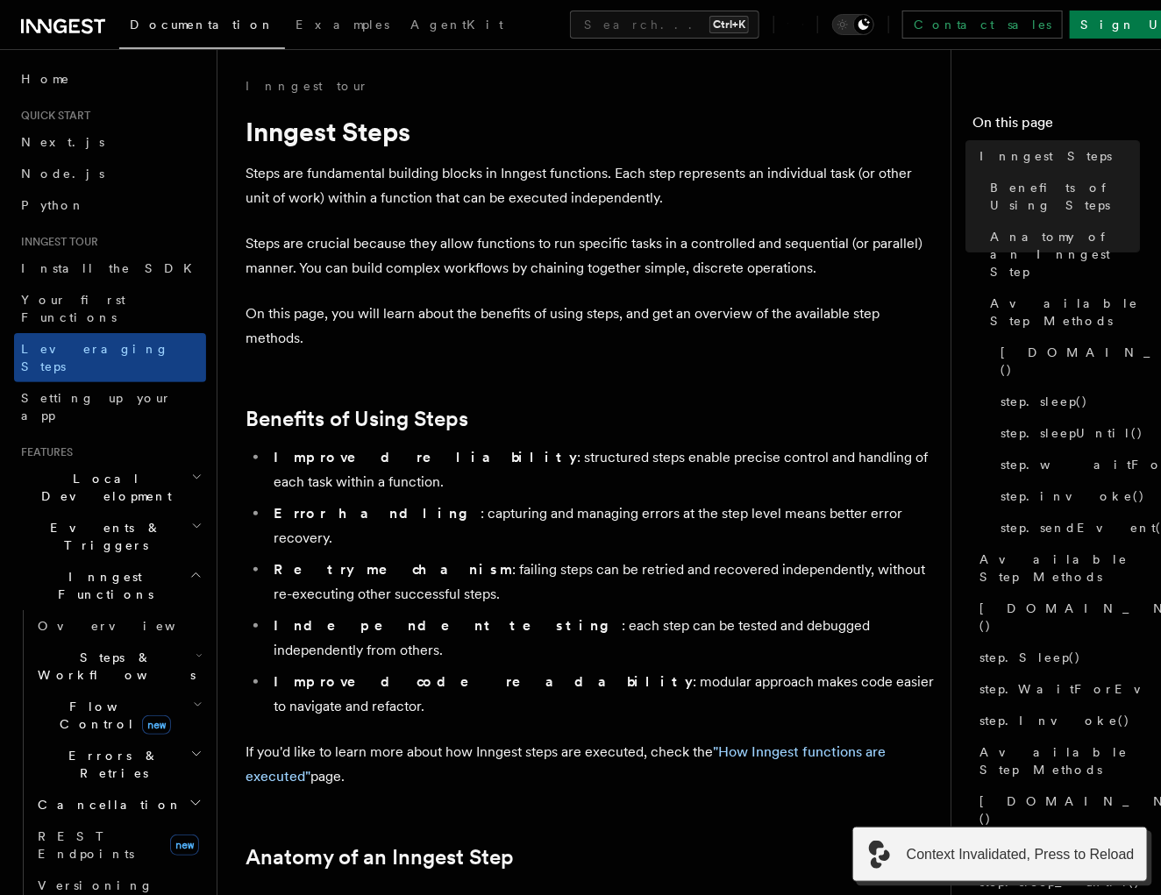
click at [0, 0] on plasmo-csui at bounding box center [0, 0] width 0 height 0
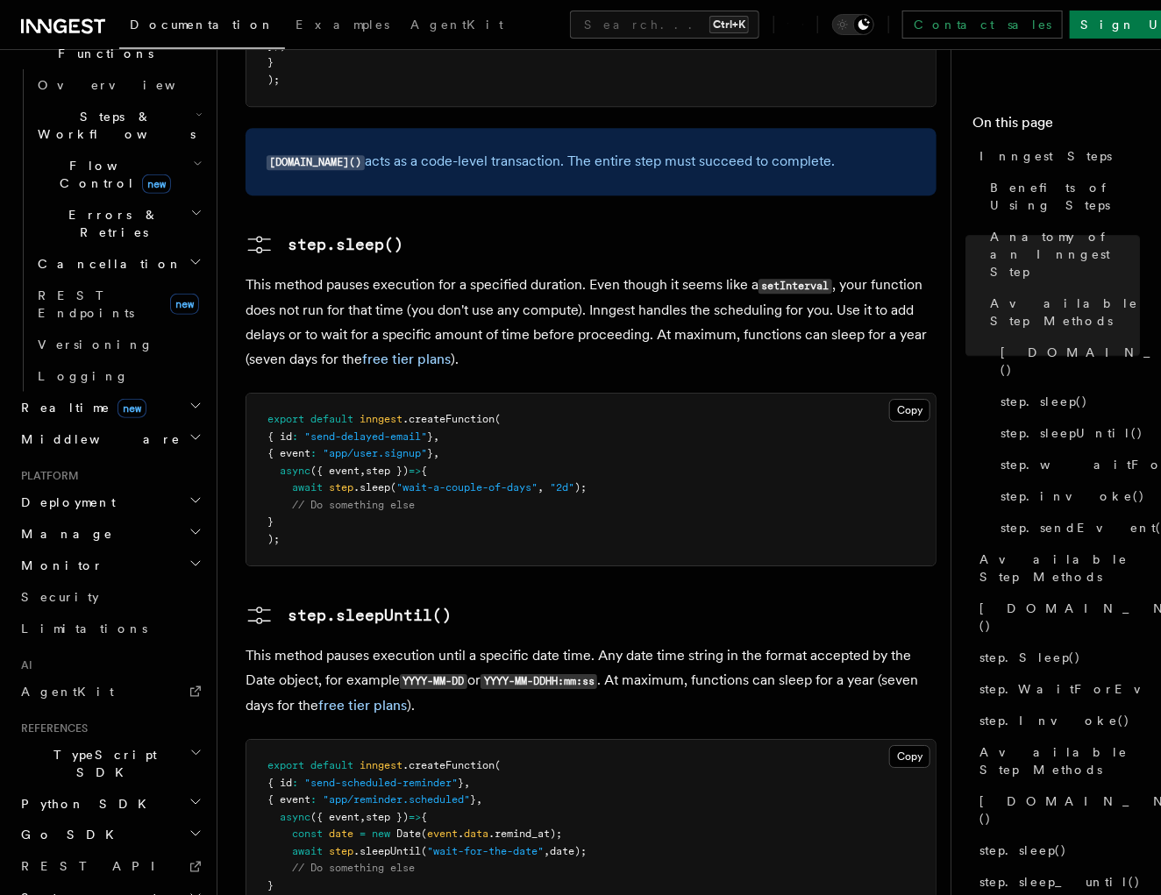
scroll to position [3820, 0]
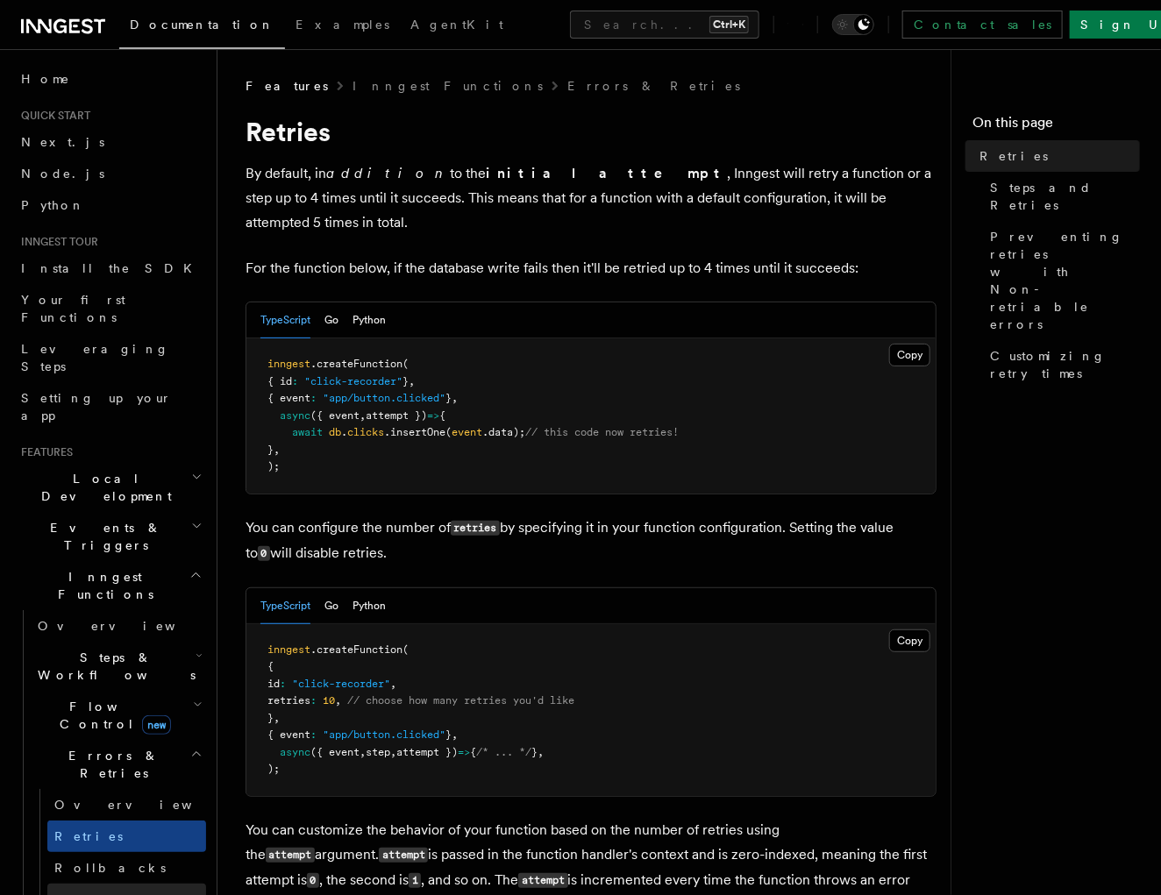
click at [119, 893] on span "Failure handlers" at bounding box center [95, 909] width 83 height 32
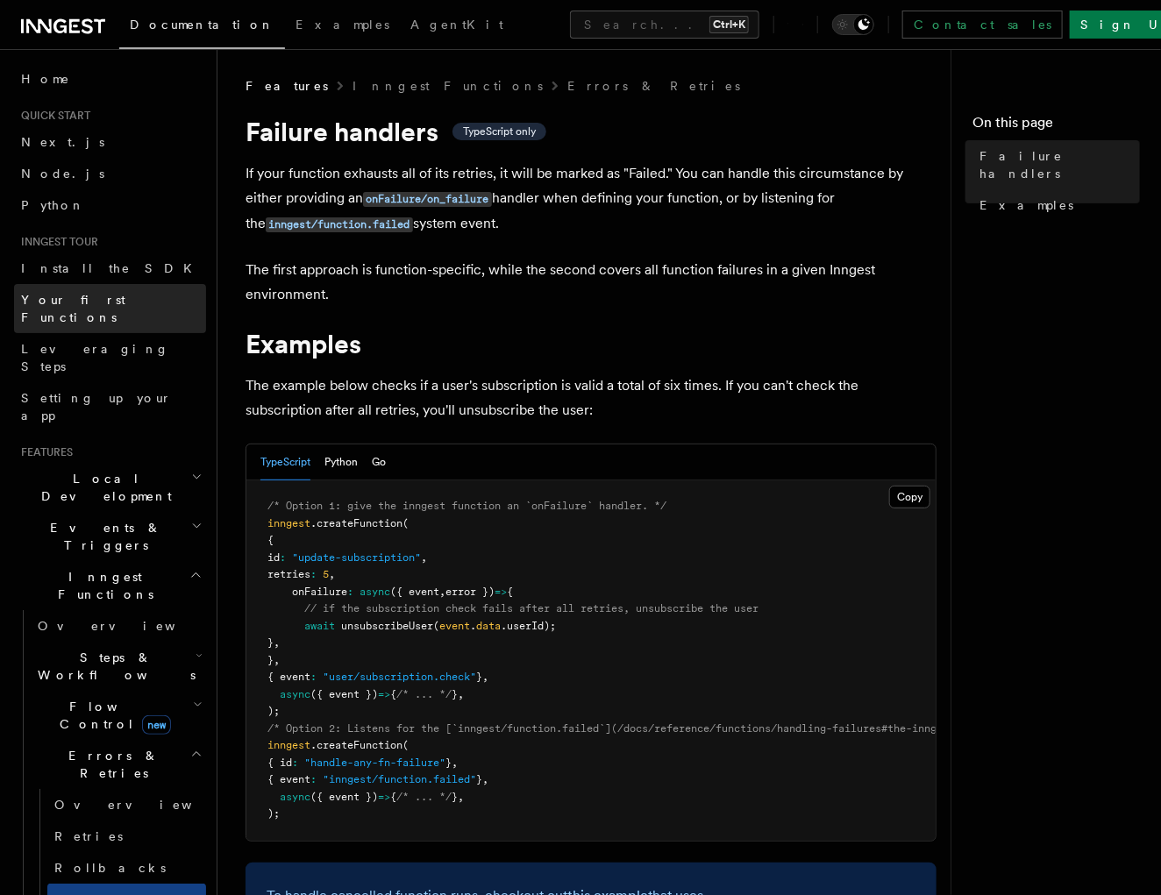
click at [51, 301] on span "Your first Functions" at bounding box center [73, 309] width 104 height 32
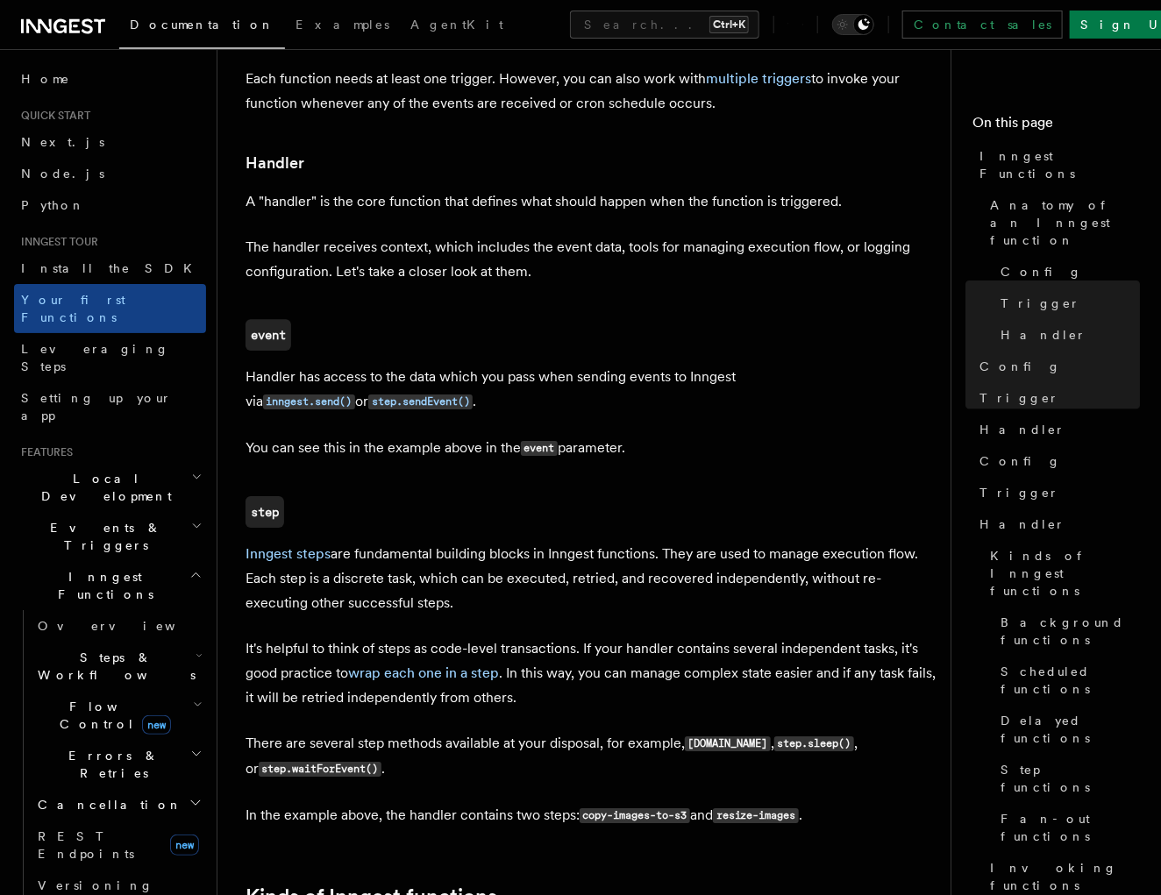
scroll to position [2923, 0]
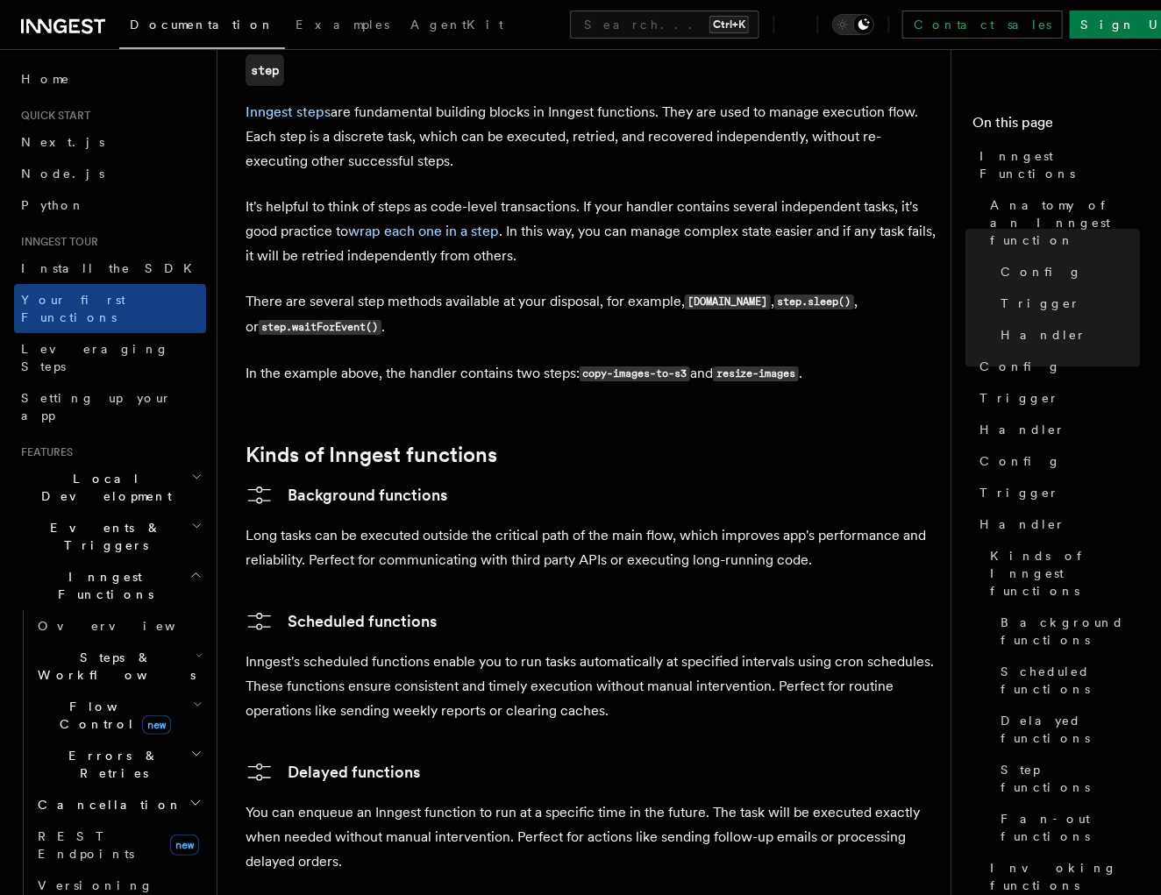
scroll to position [2423, 0]
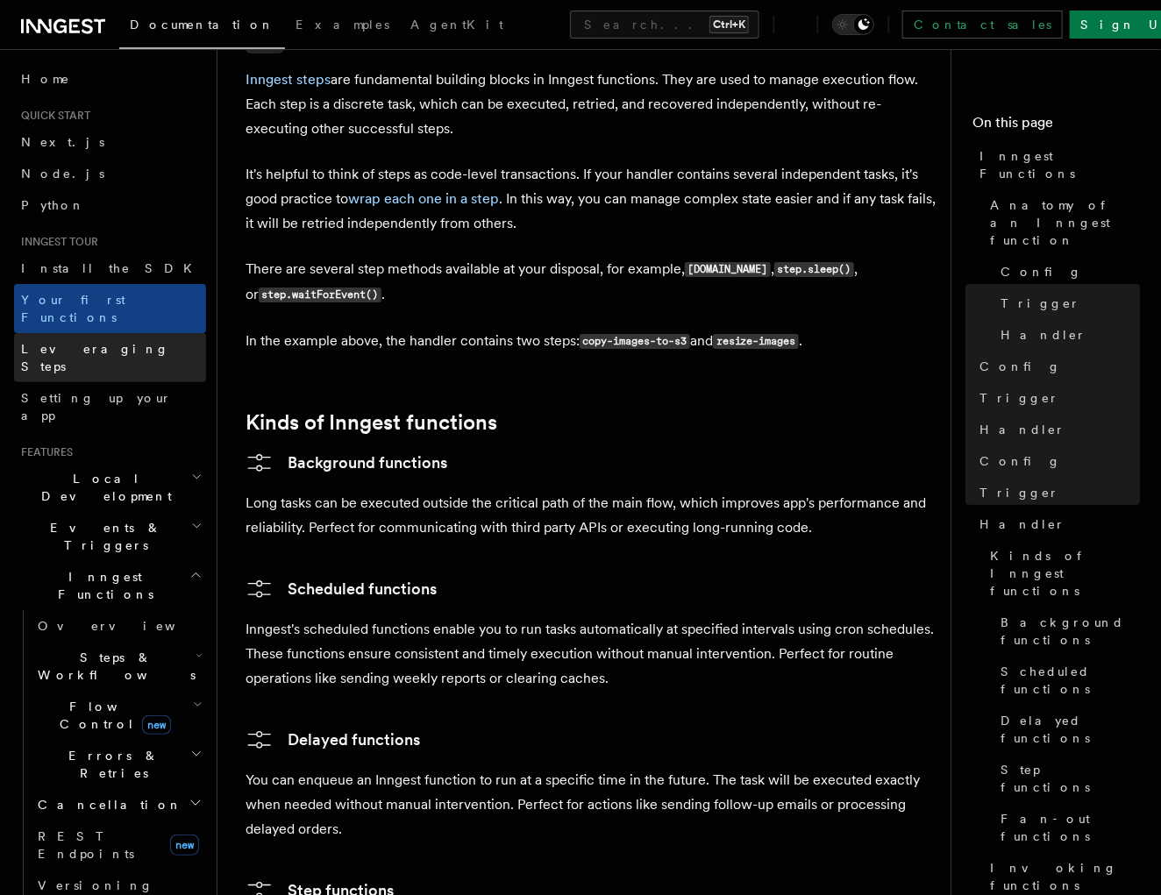
click at [67, 342] on span "Leveraging Steps" at bounding box center [95, 358] width 148 height 32
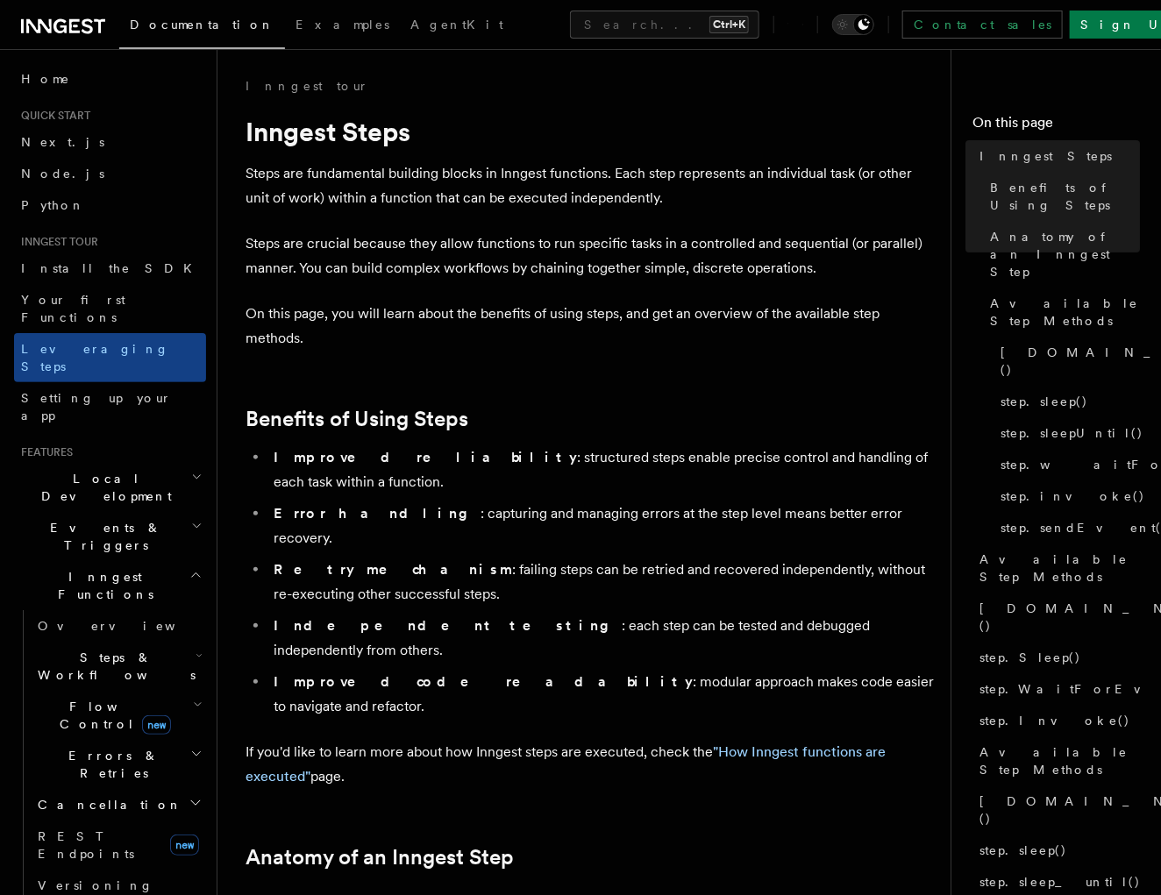
click at [80, 470] on span "Local Development" at bounding box center [102, 487] width 177 height 35
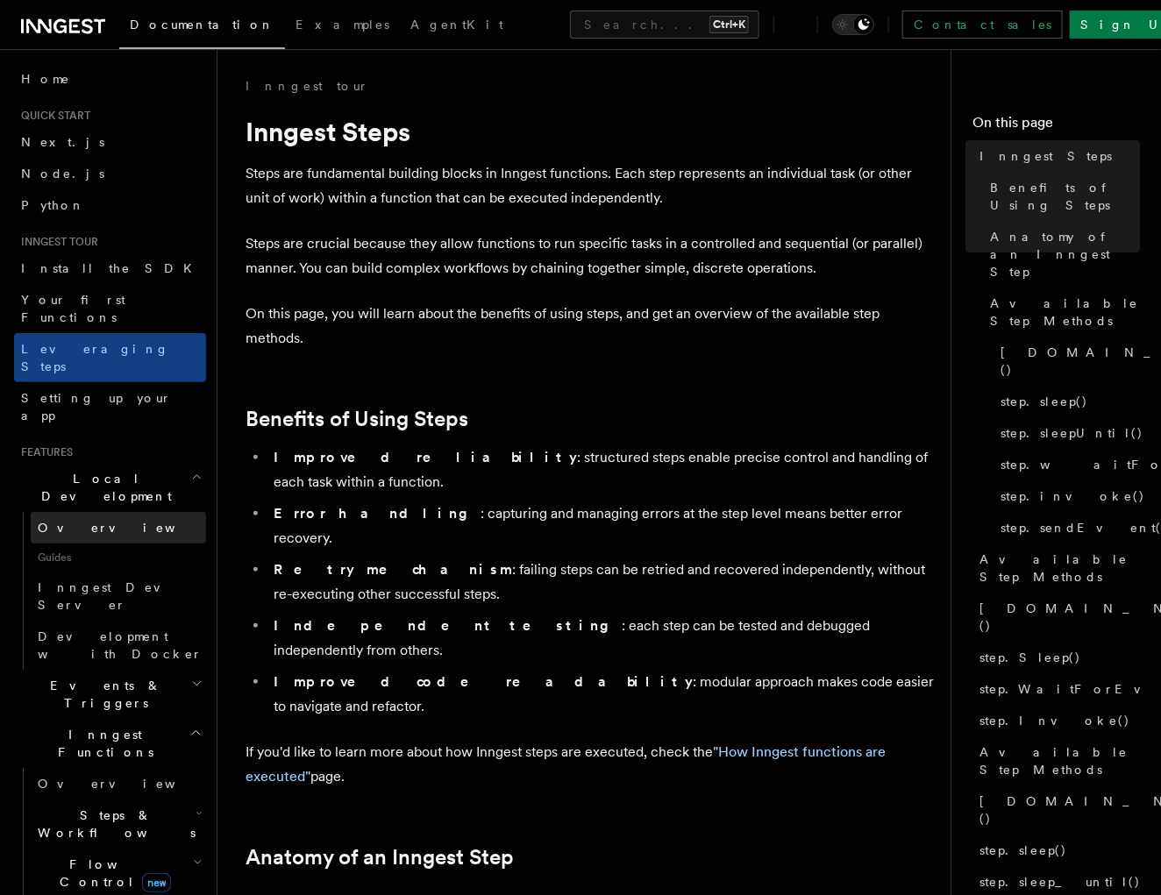
click at [89, 512] on link "Overview" at bounding box center [118, 528] width 175 height 32
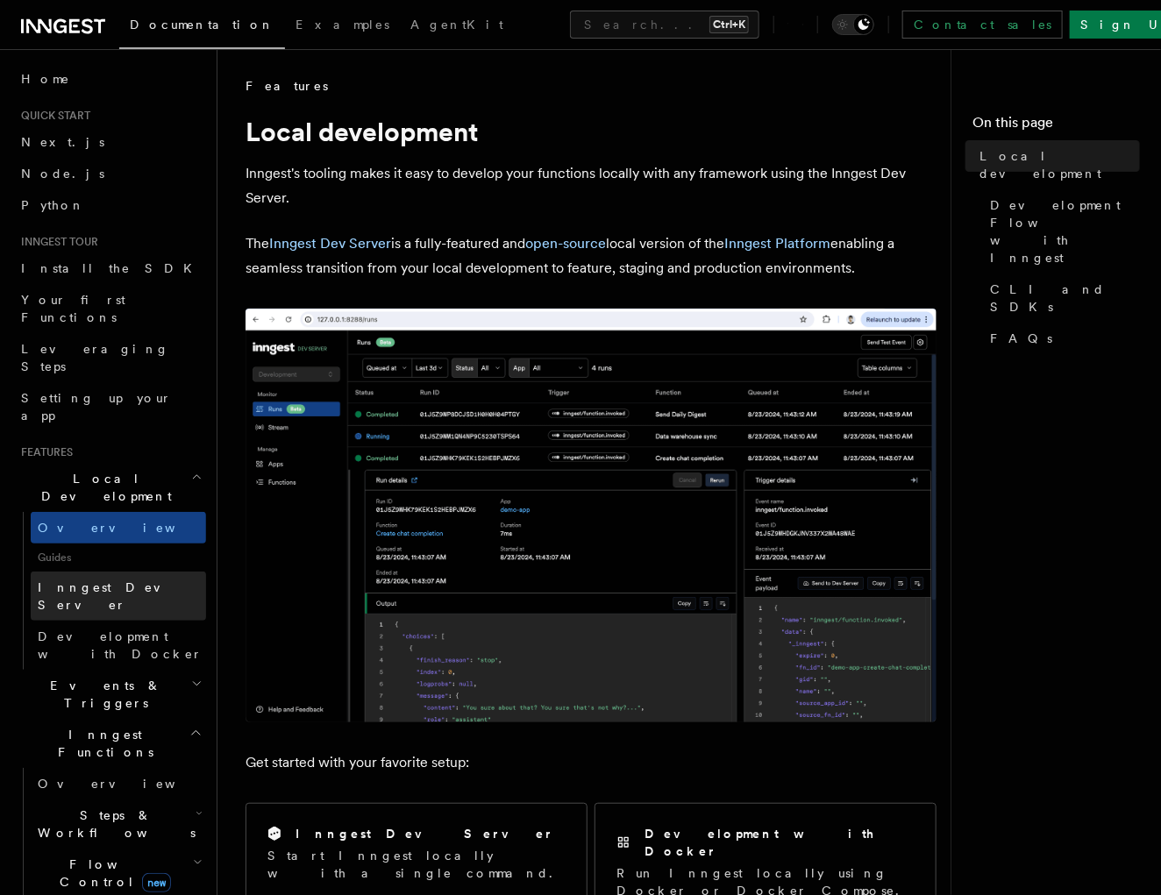
click at [74, 581] on span "Inngest Dev Server" at bounding box center [113, 597] width 150 height 32
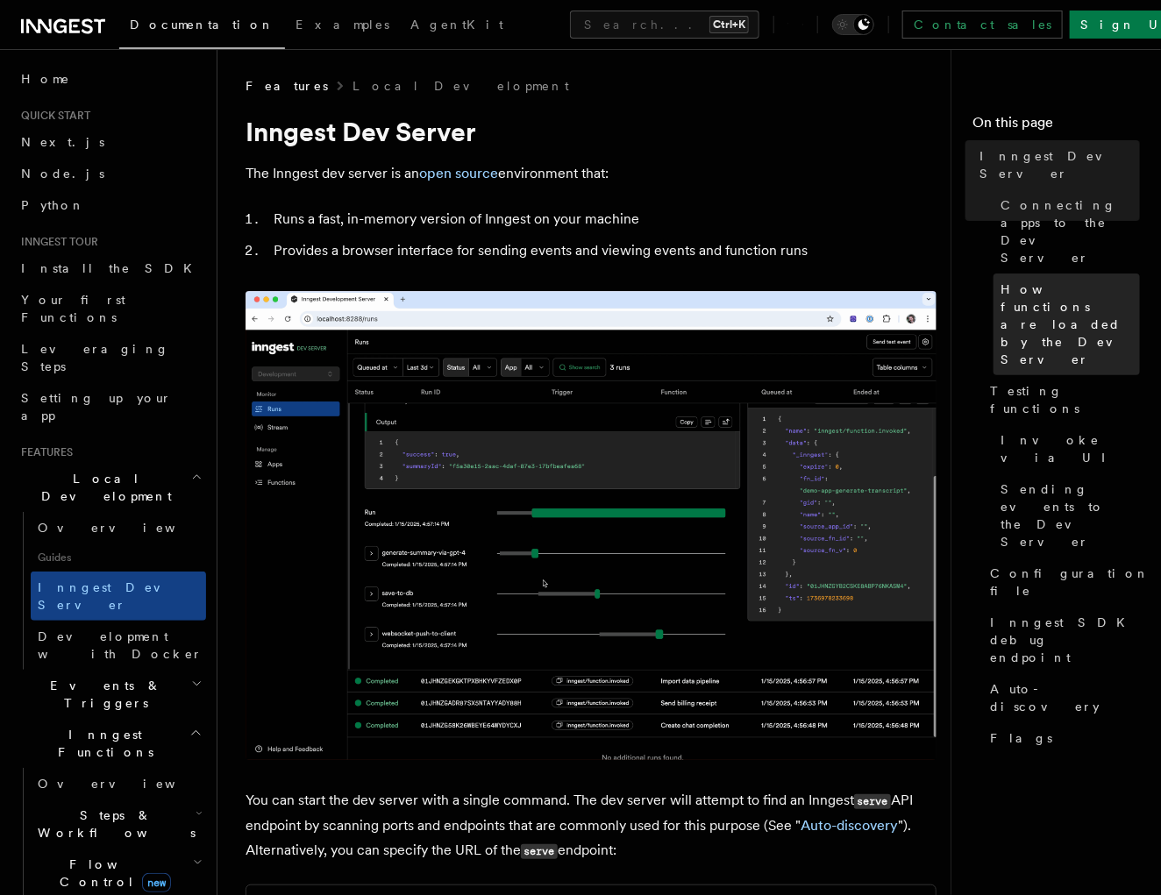
click at [1023, 281] on span "How functions are loaded by the Dev Server" at bounding box center [1070, 325] width 139 height 88
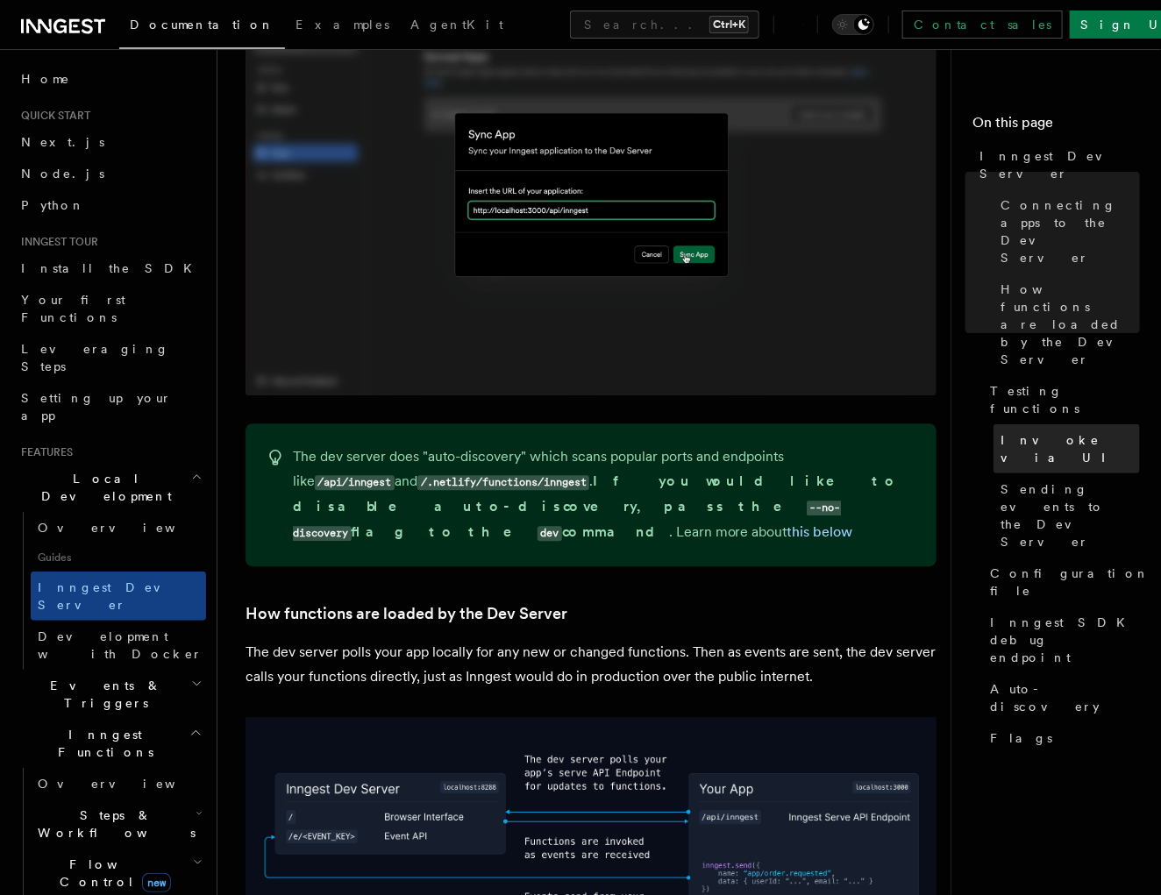
click at [1023, 424] on link "Invoke via UI" at bounding box center [1067, 448] width 146 height 49
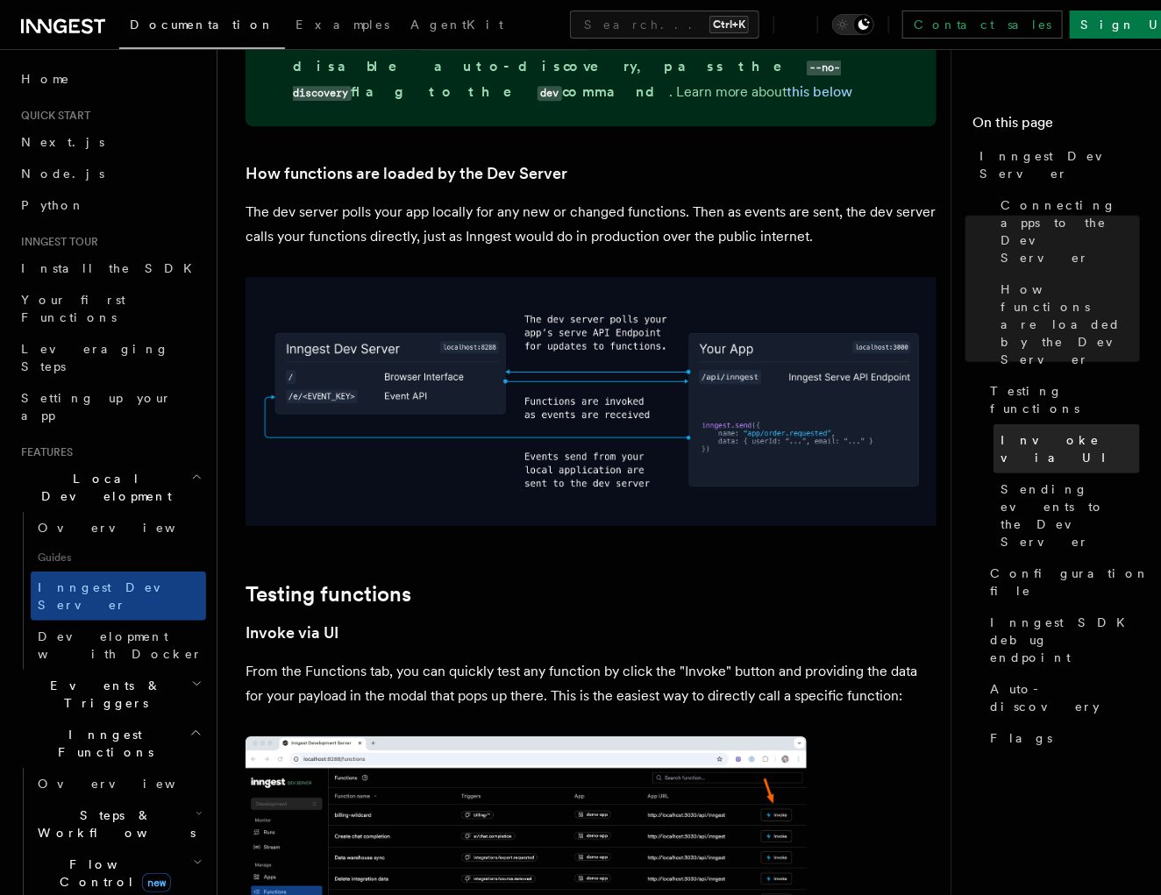
scroll to position [1970, 0]
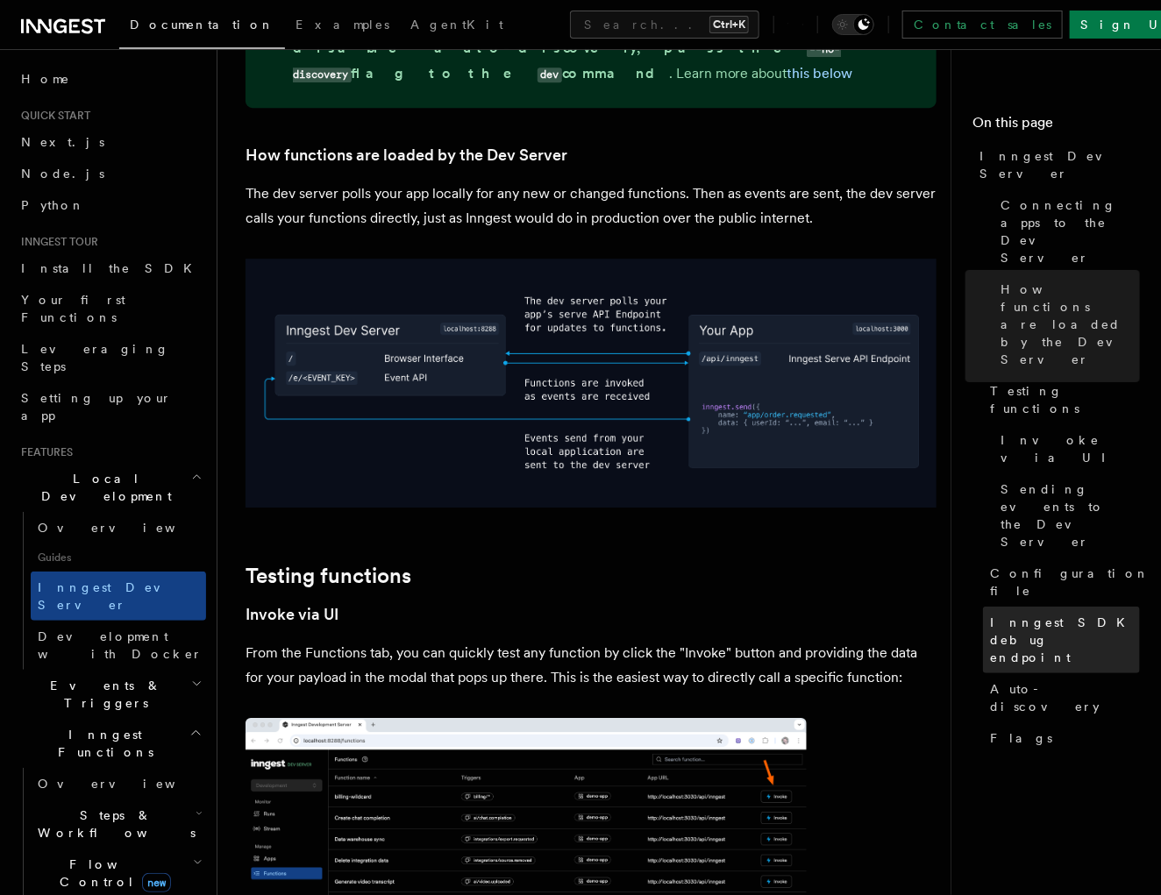
click at [1037, 614] on span "Inngest SDK debug endpoint" at bounding box center [1065, 640] width 150 height 53
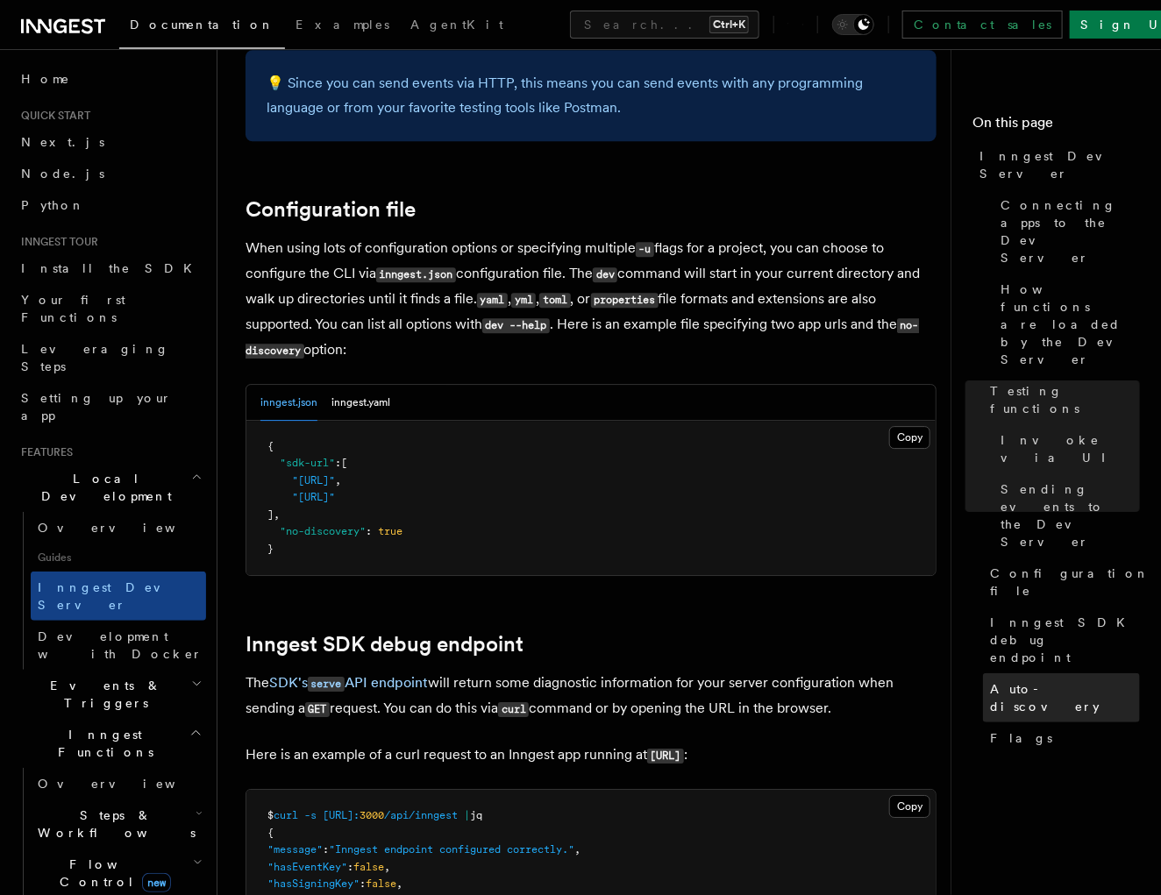
scroll to position [4532, 0]
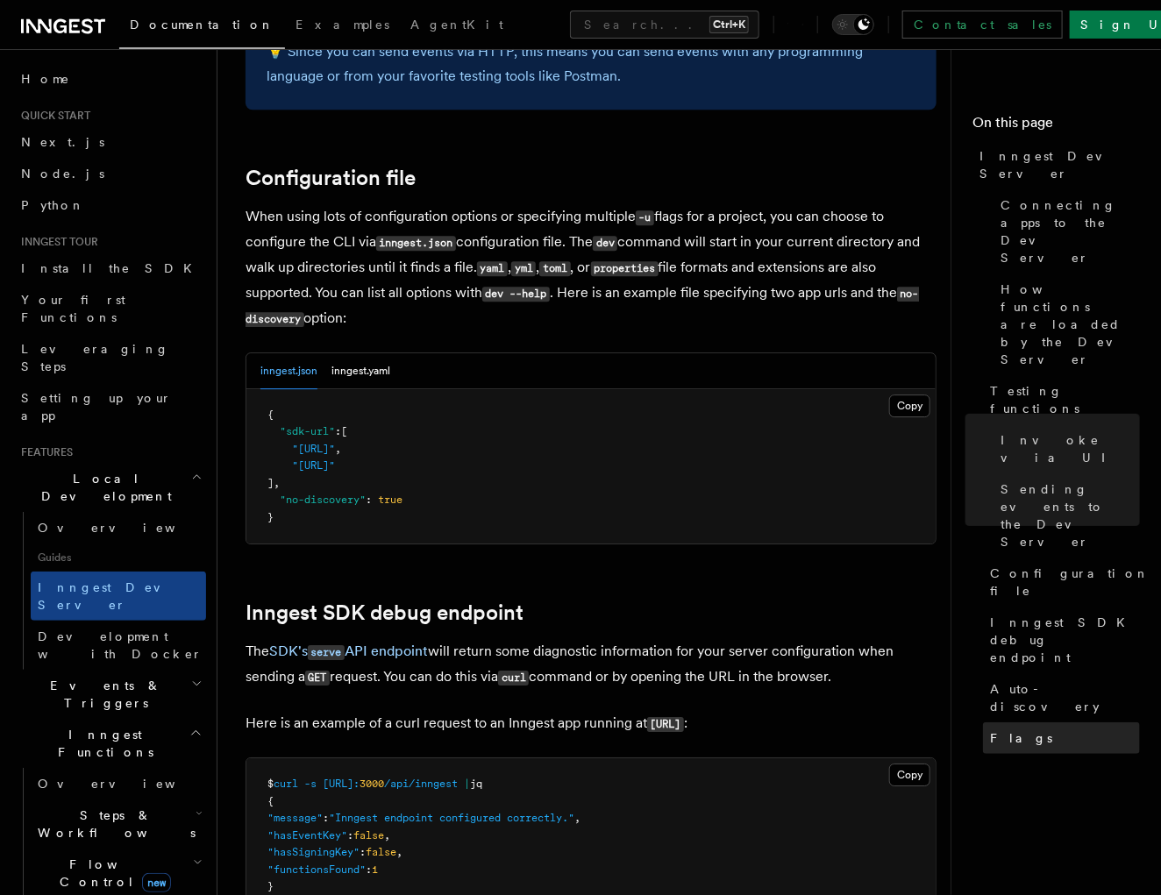
click at [1001, 730] on span "Flags" at bounding box center [1021, 739] width 62 height 18
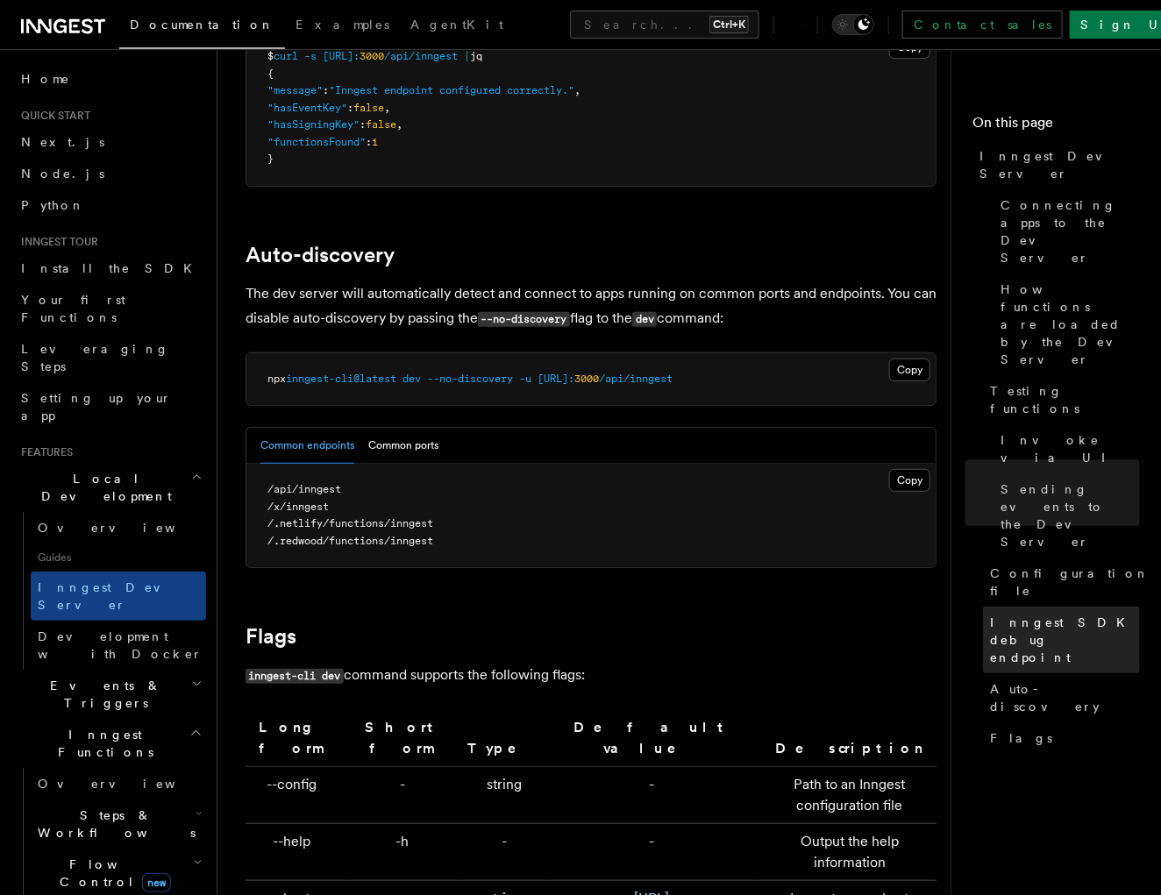
scroll to position [5285, 0]
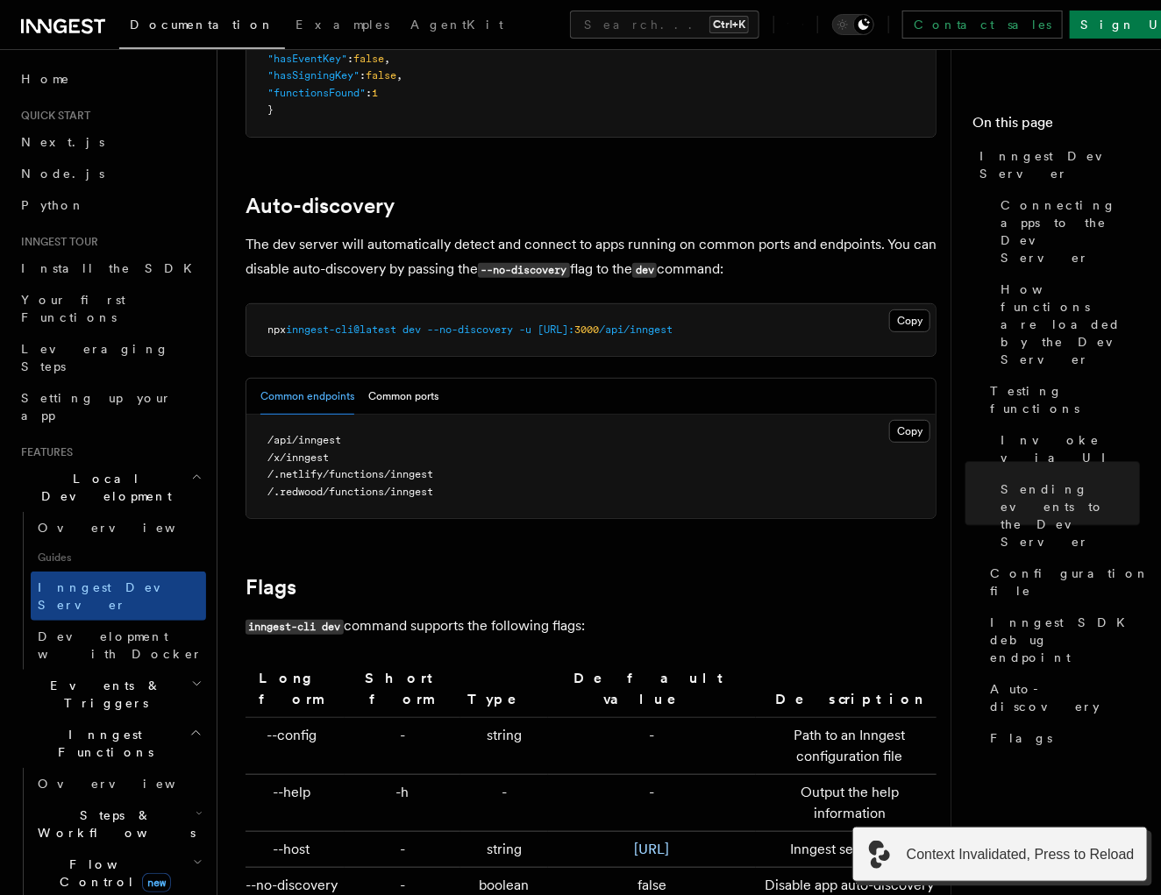
scroll to position [5310, 0]
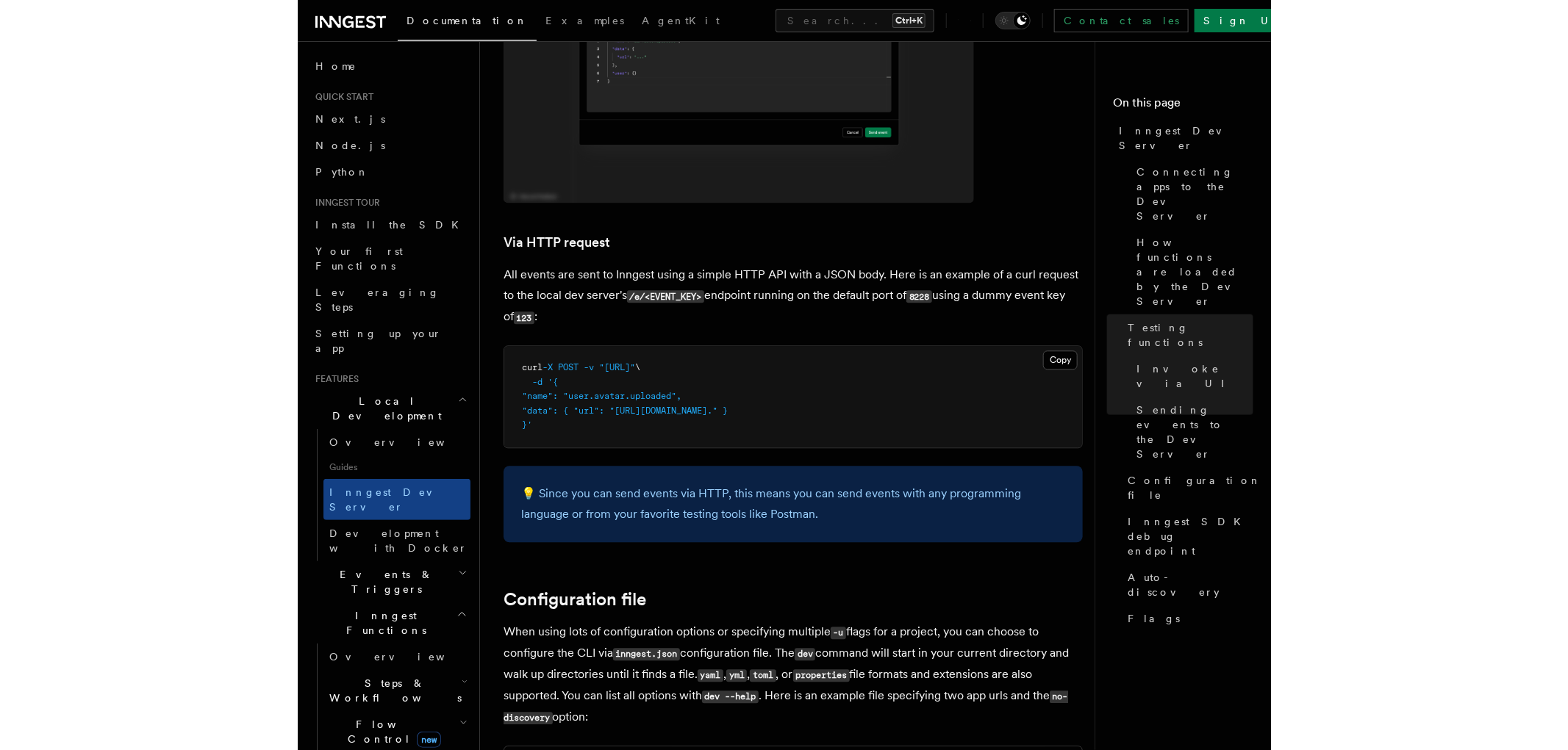
scroll to position [3340, 0]
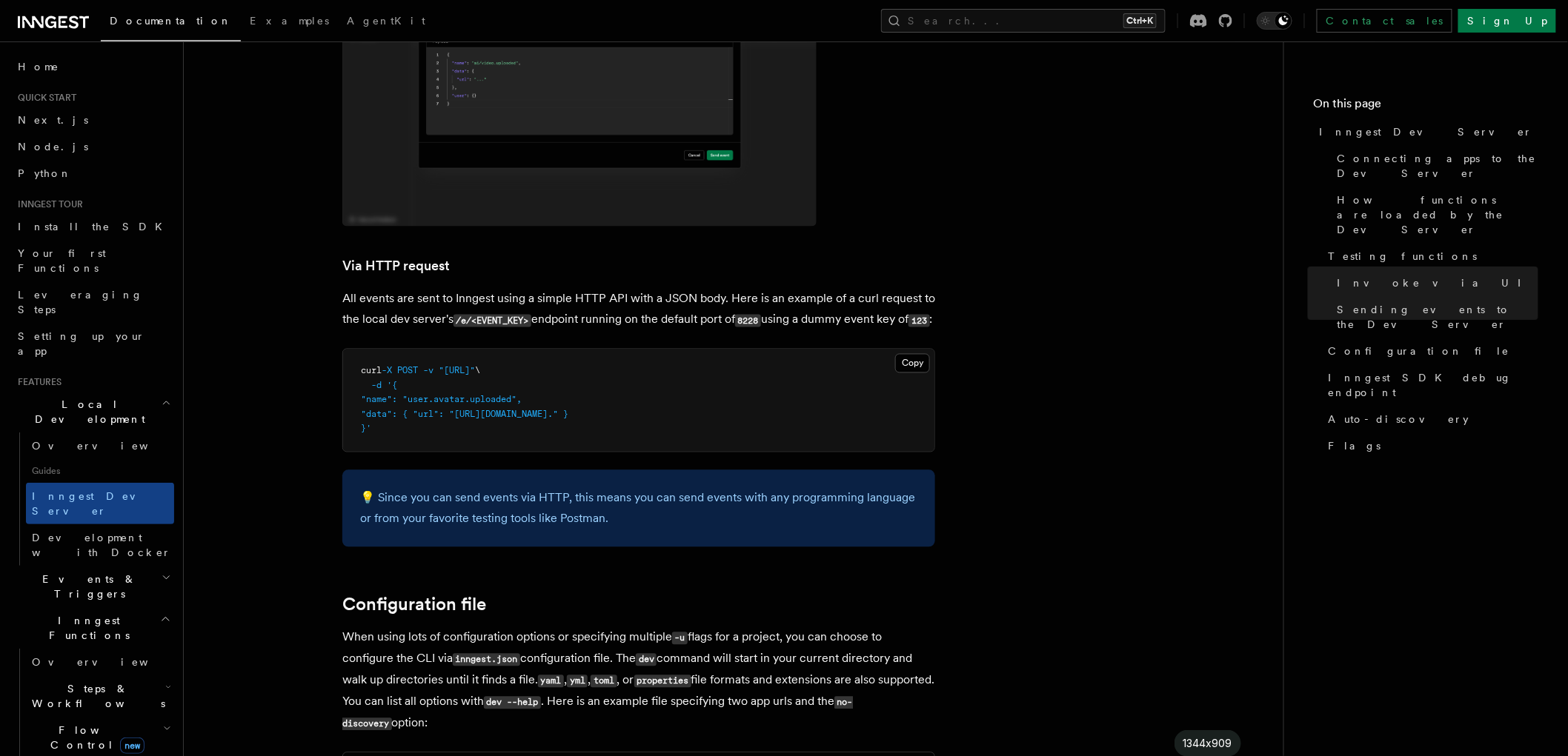
click at [980, 726] on div "1344x909" at bounding box center [784, 378] width 1568 height 756
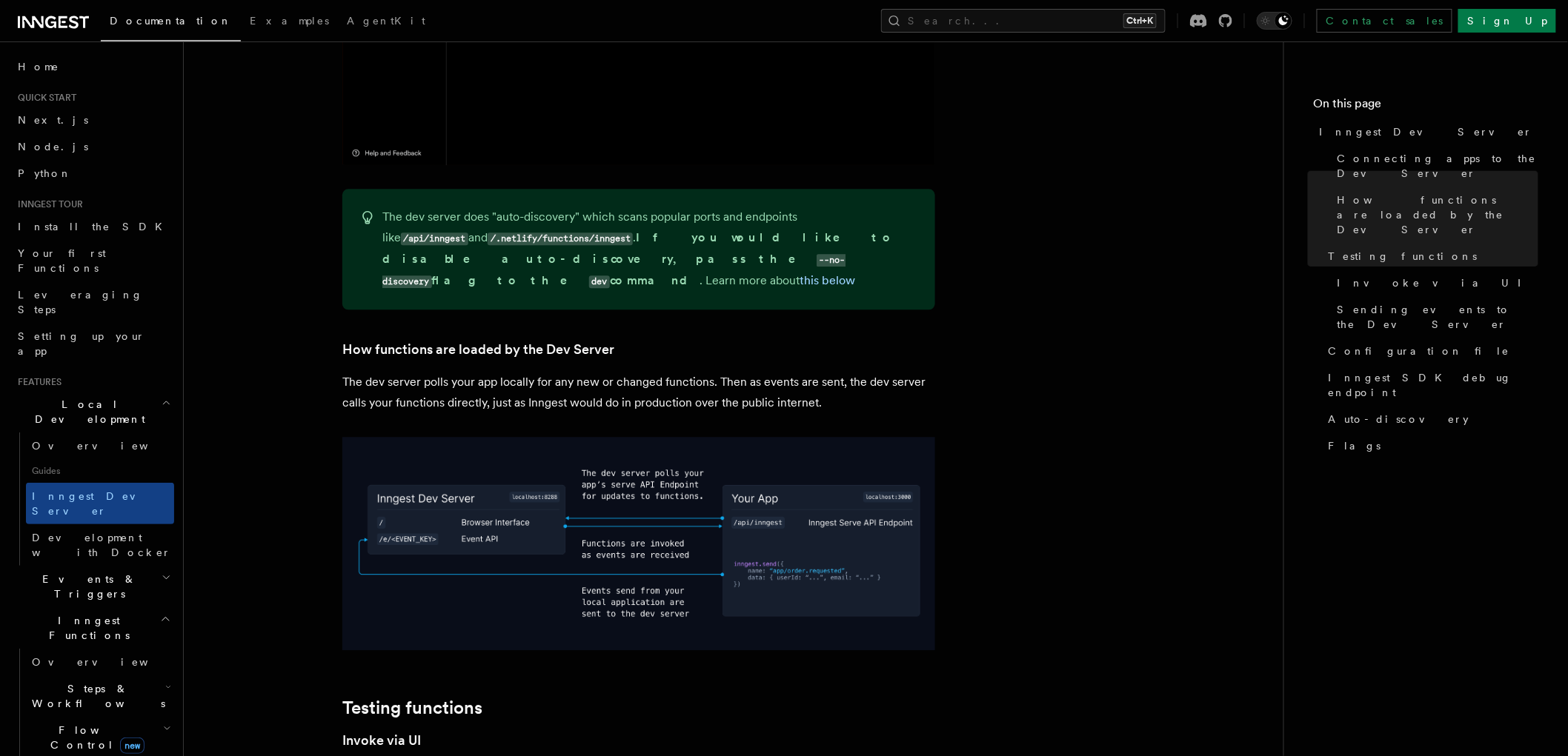
scroll to position [1411, 0]
